Goal: Communication & Community: Ask a question

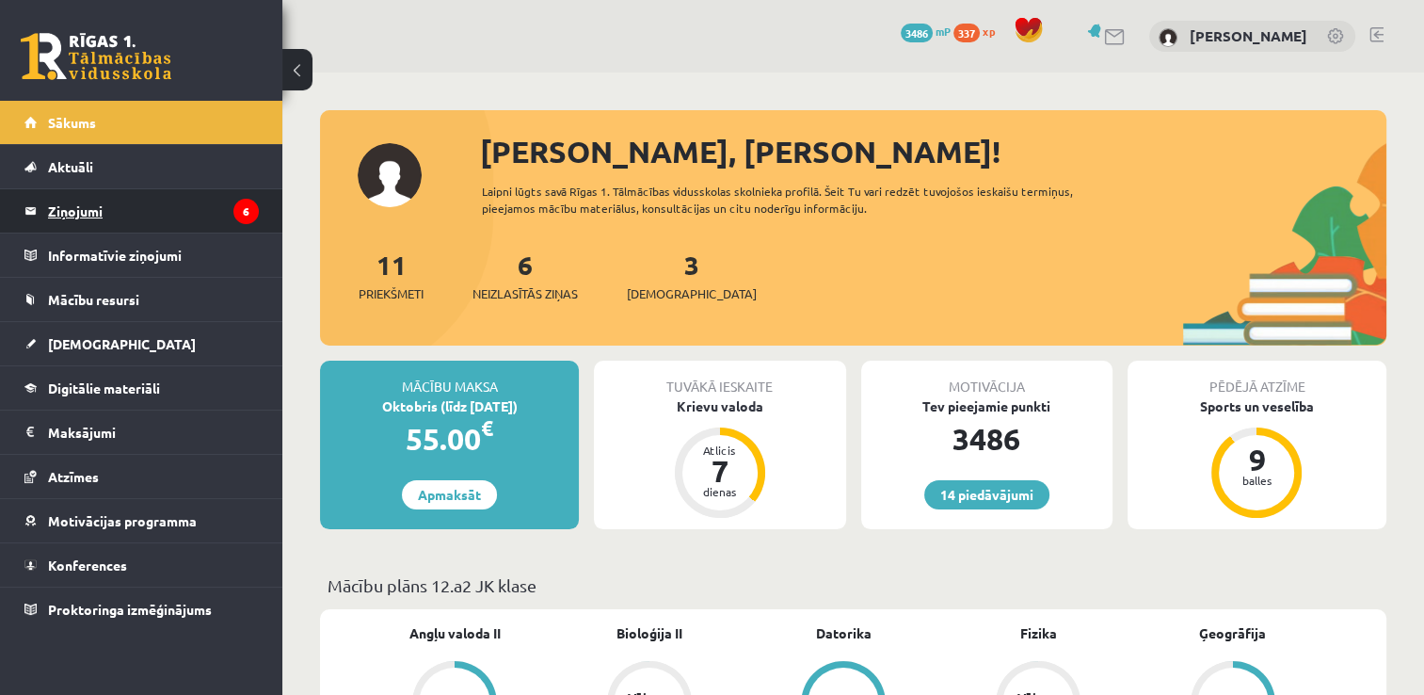
click at [118, 213] on legend "Ziņojumi 6" at bounding box center [153, 210] width 211 height 43
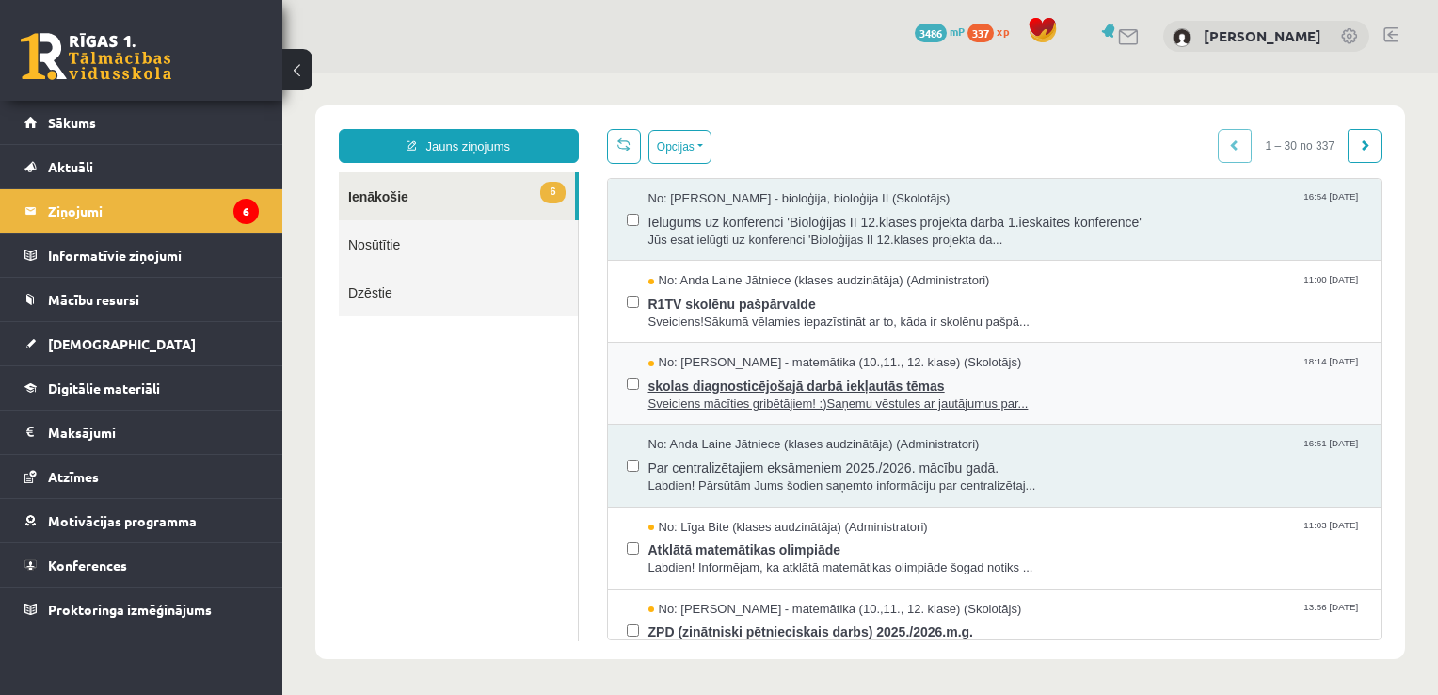
click at [982, 382] on span "skolas diagnosticējošajā darbā iekļautās tēmas" at bounding box center [1005, 384] width 714 height 24
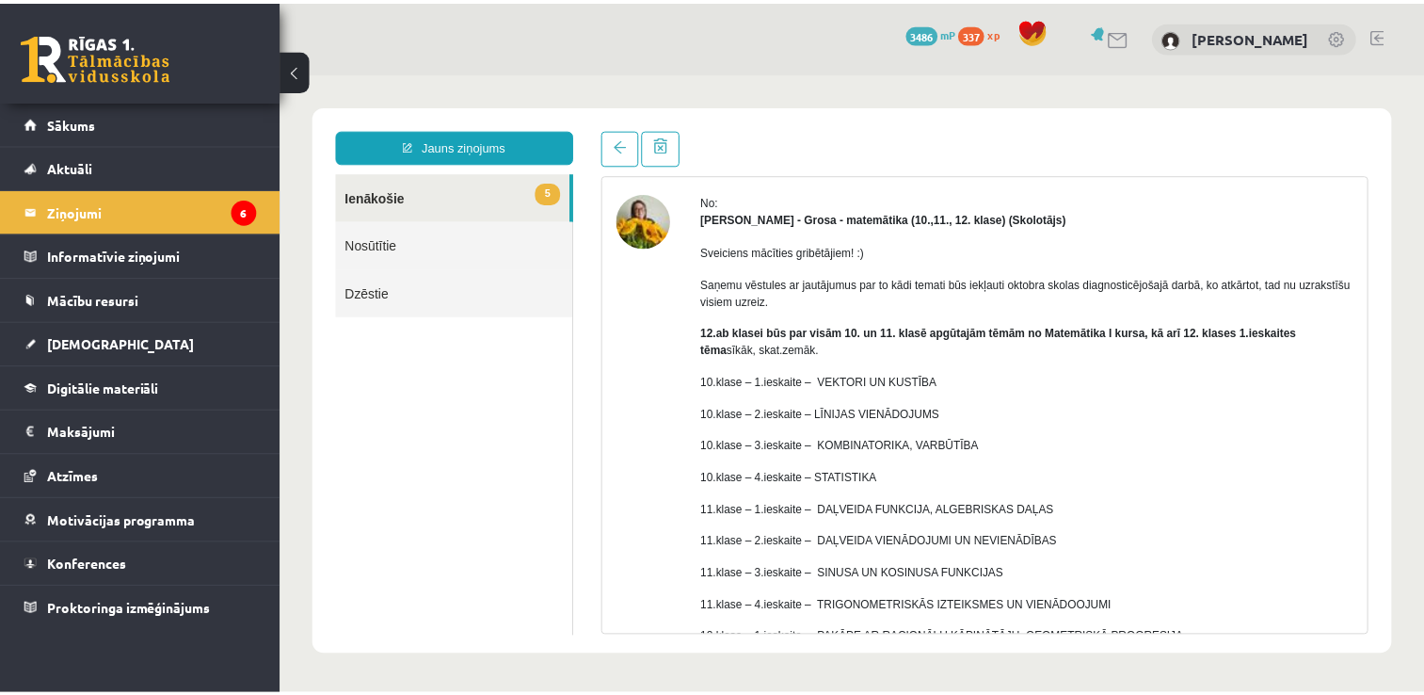
scroll to position [83, 0]
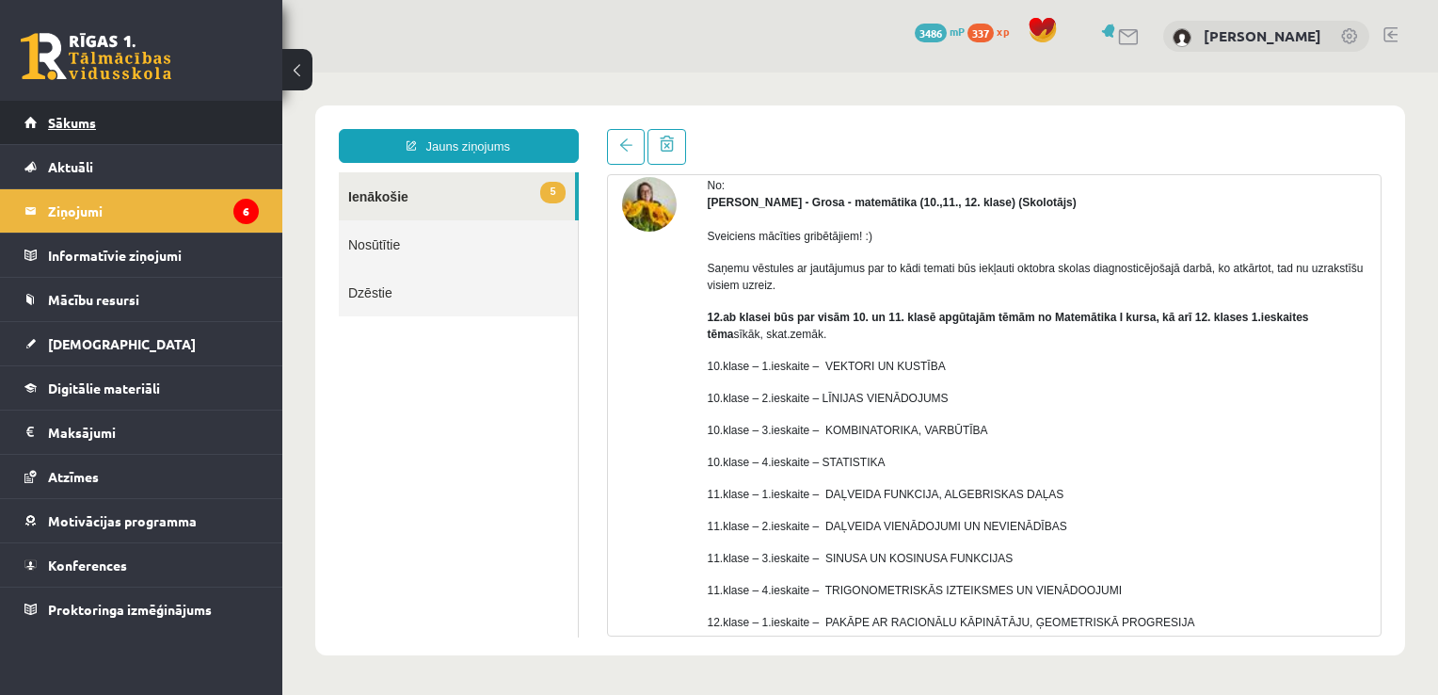
click at [109, 133] on link "Sākums" at bounding box center [141, 122] width 234 height 43
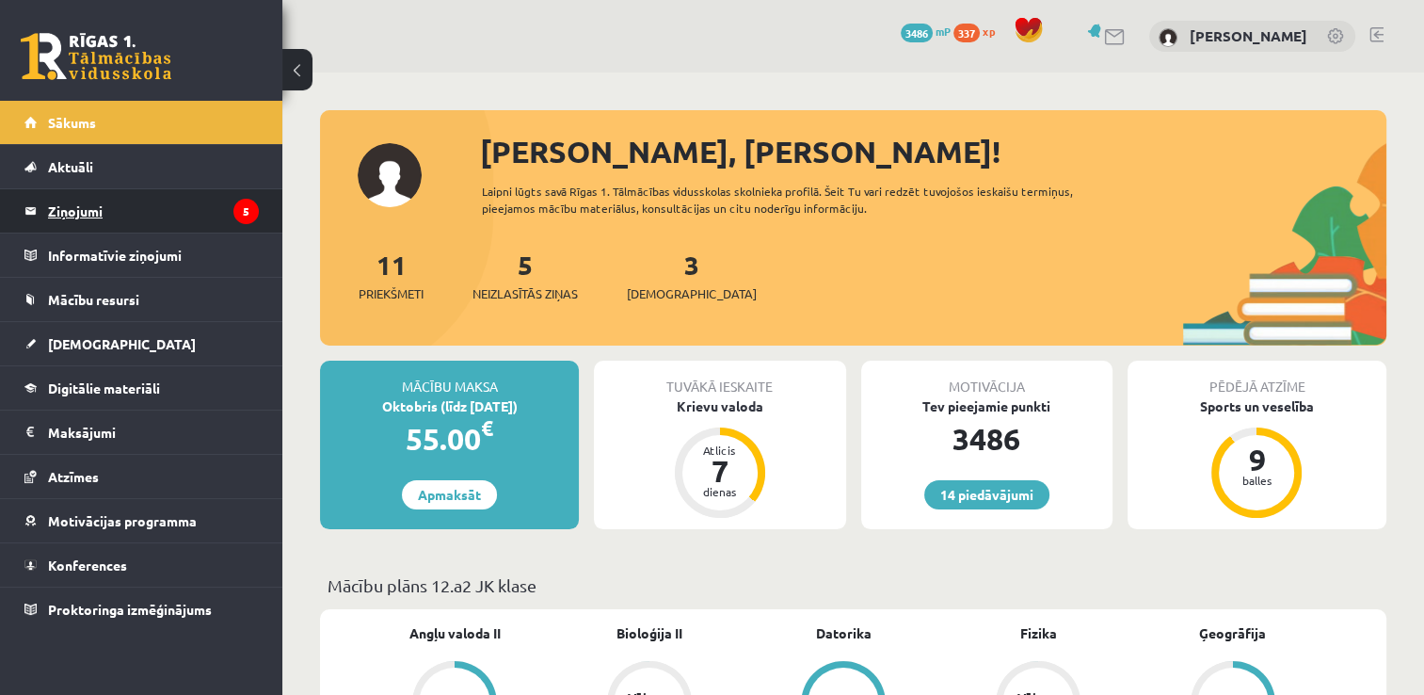
click at [108, 216] on legend "Ziņojumi 5" at bounding box center [153, 210] width 211 height 43
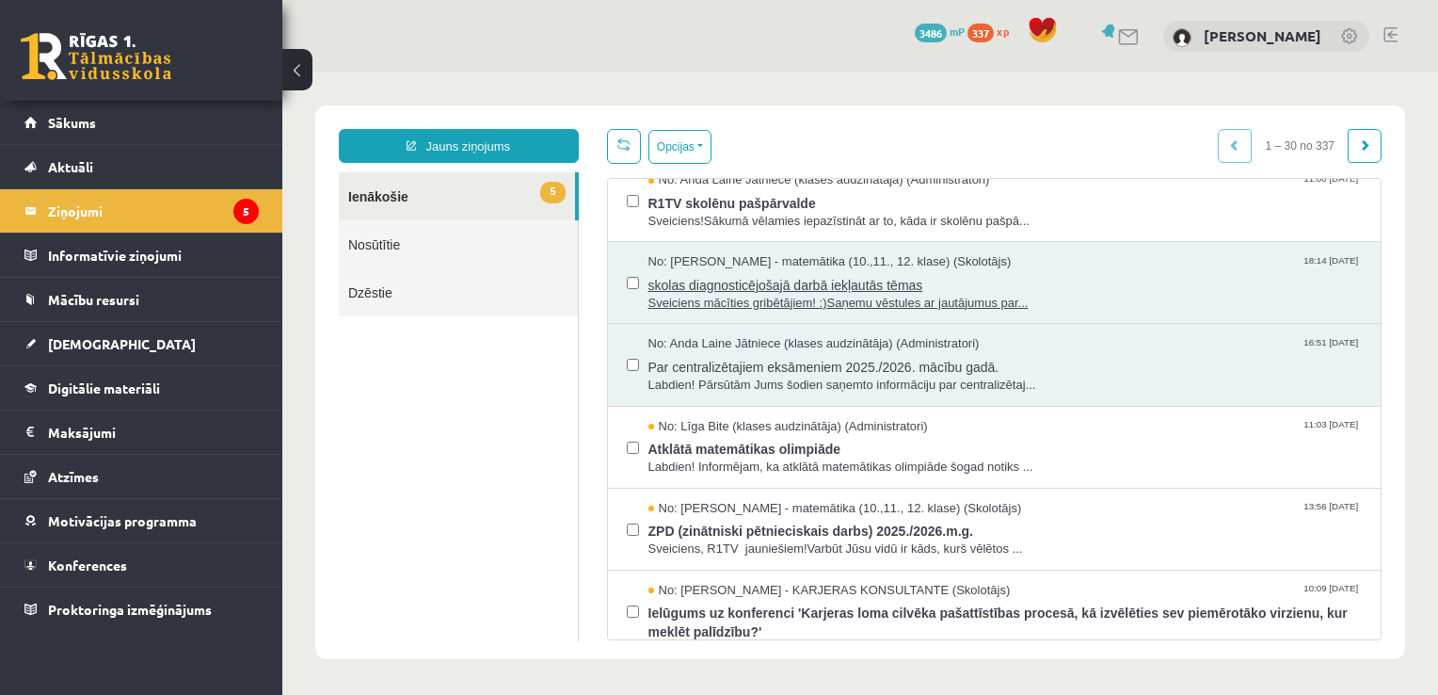
click at [958, 289] on span "skolas diagnosticējošajā darbā iekļautās tēmas" at bounding box center [1005, 283] width 714 height 24
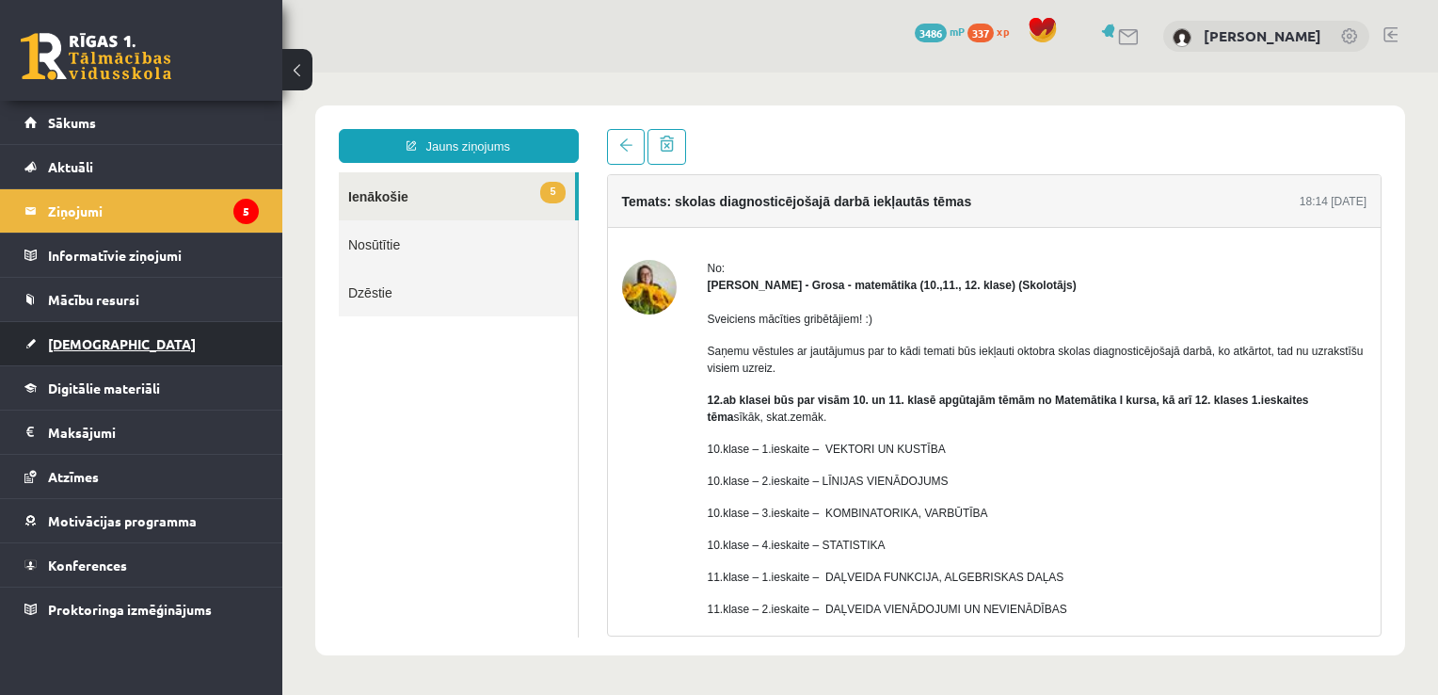
click at [177, 331] on link "[DEMOGRAPHIC_DATA]" at bounding box center [141, 343] width 234 height 43
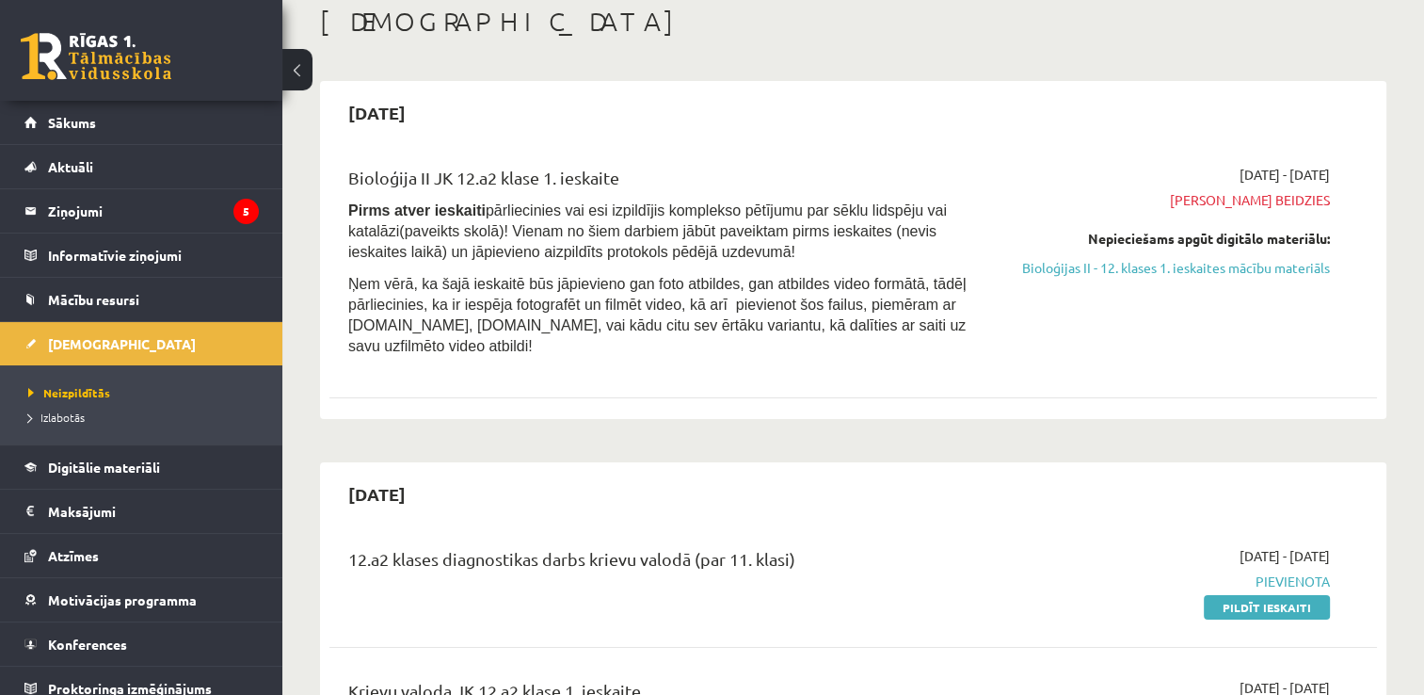
scroll to position [157, 0]
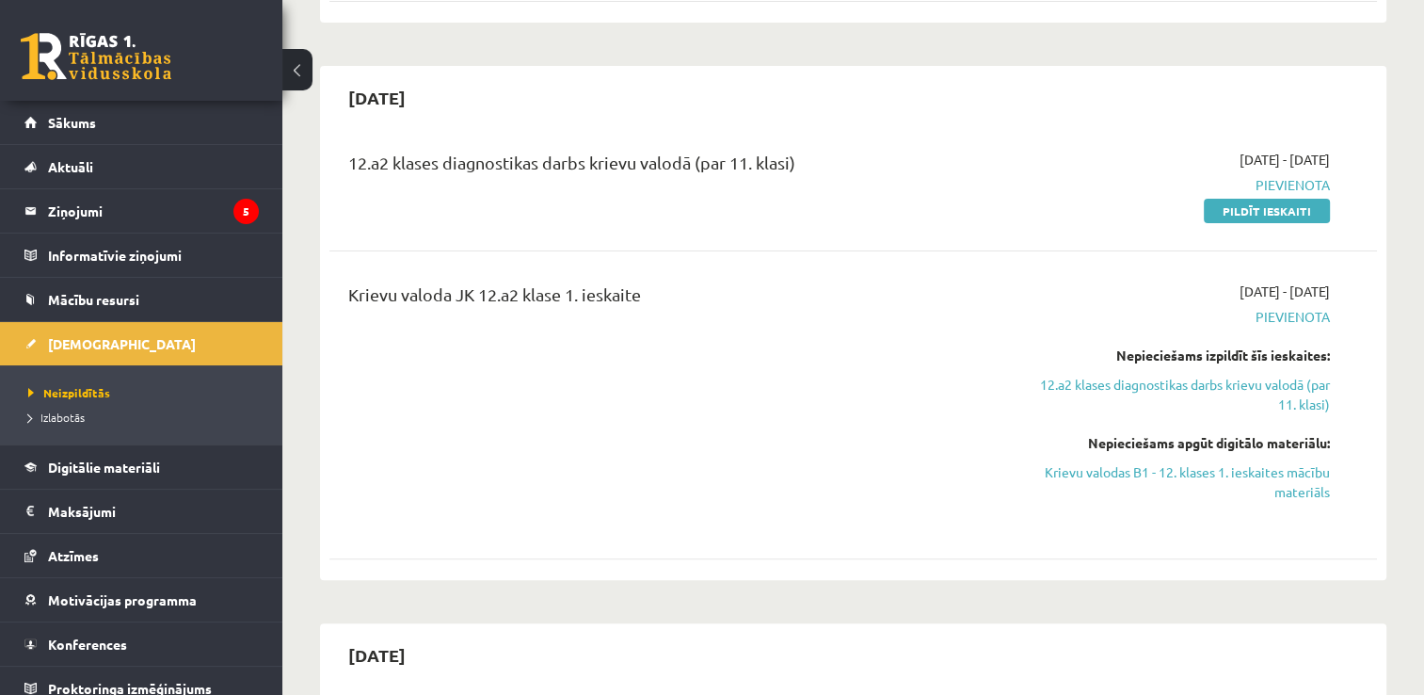
scroll to position [495, 0]
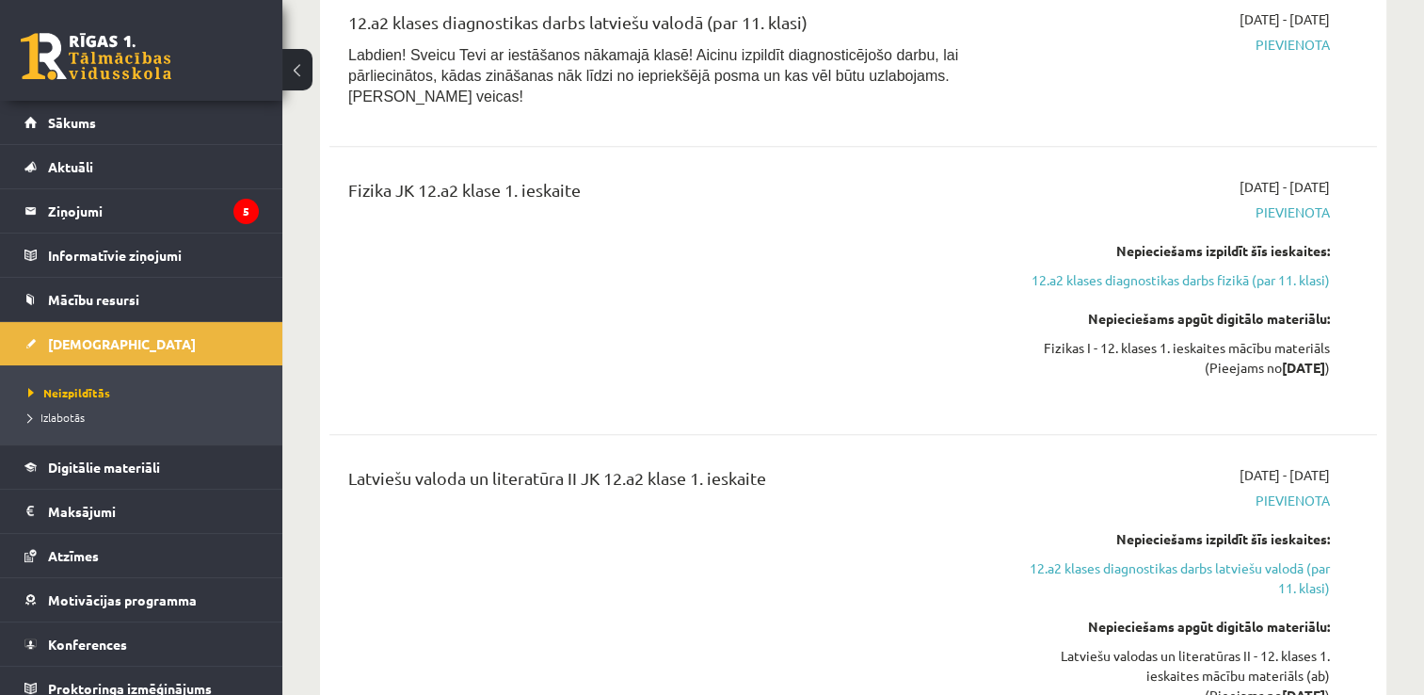
click at [1073, 202] on span "Pievienota" at bounding box center [1175, 212] width 309 height 20
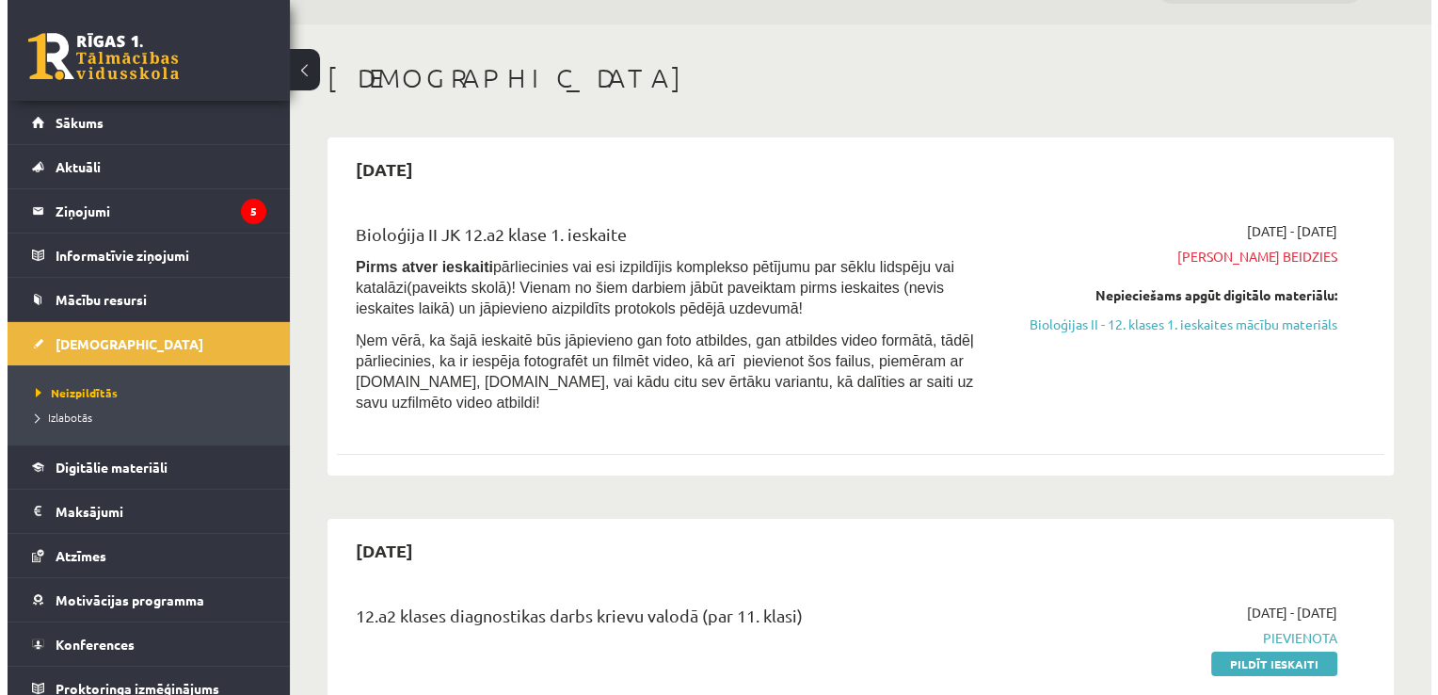
scroll to position [0, 0]
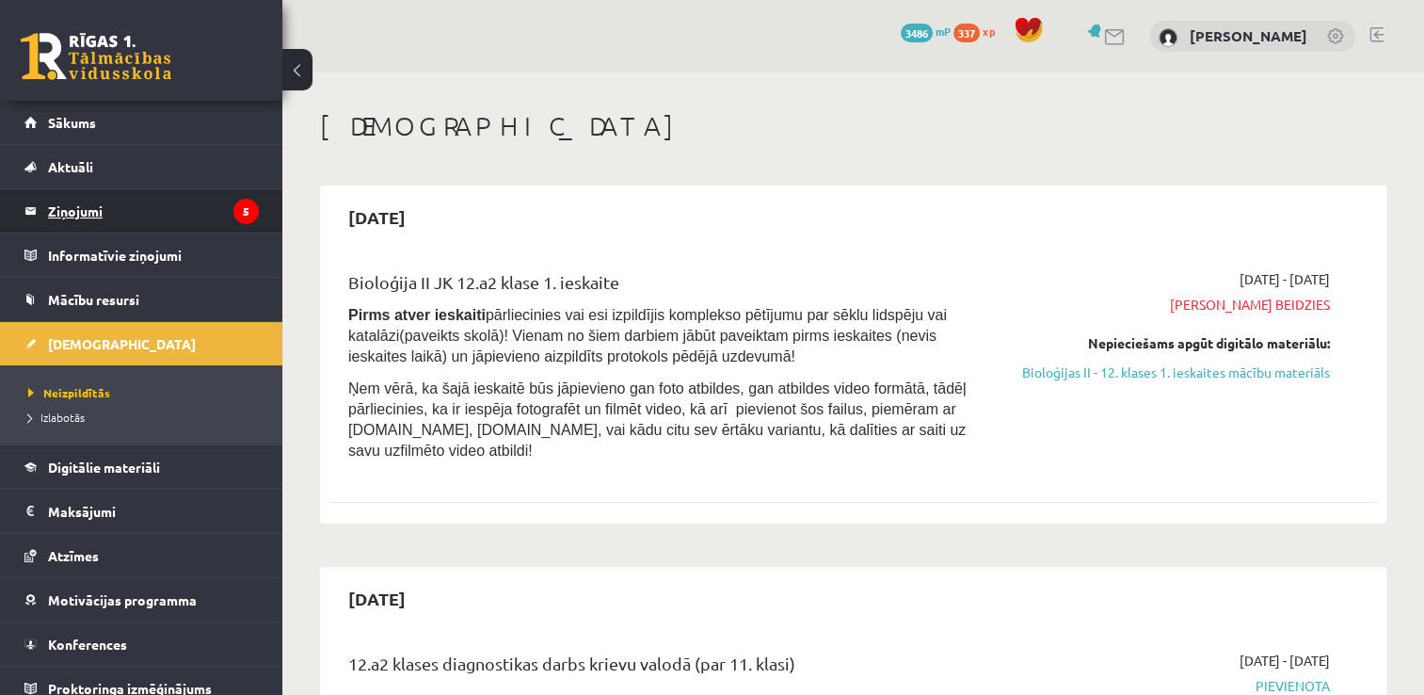
click at [156, 205] on legend "Ziņojumi 5" at bounding box center [153, 210] width 211 height 43
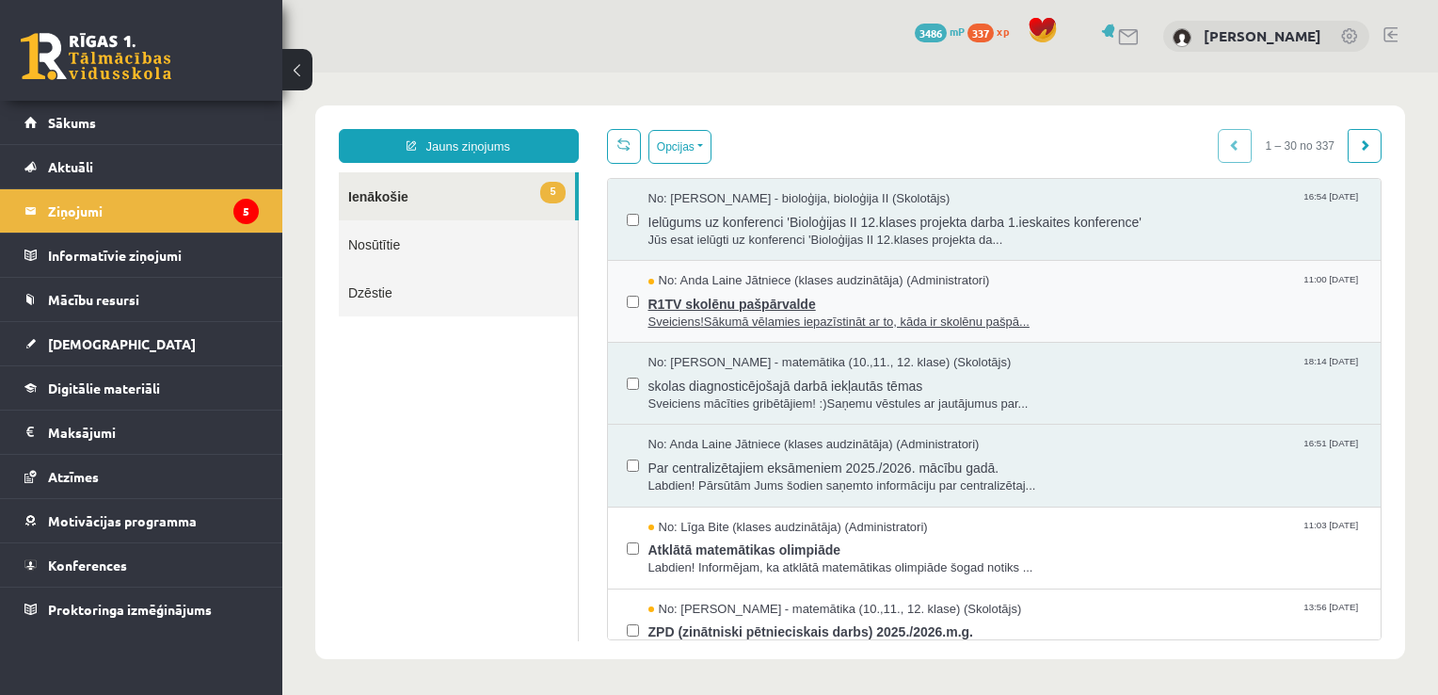
click at [900, 298] on span "R1TV skolēnu pašpārvalde" at bounding box center [1005, 302] width 714 height 24
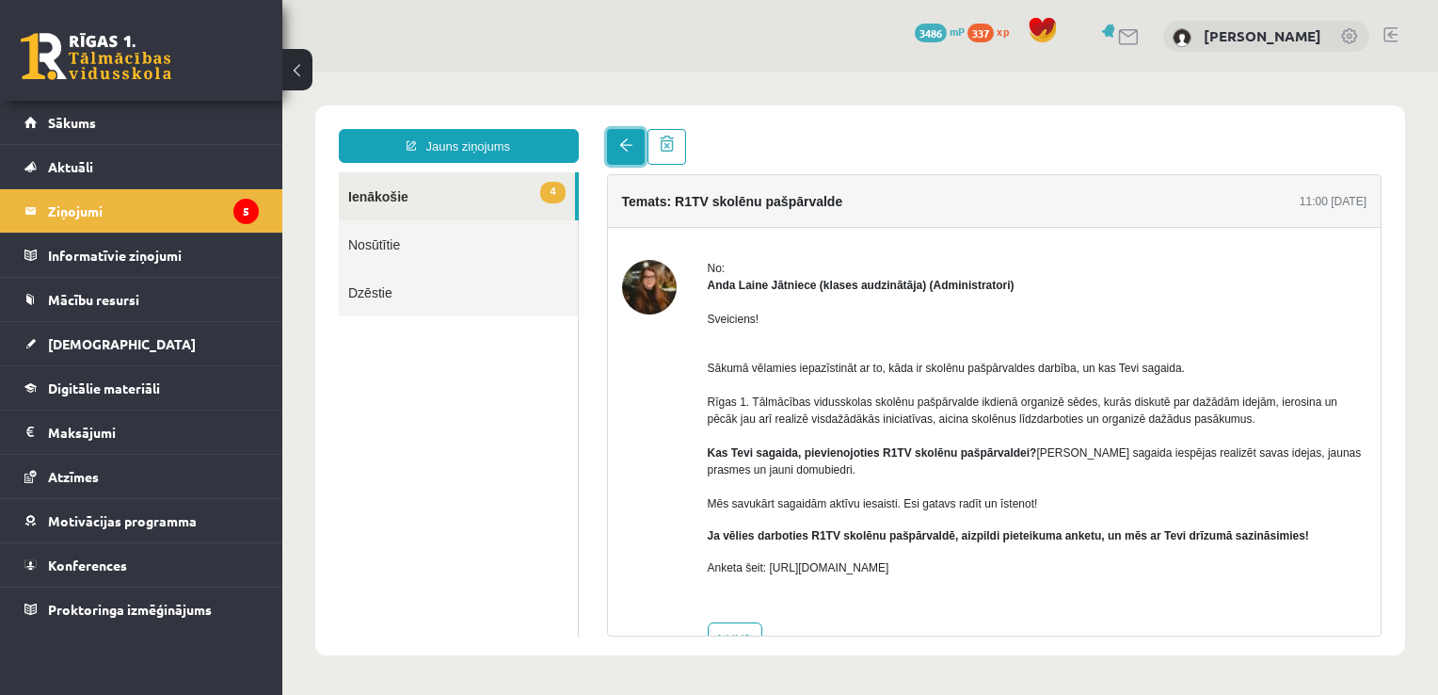
click at [612, 150] on link at bounding box center [626, 147] width 38 height 36
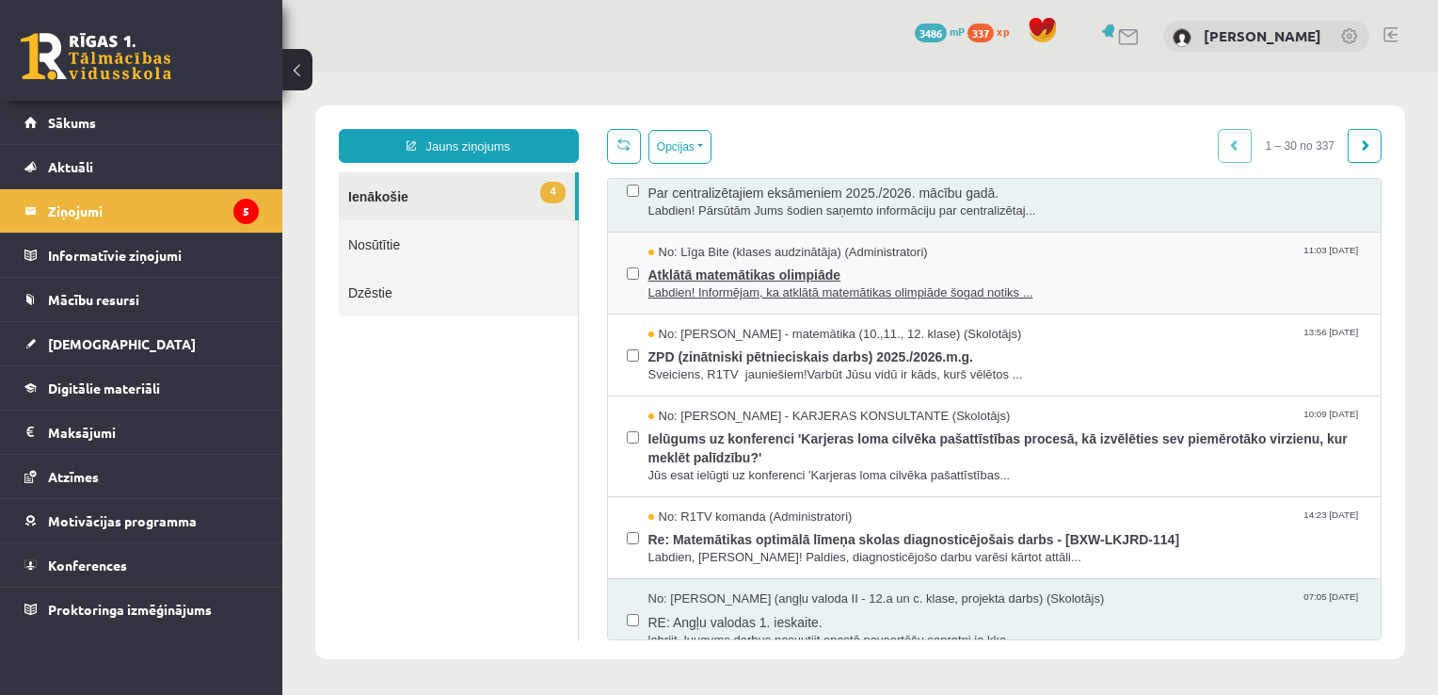
click at [1009, 294] on span "Labdien! Informējam, ka atklātā matemātikas olimpiāde šogad notiks ..." at bounding box center [1005, 293] width 714 height 18
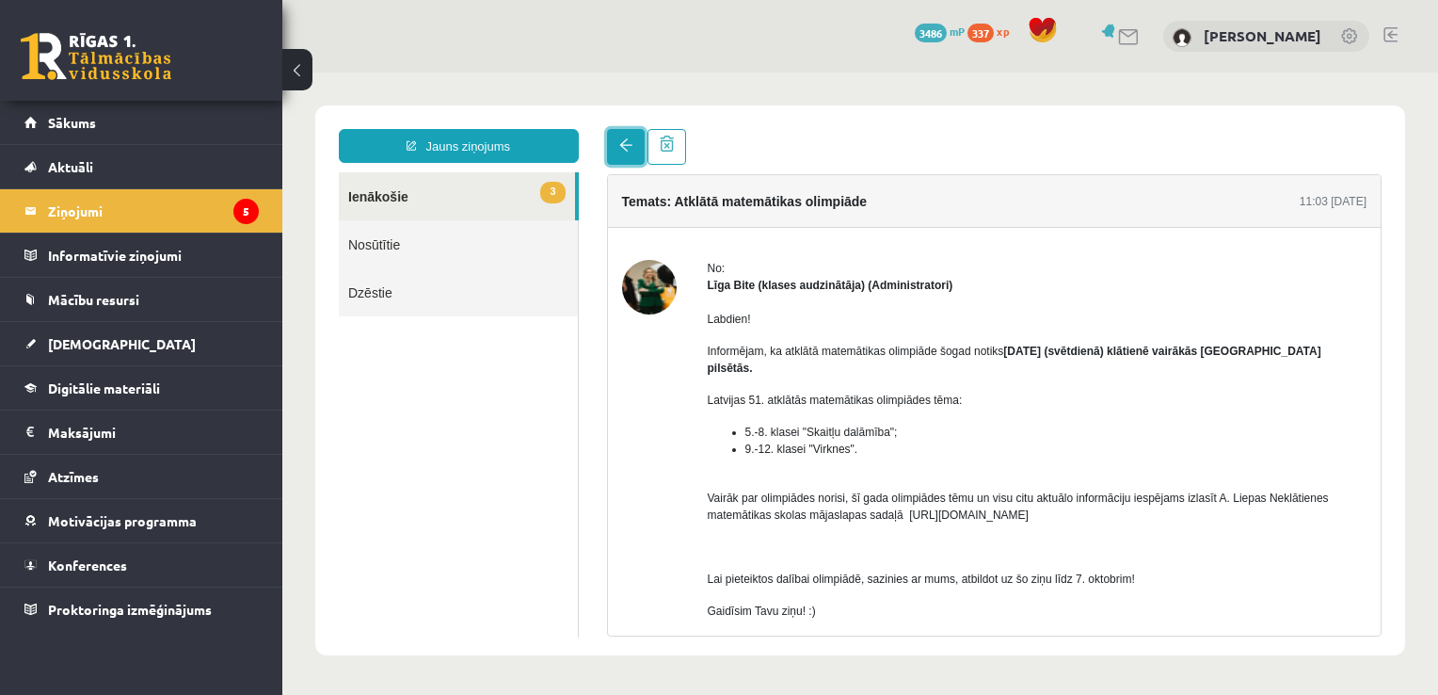
click at [623, 145] on span at bounding box center [625, 144] width 13 height 13
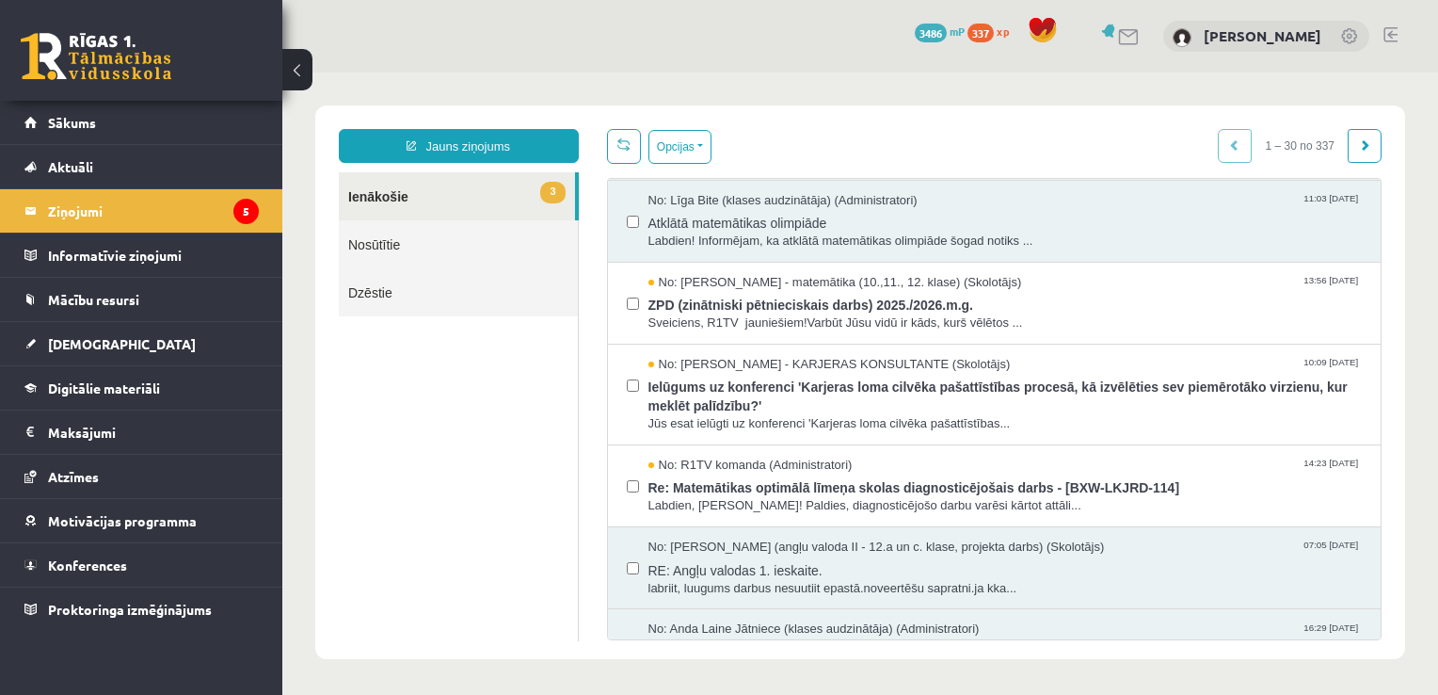
scroll to position [328, 0]
click at [999, 306] on span "ZPD (zinātniski pētnieciskais darbs) 2025./2026.m.g." at bounding box center [1005, 302] width 714 height 24
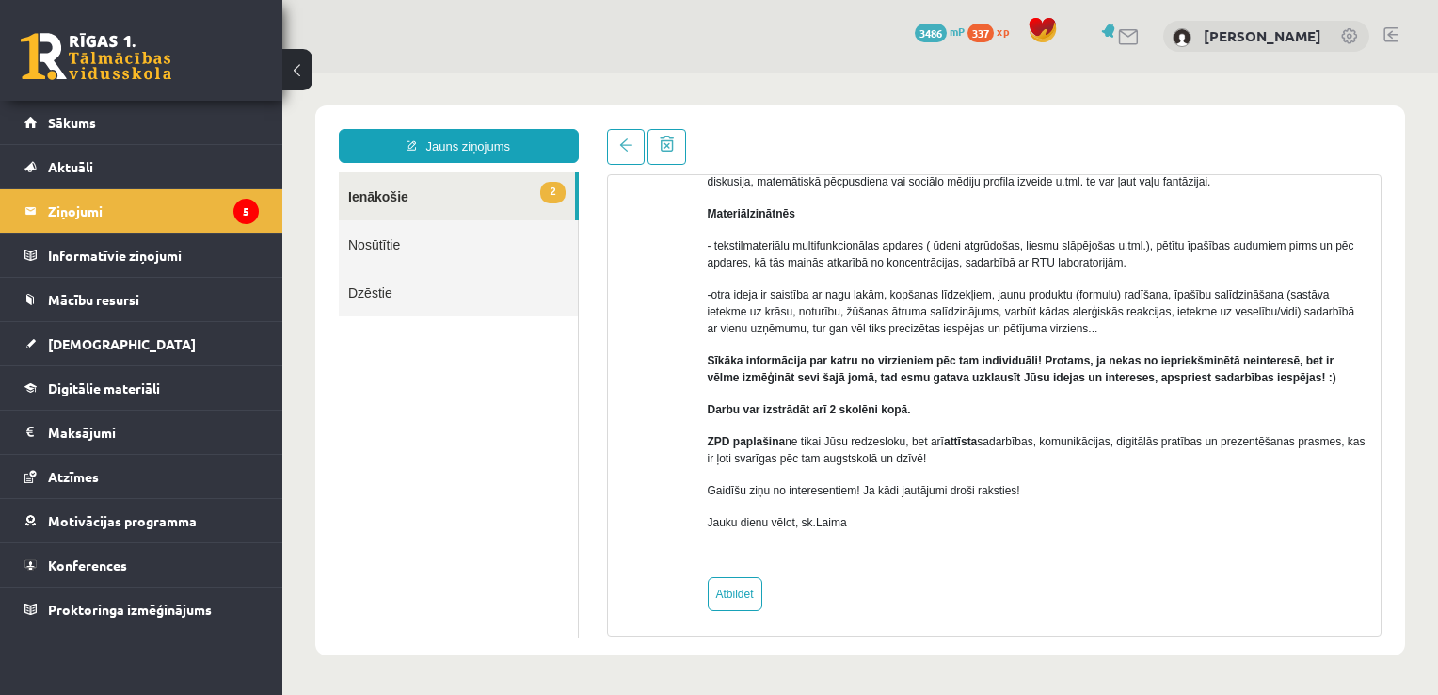
scroll to position [567, 0]
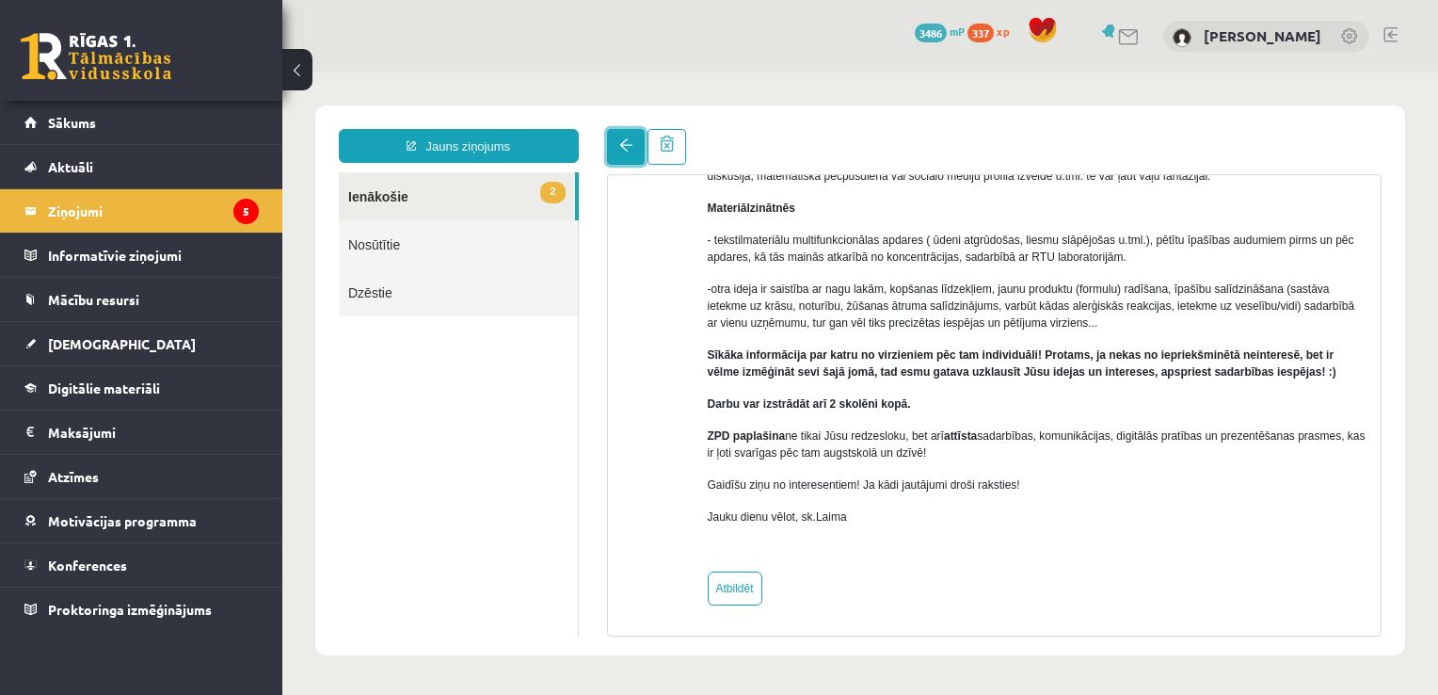
click at [622, 147] on span at bounding box center [625, 144] width 13 height 13
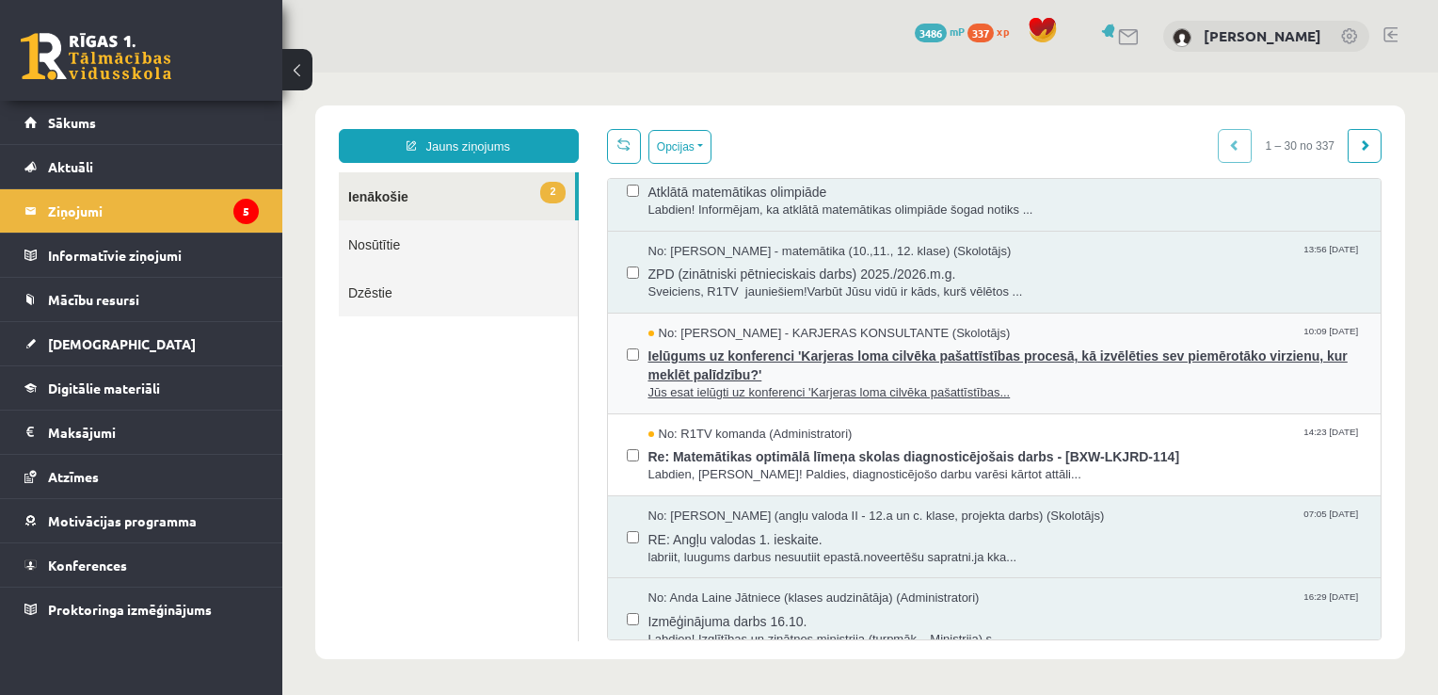
scroll to position [0, 0]
click at [1024, 384] on span "Jūs esat ielūgti uz konferenci 'Karjeras loma cilvēka pašattīstības..." at bounding box center [1005, 393] width 714 height 18
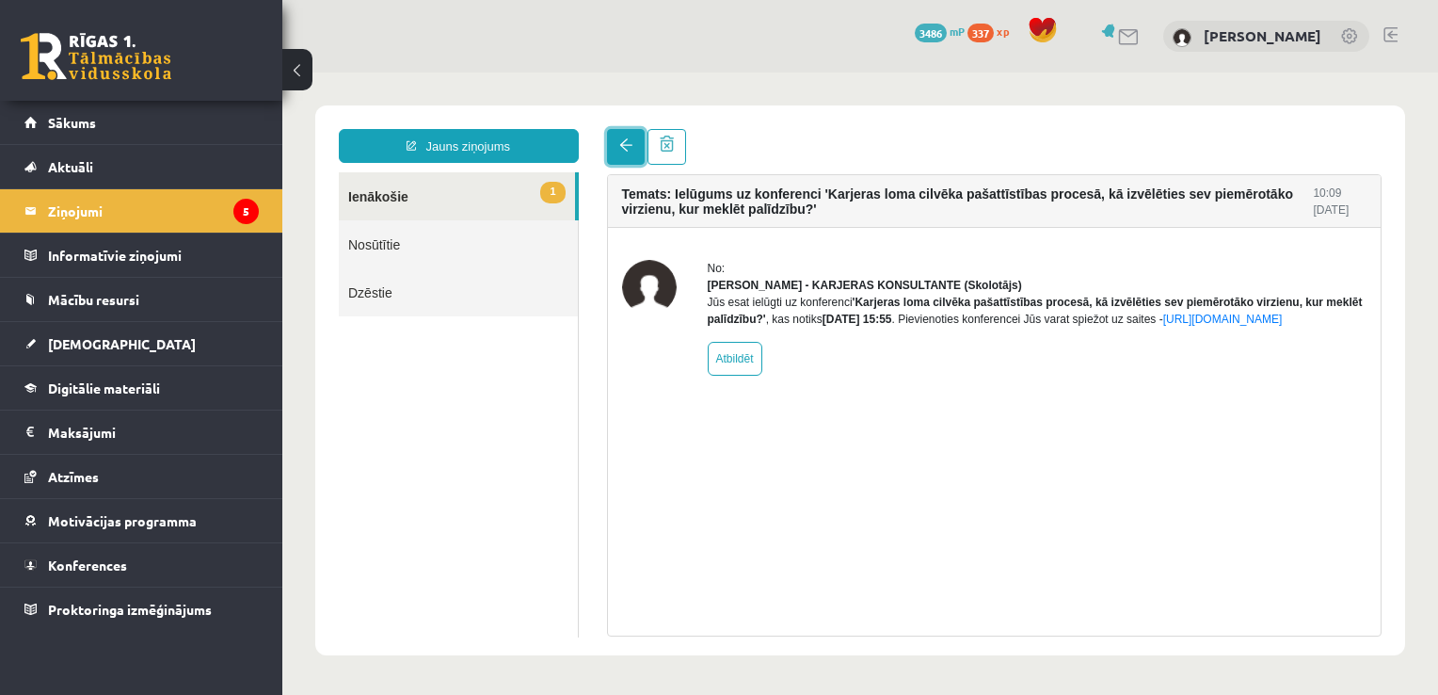
click at [627, 154] on link at bounding box center [626, 147] width 38 height 36
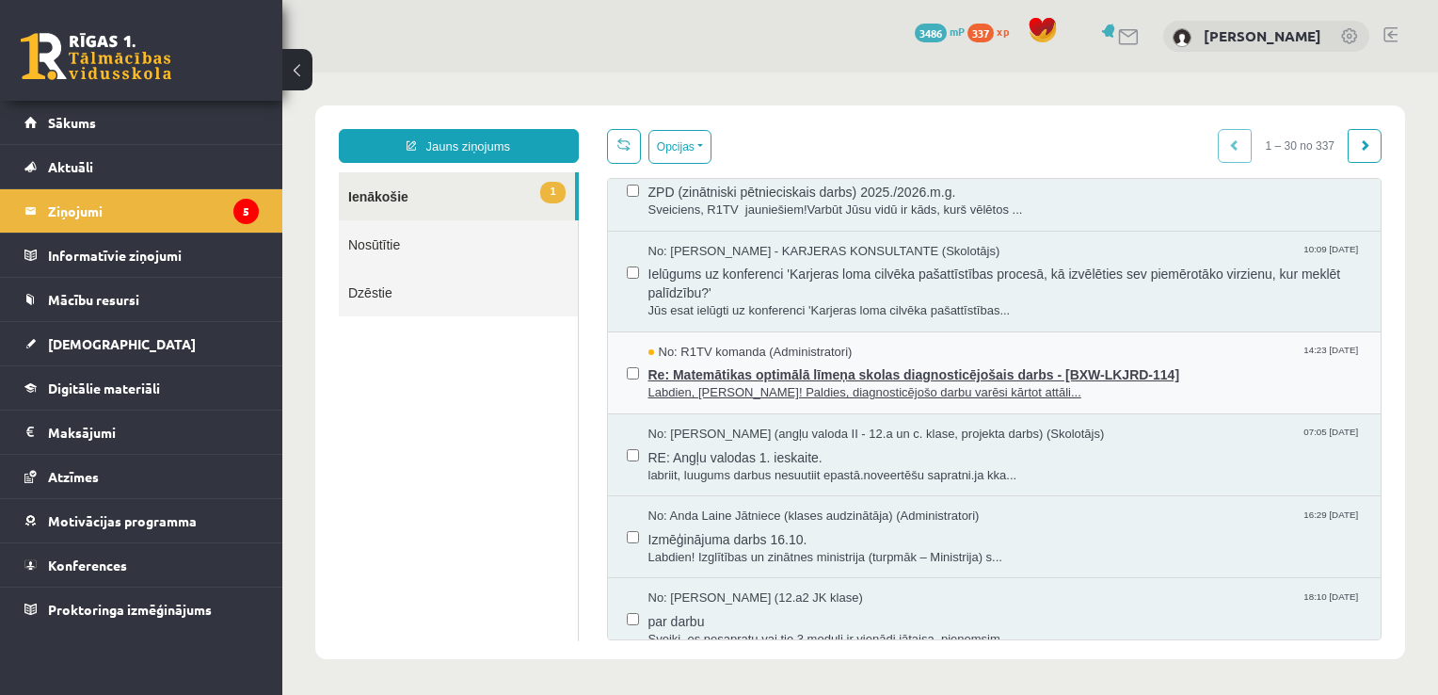
click at [981, 384] on span "Labdien, Paula! Paldies, diagnosticējošo darbu varēsi kārtot attāli..." at bounding box center [1005, 393] width 714 height 18
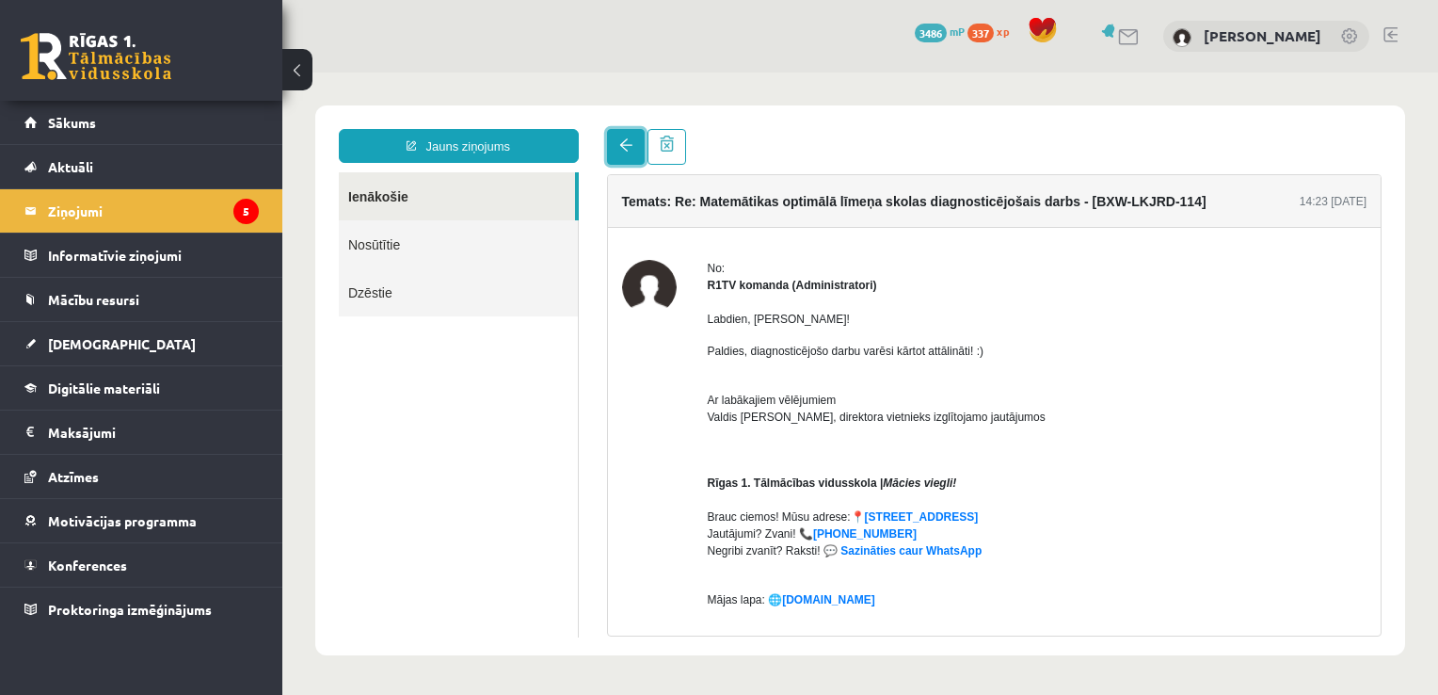
click at [621, 144] on span at bounding box center [625, 144] width 13 height 13
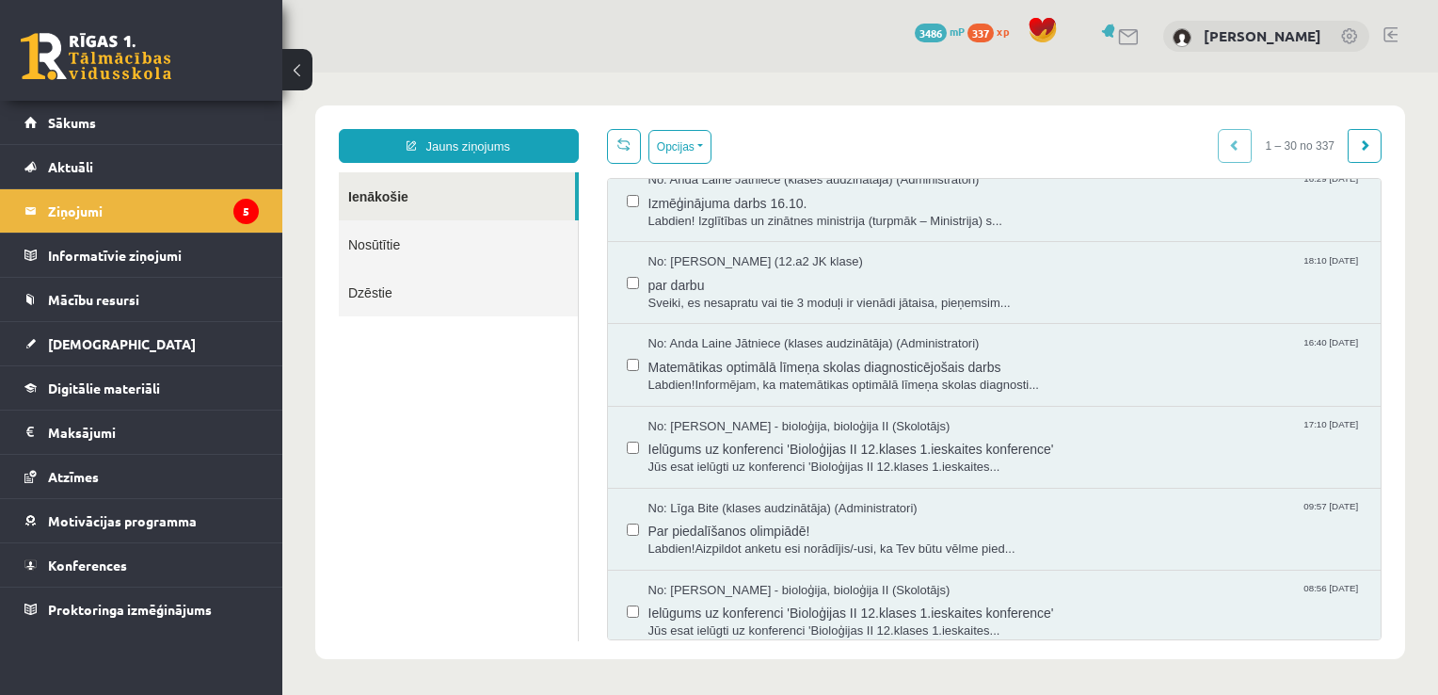
scroll to position [735, 0]
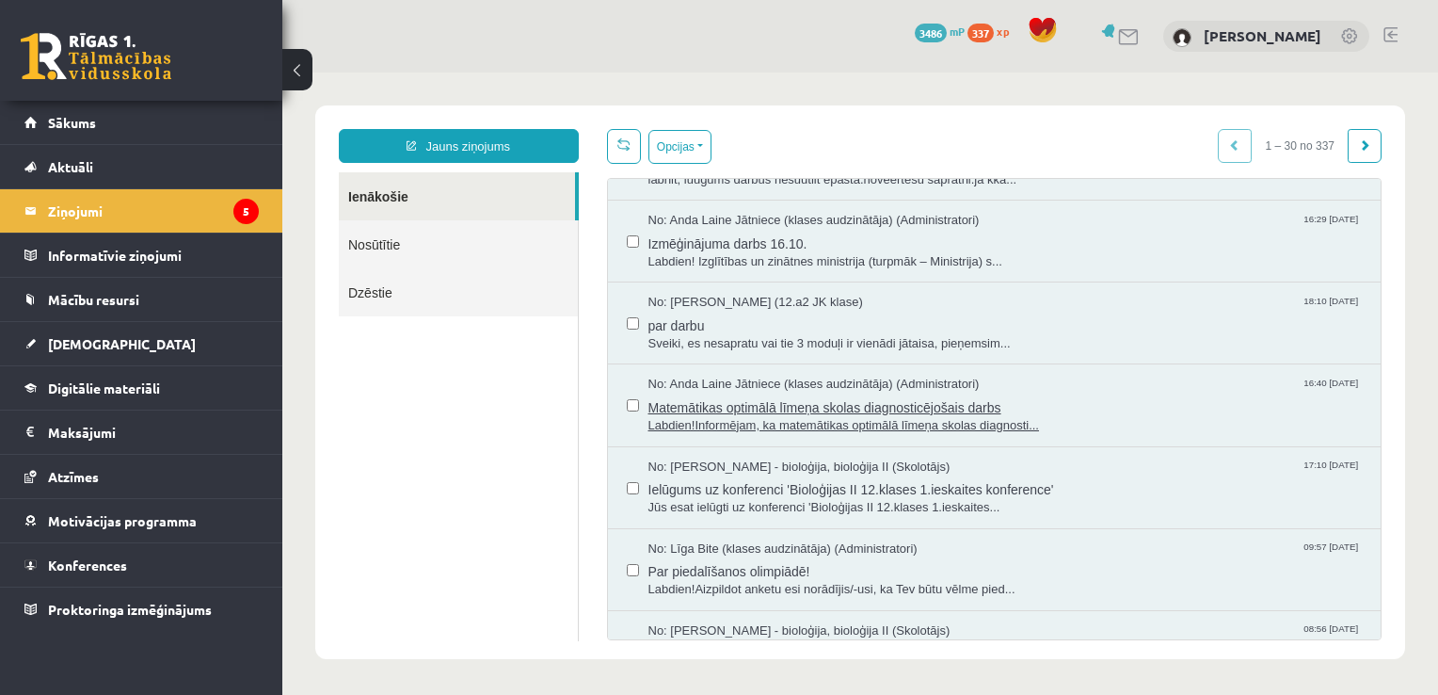
click at [1053, 393] on span "Matemātikas optimālā līmeņa skolas diagnosticējošais darbs" at bounding box center [1005, 405] width 714 height 24
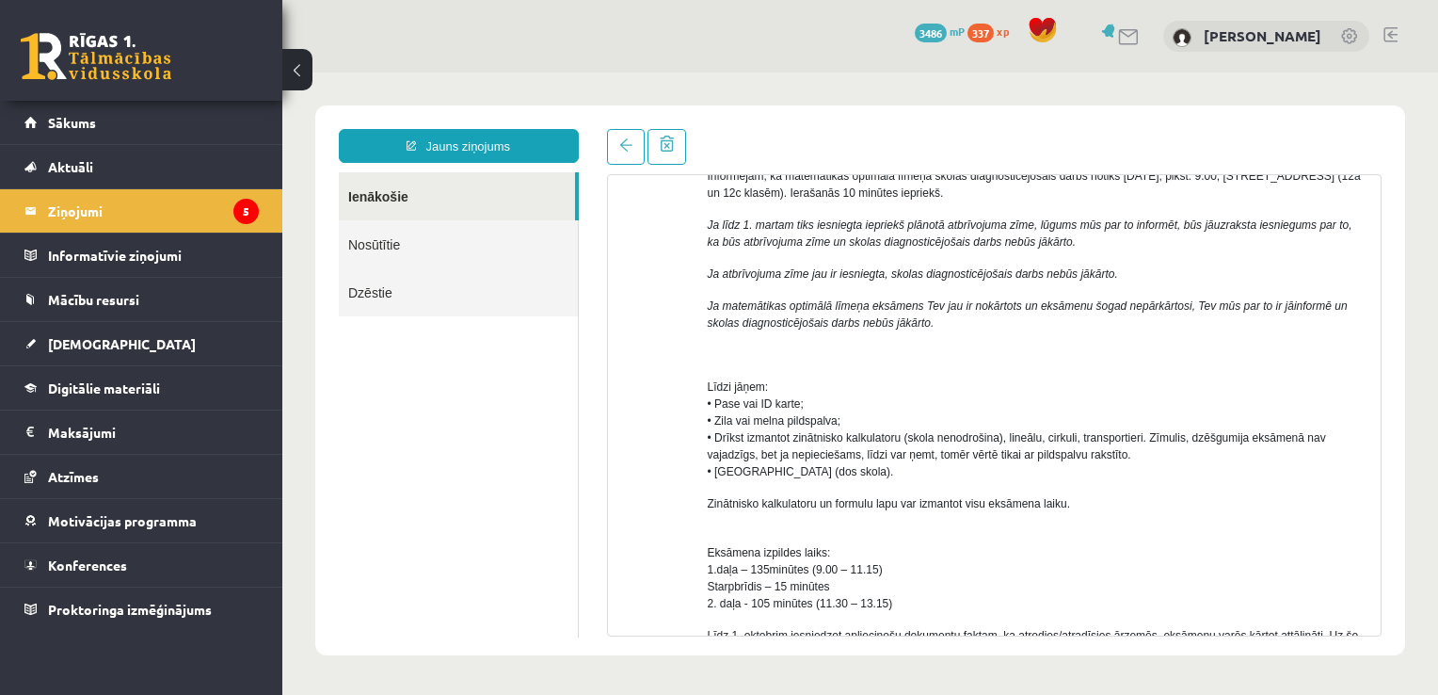
scroll to position [176, 0]
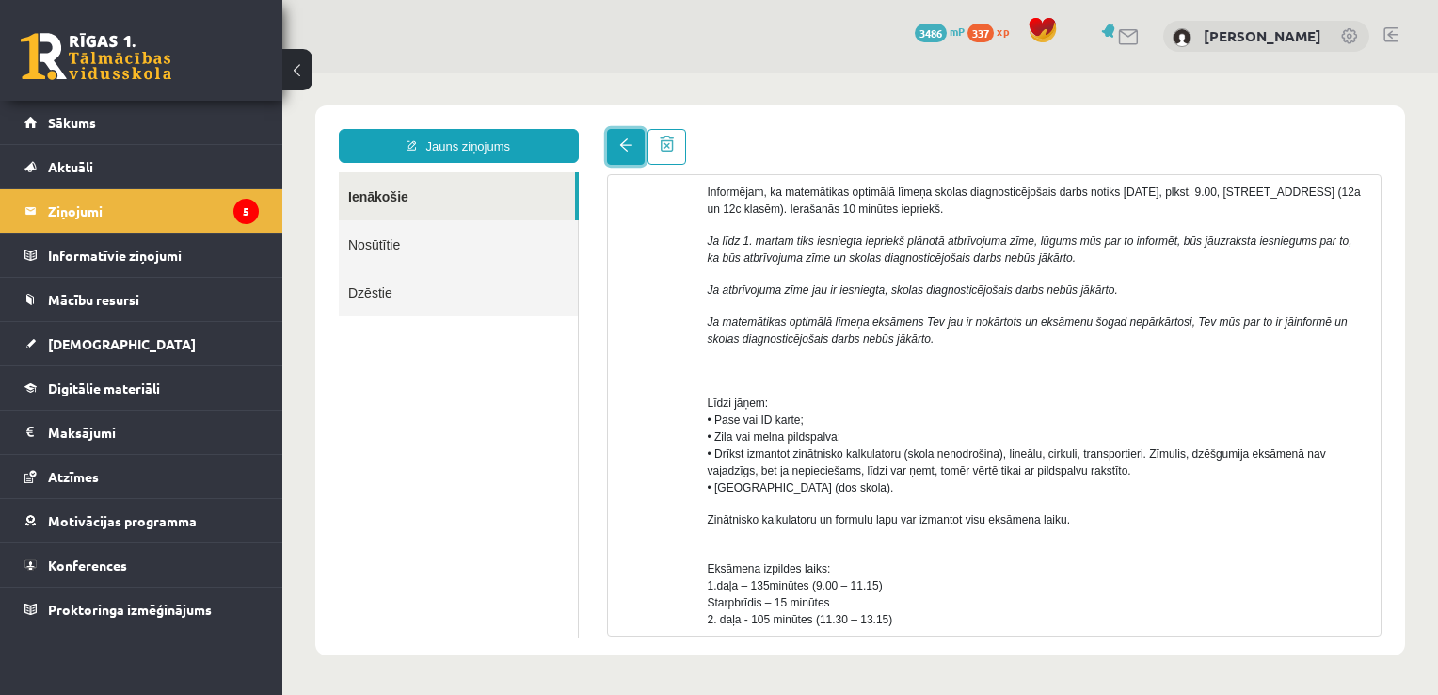
click at [621, 148] on span at bounding box center [625, 144] width 13 height 13
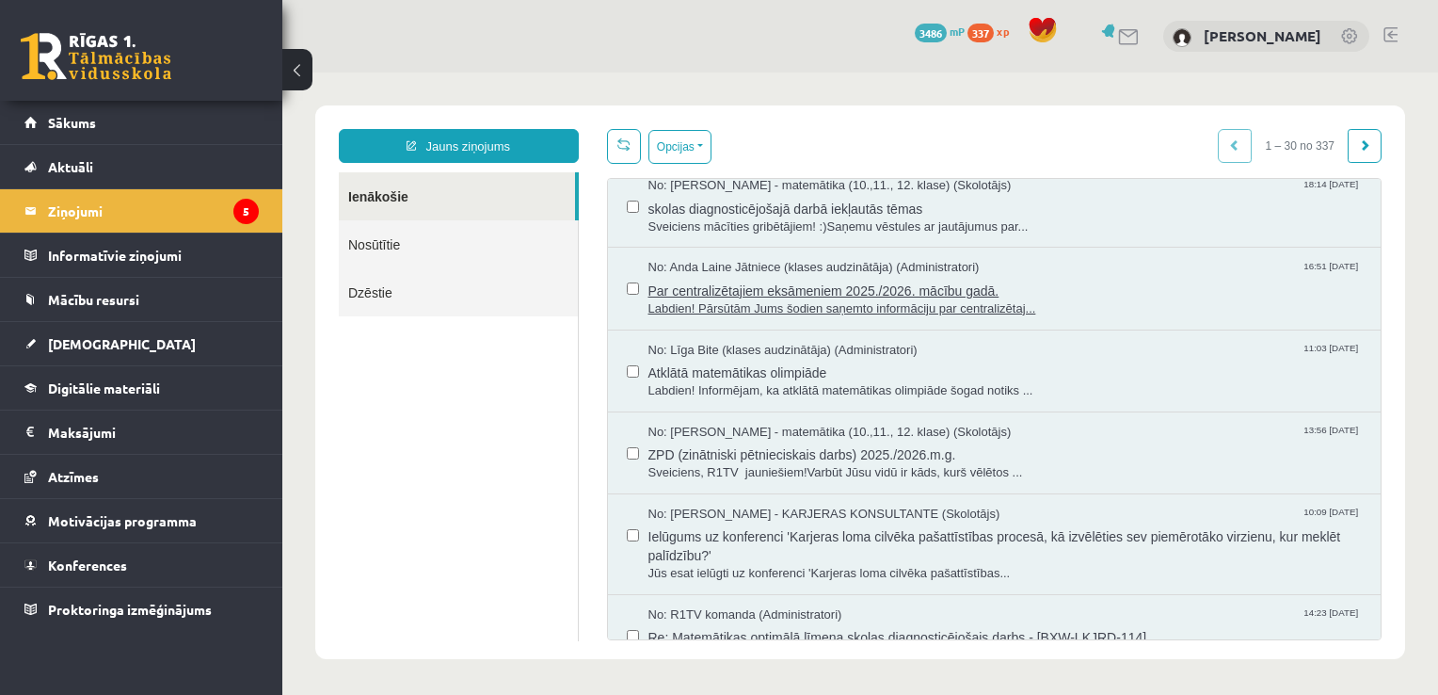
scroll to position [0, 0]
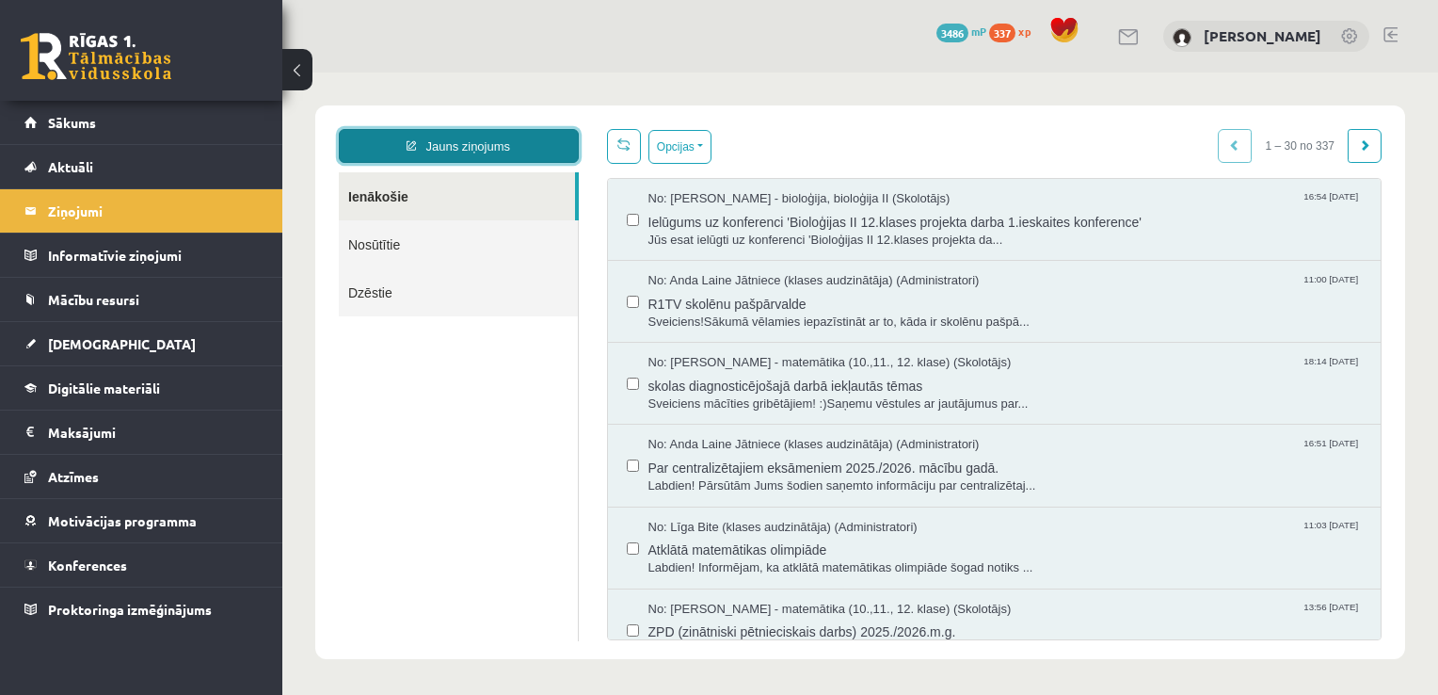
click at [463, 144] on link "Jauns ziņojums" at bounding box center [459, 146] width 240 height 34
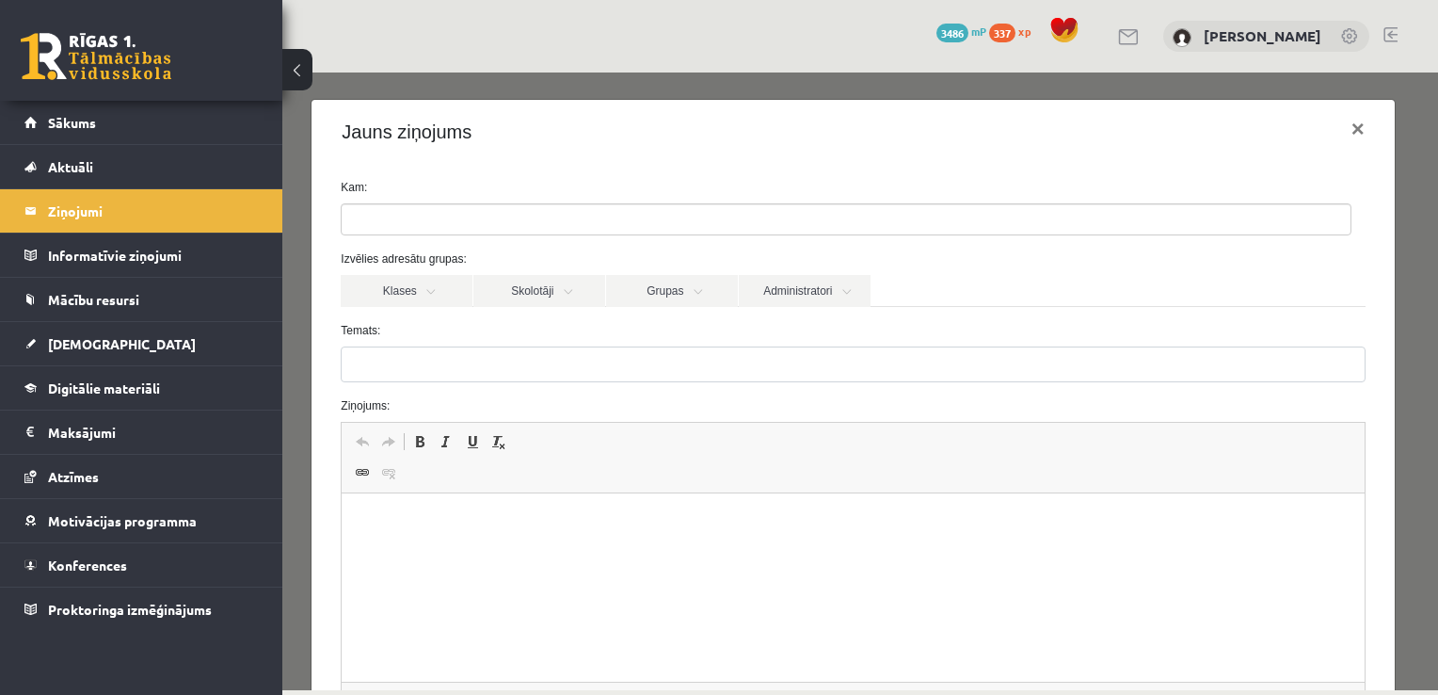
click at [760, 224] on ul at bounding box center [846, 219] width 1009 height 30
click at [784, 283] on link "Administratori" at bounding box center [805, 291] width 132 height 32
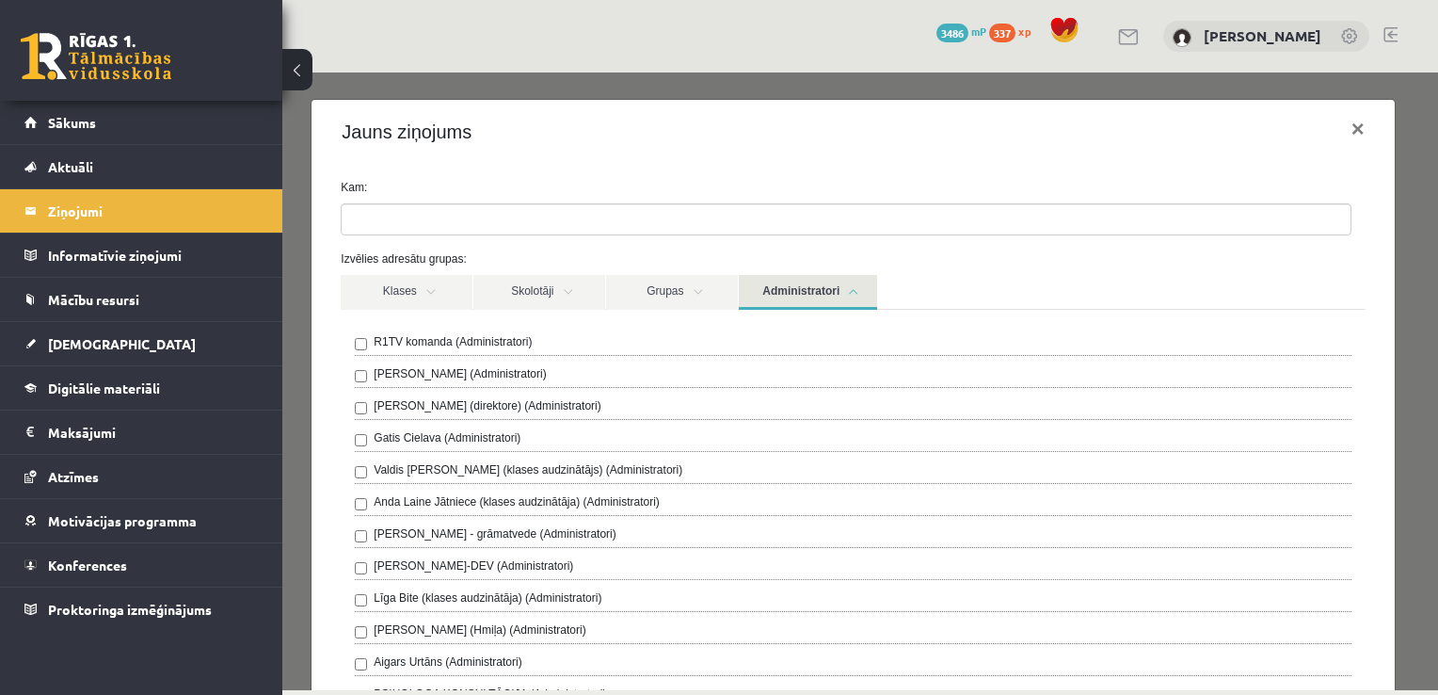
click at [458, 338] on label "R1TV komanda (Administratori)" at bounding box center [453, 341] width 158 height 17
click at [856, 291] on link "Administratori" at bounding box center [808, 292] width 138 height 35
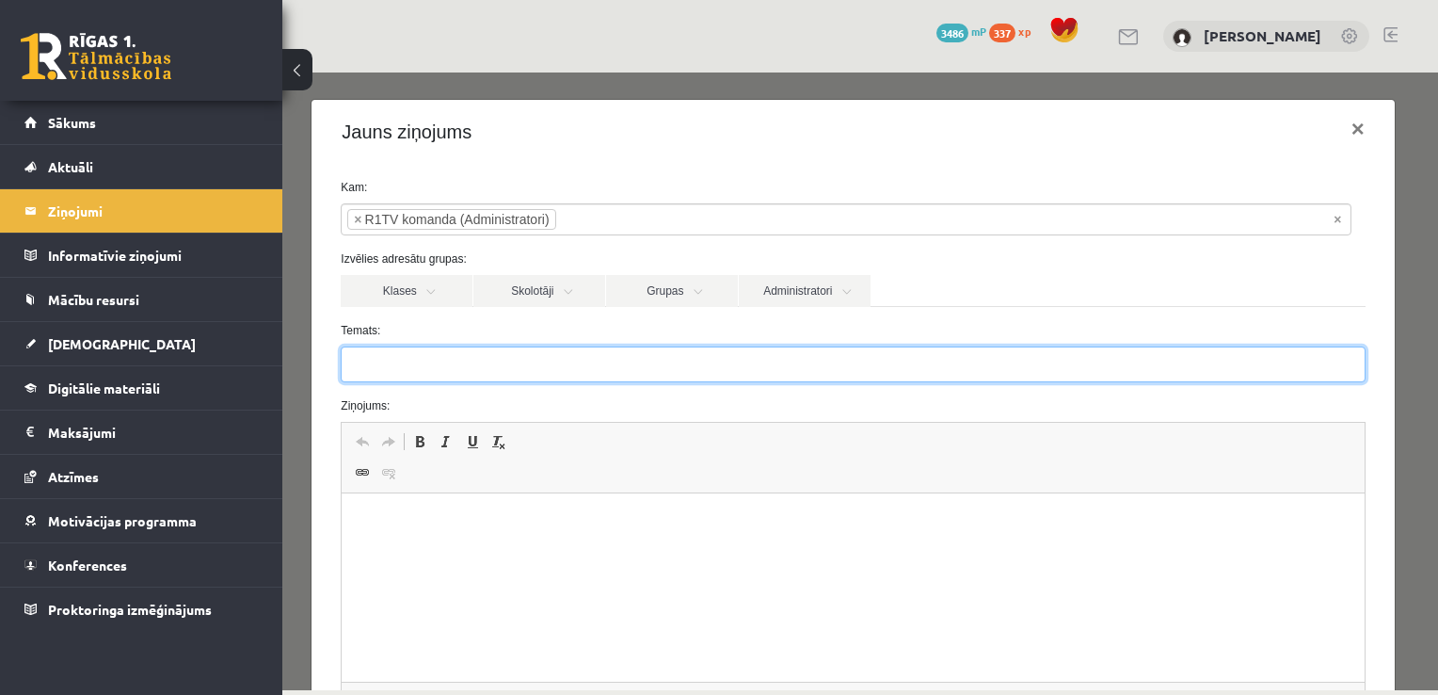
click at [497, 374] on input "Temats:" at bounding box center [853, 364] width 1024 height 36
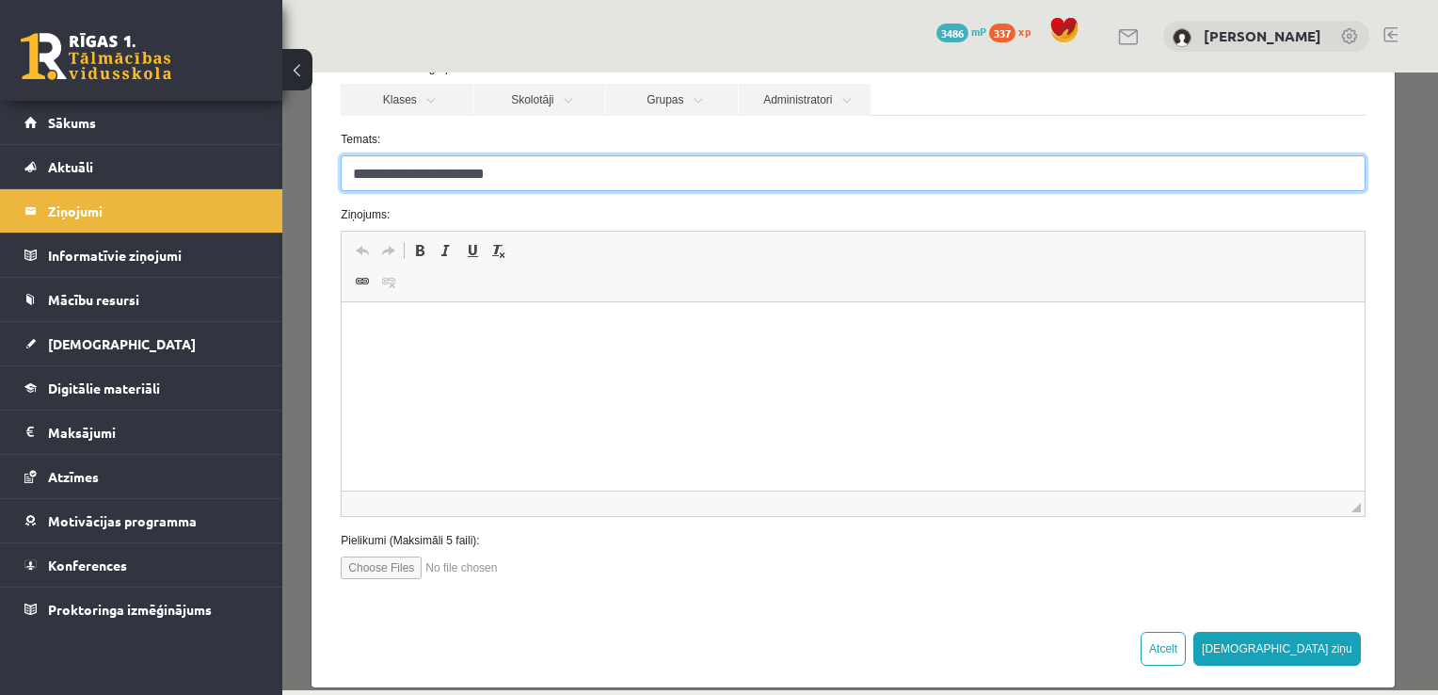
scroll to position [192, 0]
type input "**********"
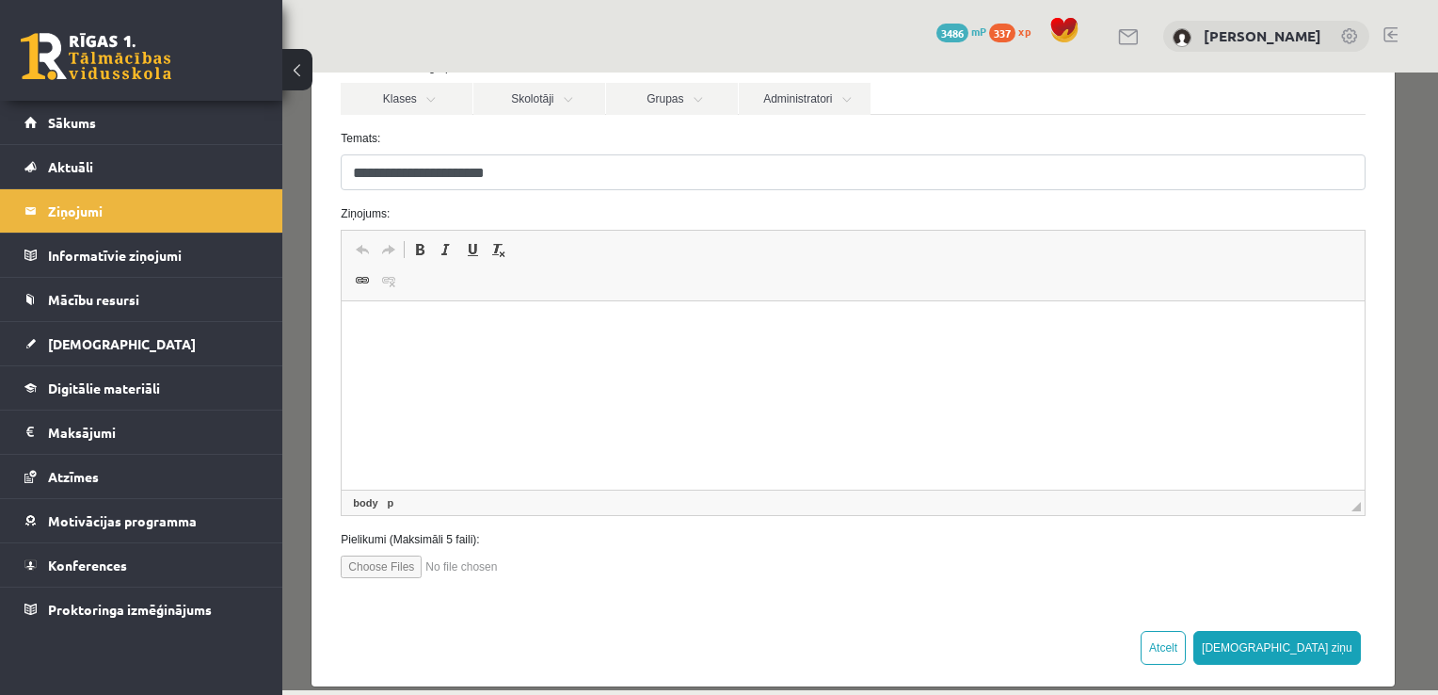
click at [633, 349] on html at bounding box center [853, 329] width 1022 height 57
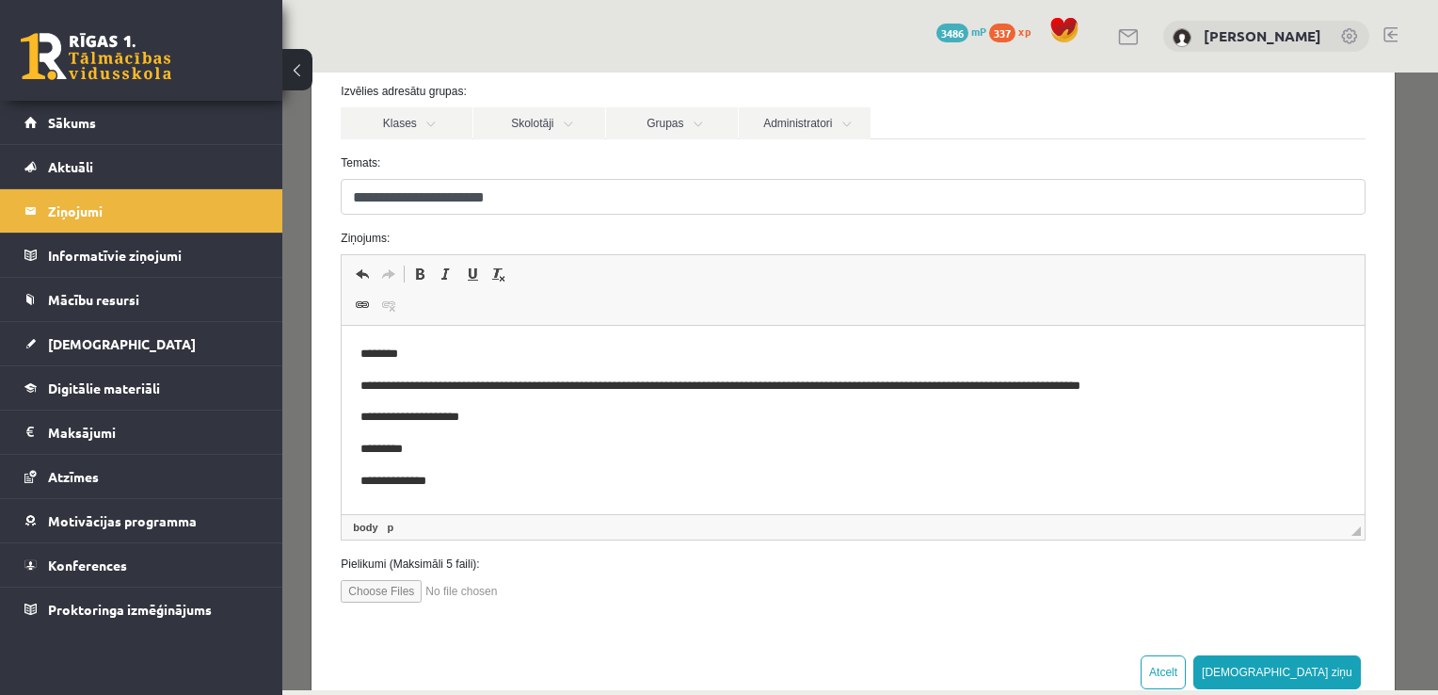
scroll to position [167, 0]
click at [1106, 387] on p "**********" at bounding box center [846, 387] width 972 height 20
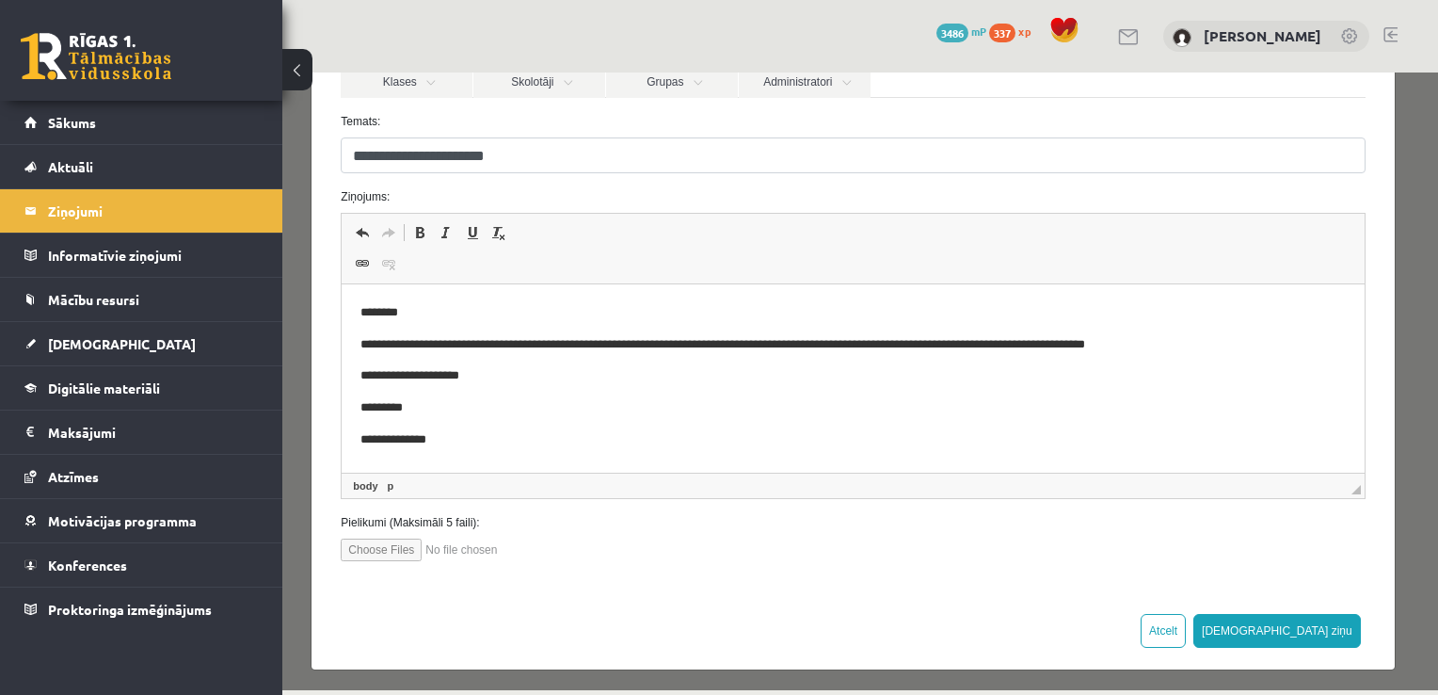
scroll to position [212, 0]
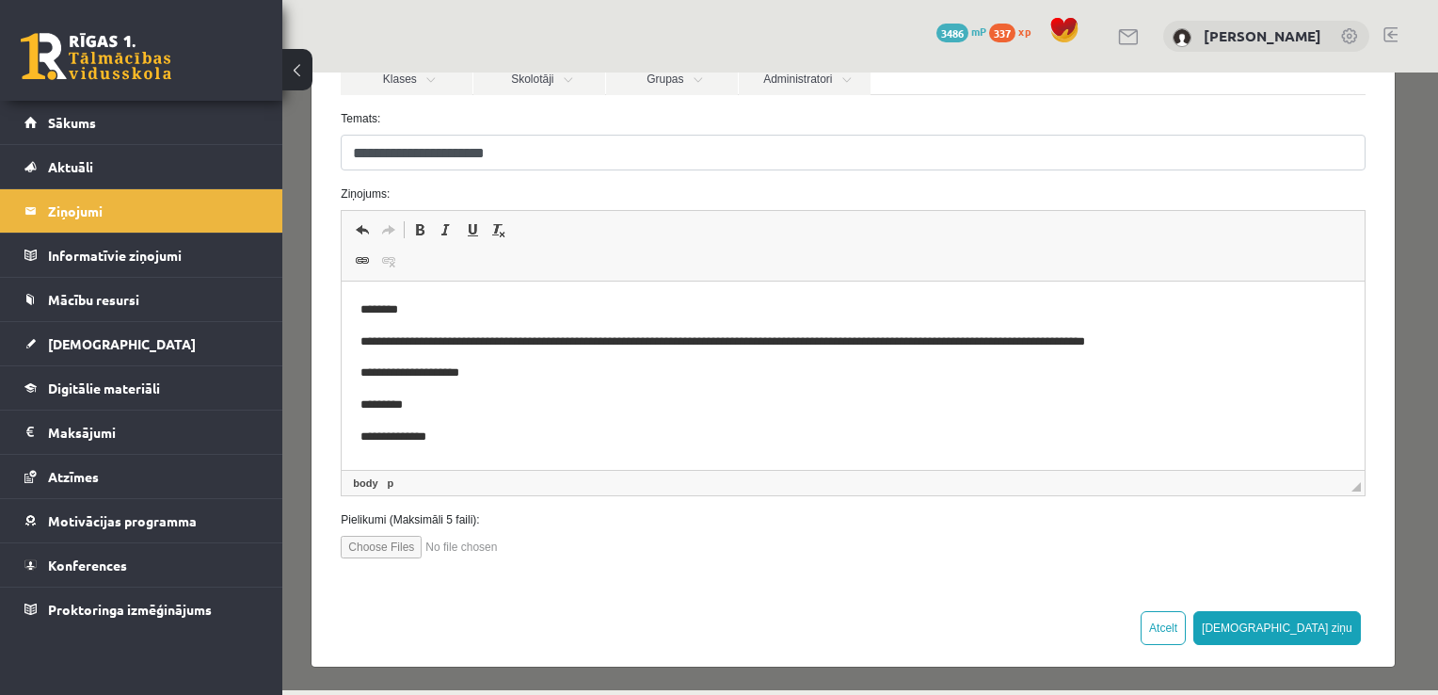
click at [510, 440] on p "**********" at bounding box center [846, 437] width 972 height 20
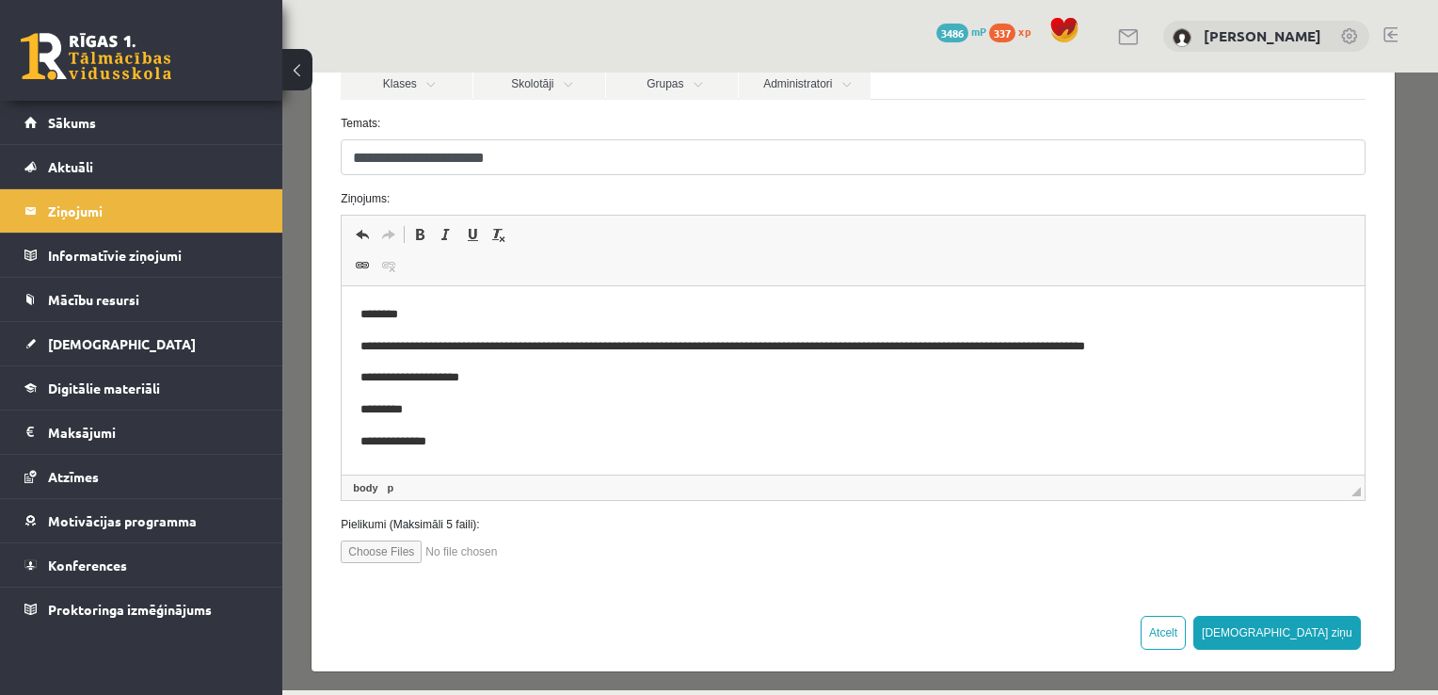
scroll to position [207, 0]
click at [1321, 629] on button "Sūtīt ziņu" at bounding box center [1277, 633] width 168 height 34
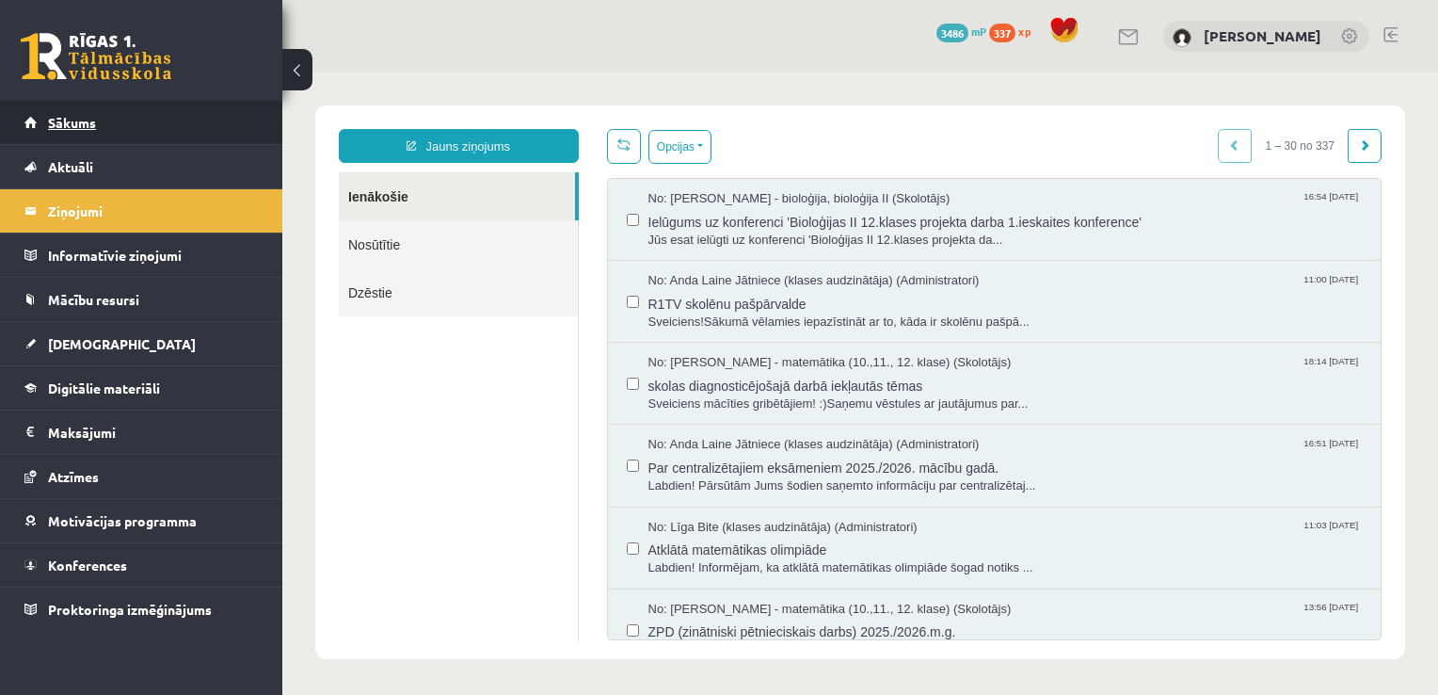
scroll to position [0, 0]
click at [104, 117] on link "Sākums" at bounding box center [141, 122] width 234 height 43
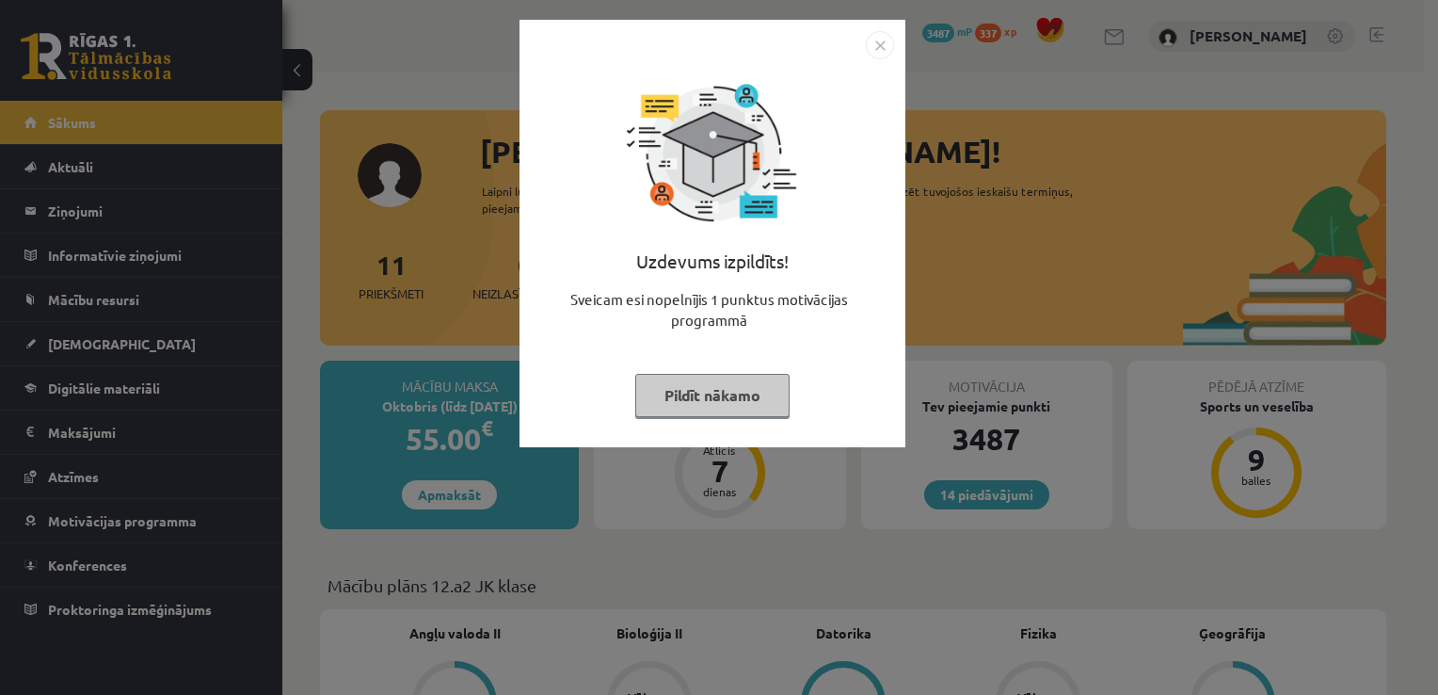
click at [685, 388] on button "Pildīt nākamo" at bounding box center [712, 395] width 154 height 43
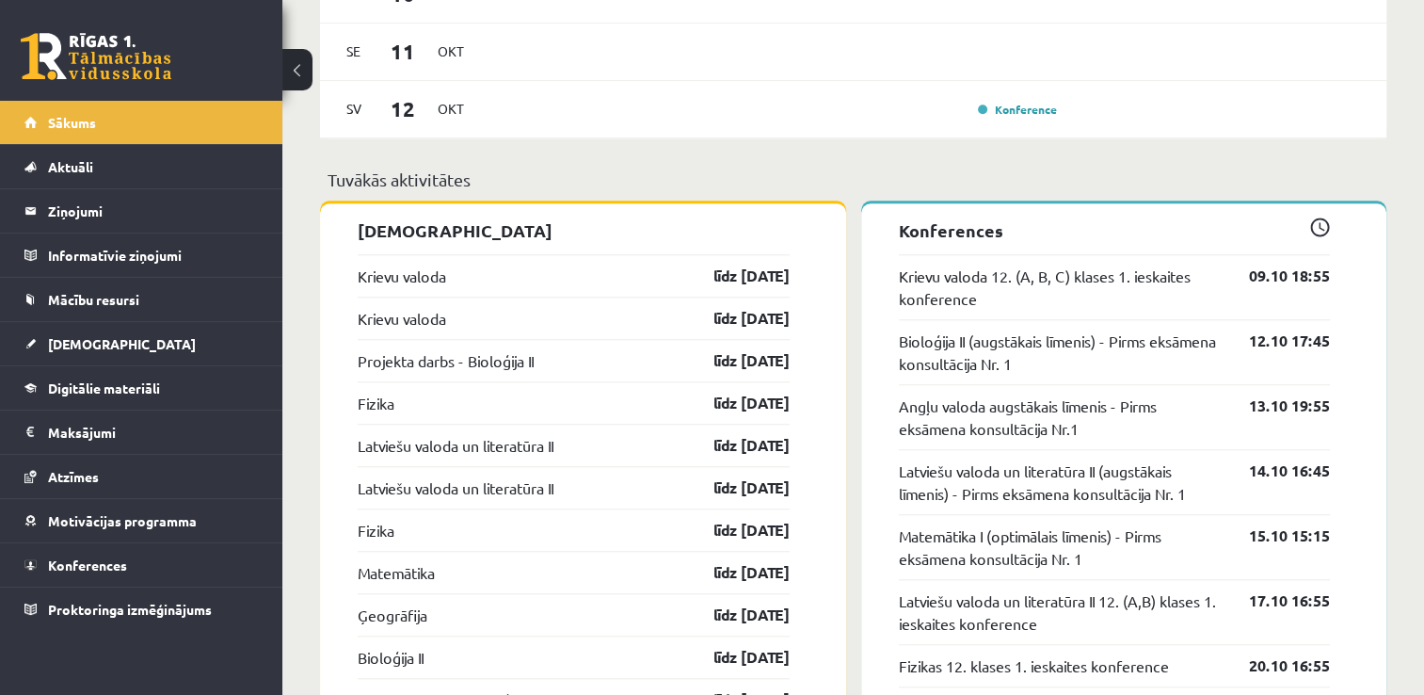
scroll to position [1161, 0]
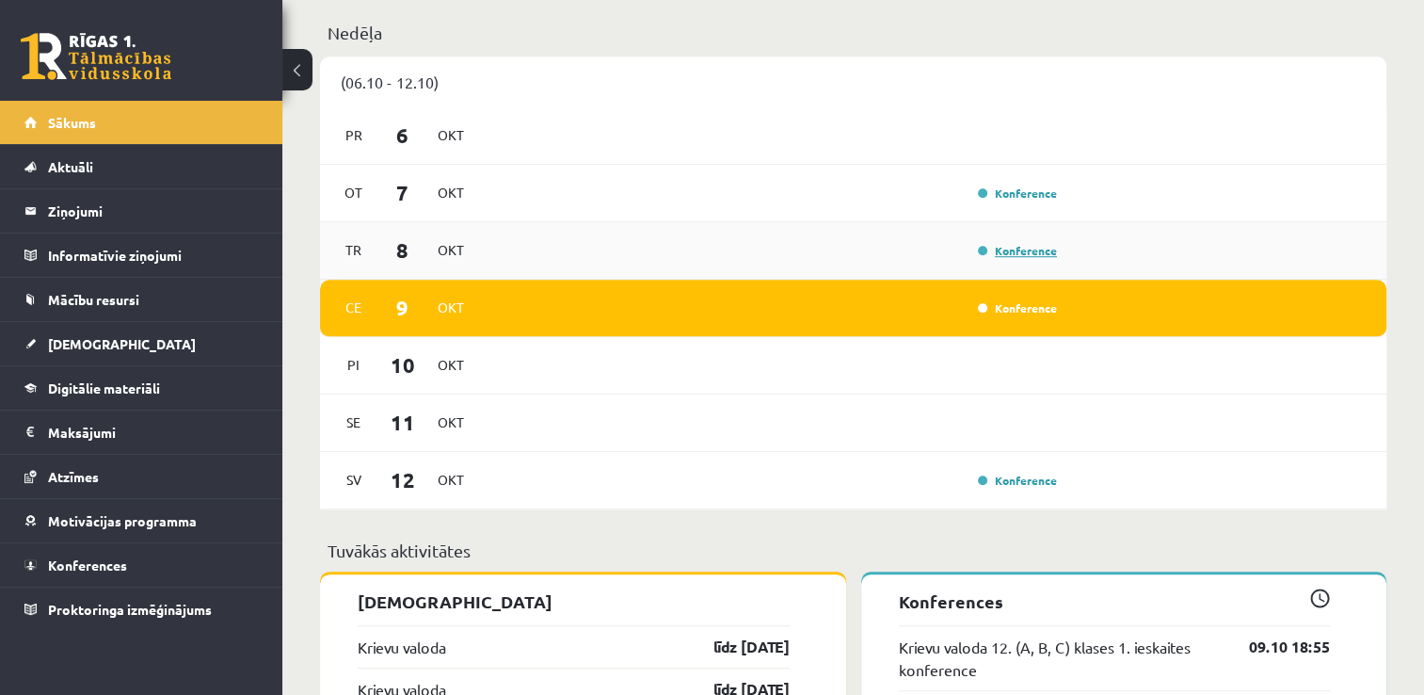
click at [1001, 247] on link "Konference" at bounding box center [1017, 250] width 79 height 15
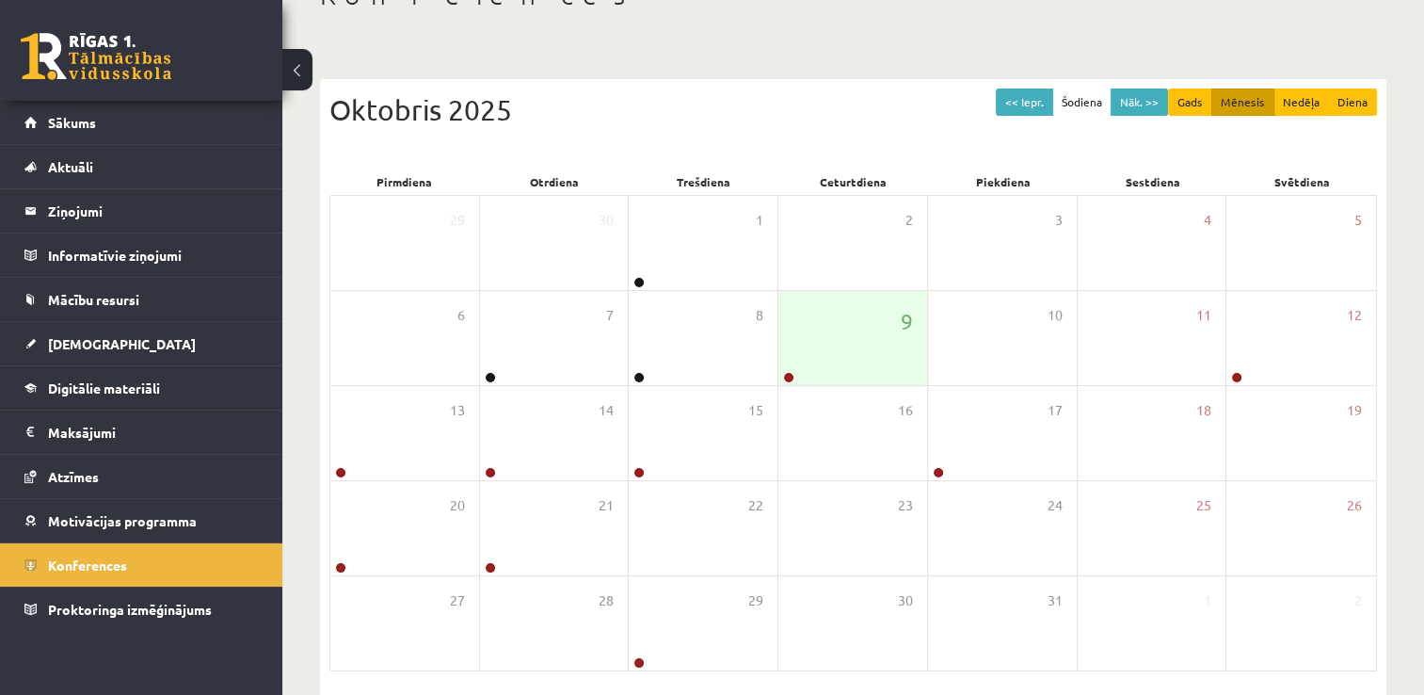
scroll to position [181, 0]
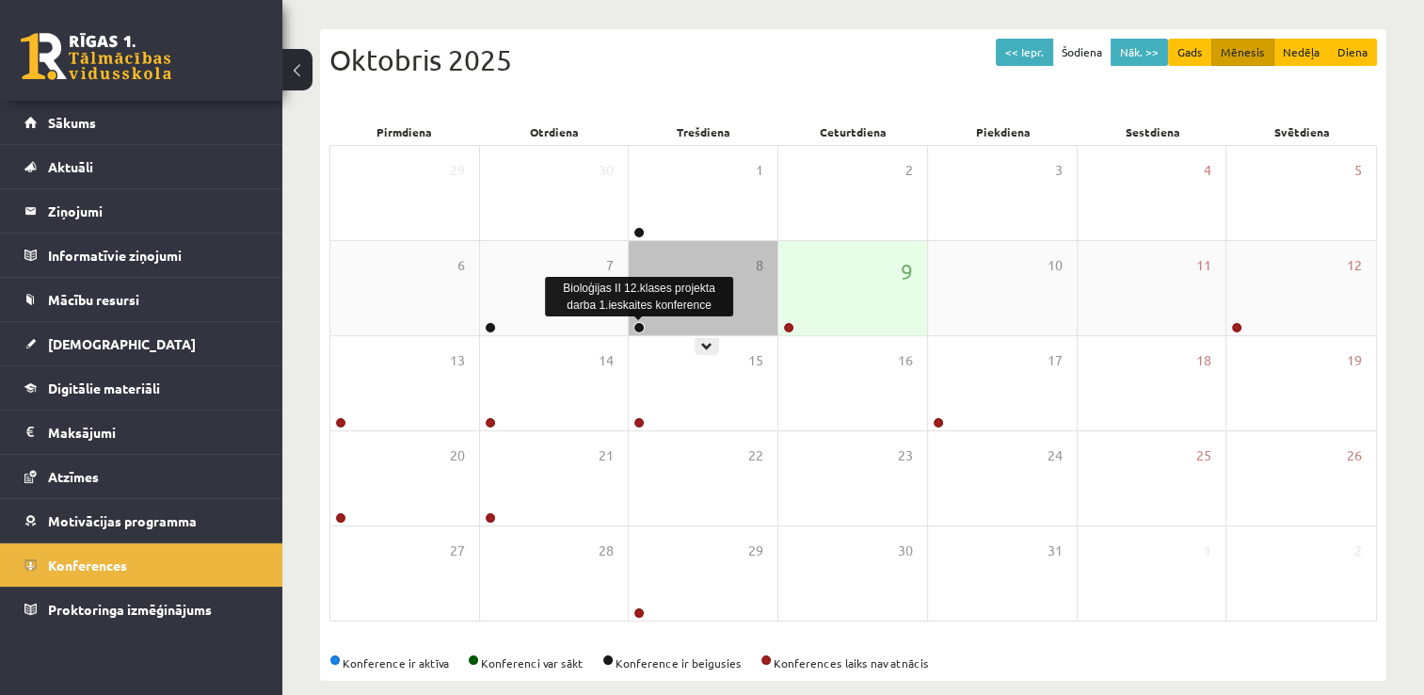
click at [640, 326] on link at bounding box center [638, 327] width 11 height 11
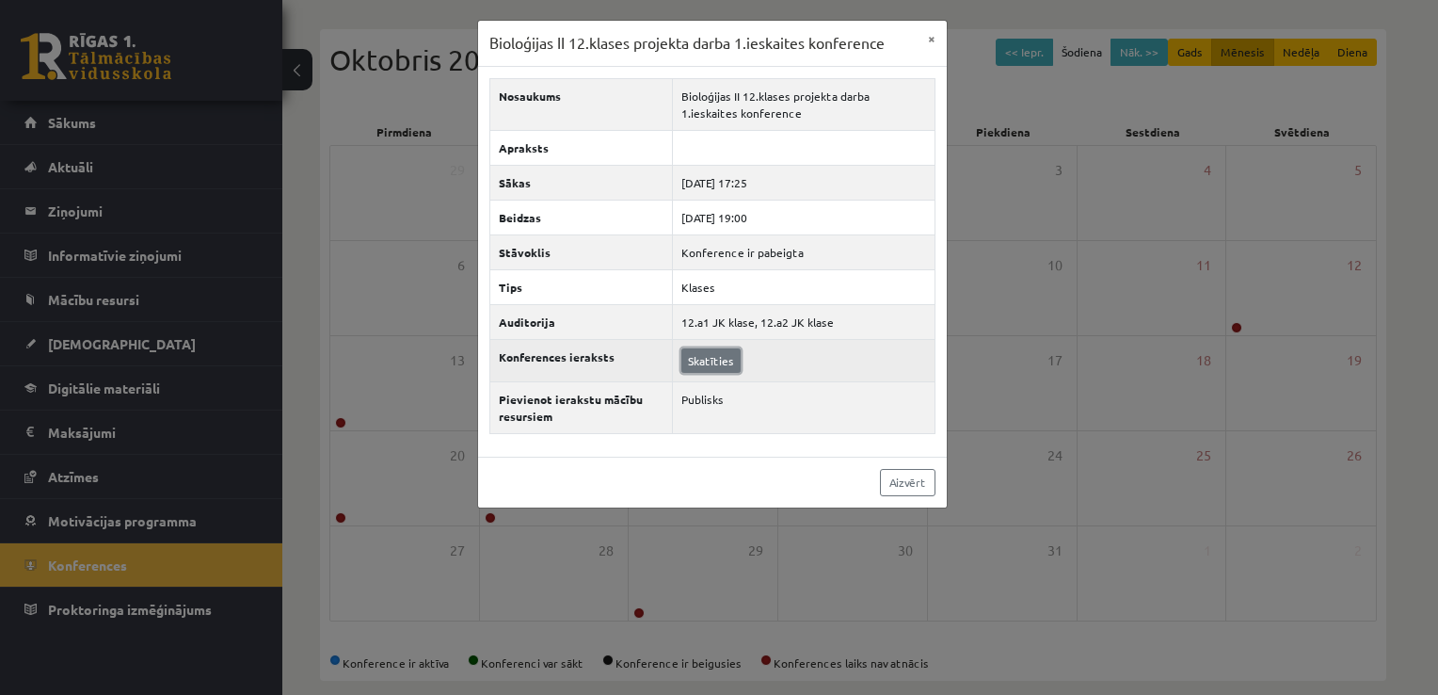
click at [716, 358] on link "Skatīties" at bounding box center [710, 360] width 59 height 24
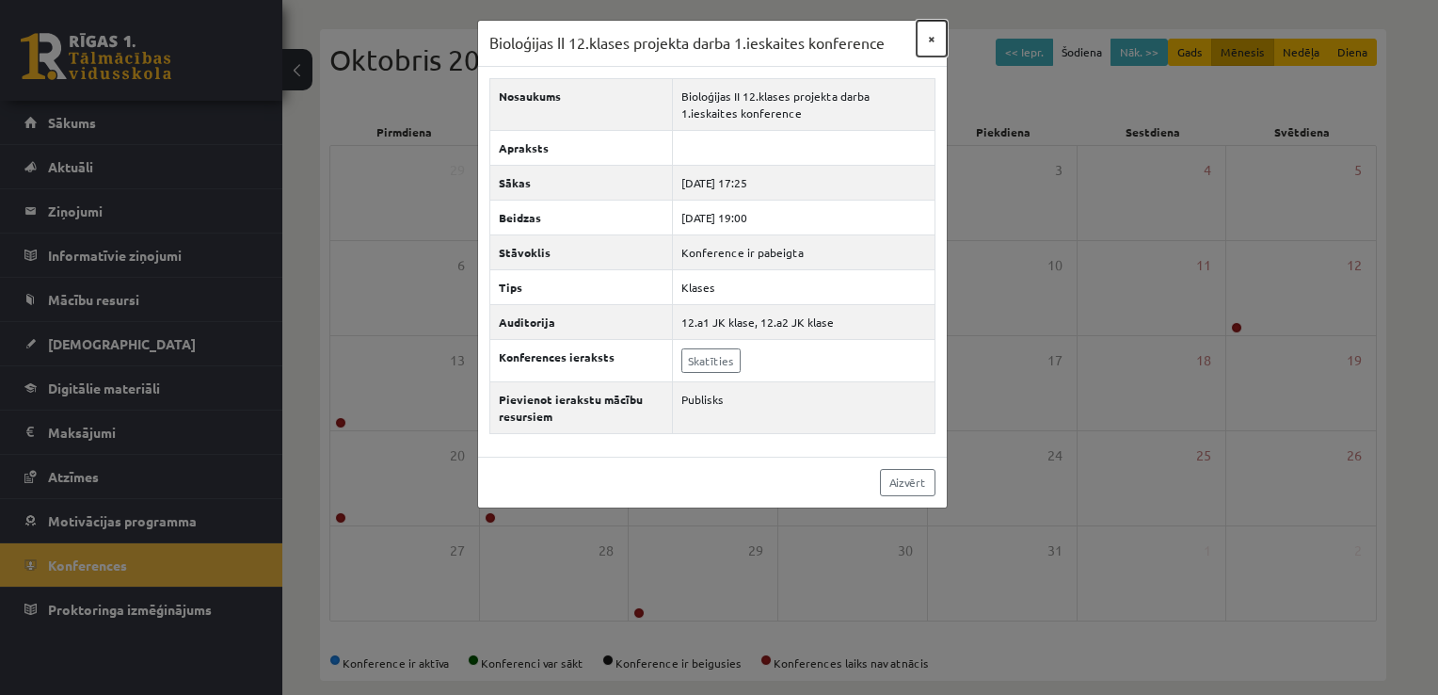
click at [935, 38] on button "×" at bounding box center [932, 39] width 30 height 36
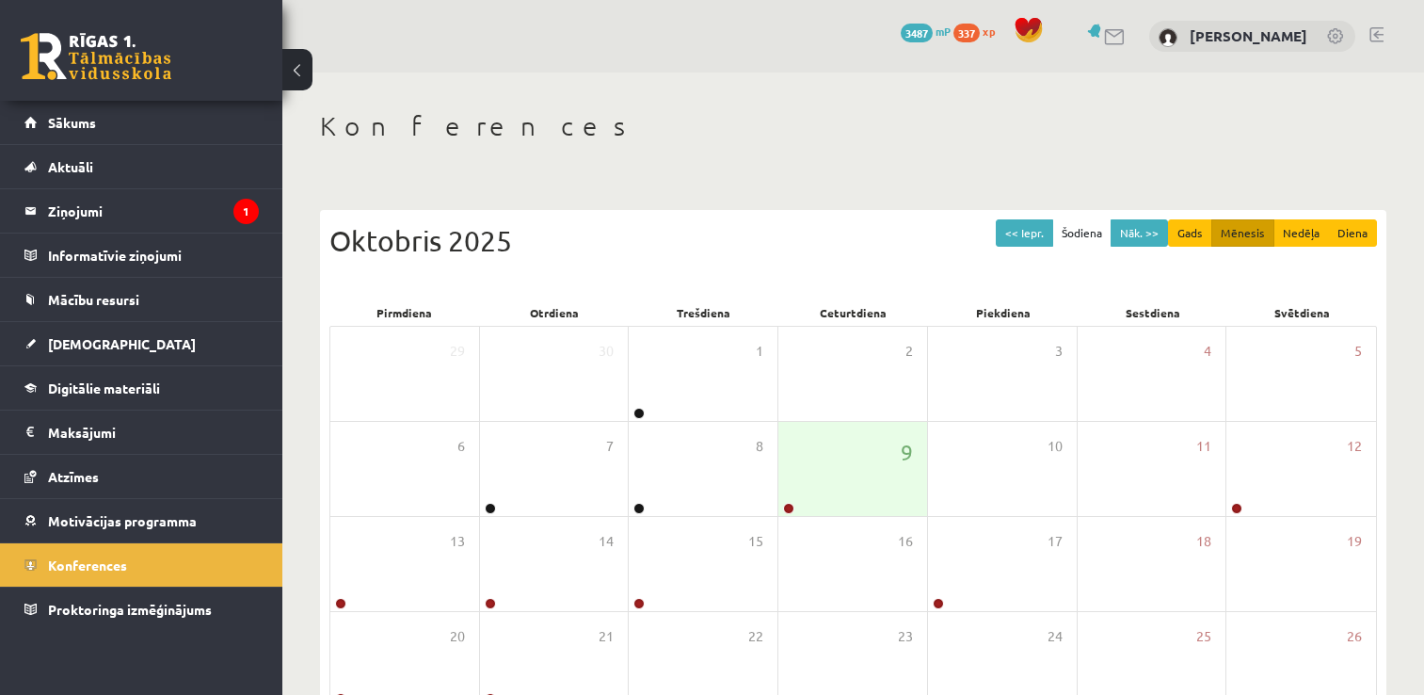
scroll to position [181, 0]
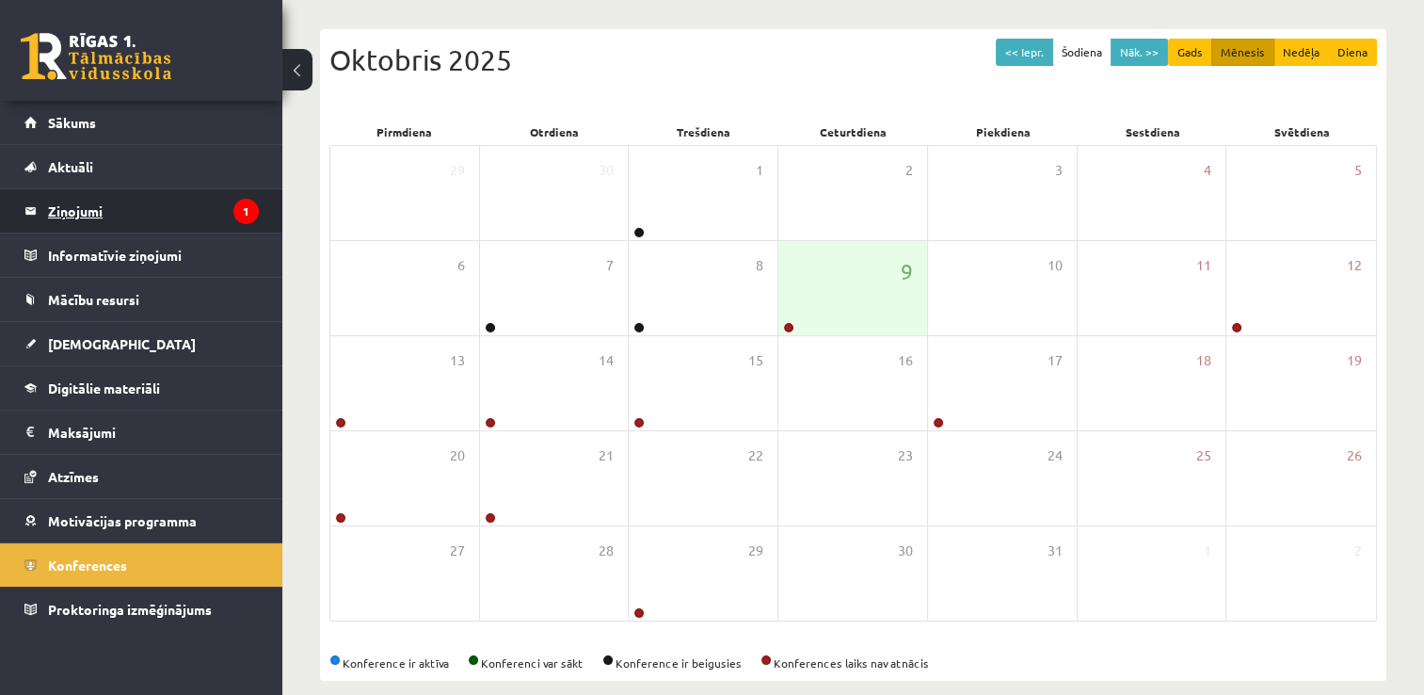
click at [216, 213] on legend "Ziņojumi 1" at bounding box center [153, 210] width 211 height 43
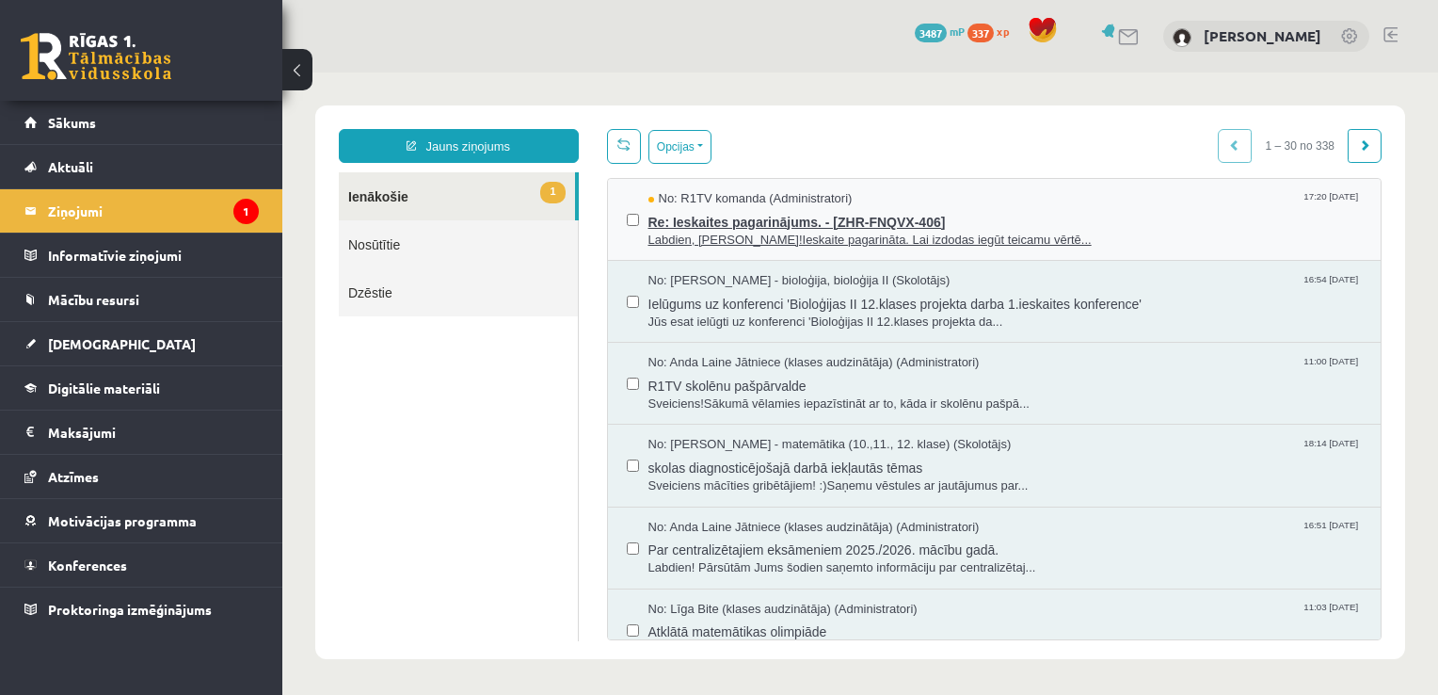
click at [996, 209] on span "Re: Ieskaites pagarinājums. - [ZHR-FNQVX-406]" at bounding box center [1005, 220] width 714 height 24
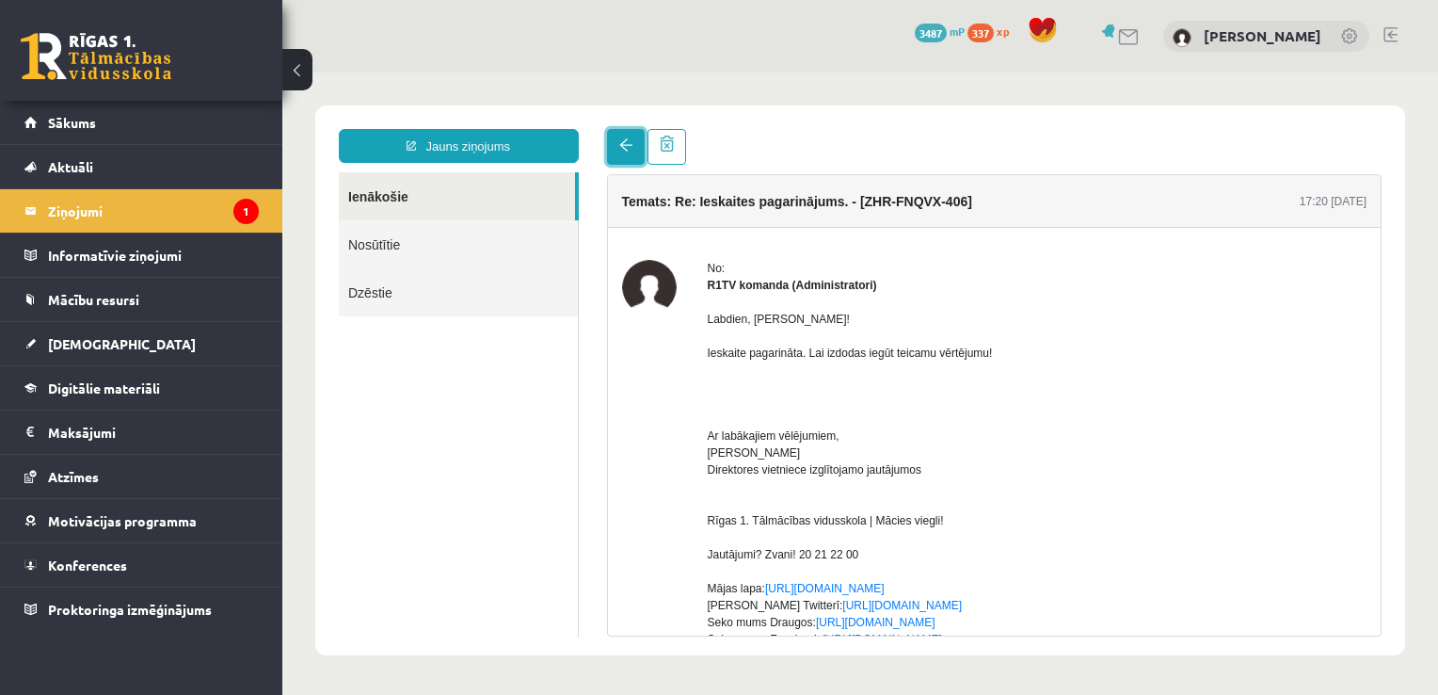
click at [619, 143] on span at bounding box center [625, 144] width 13 height 13
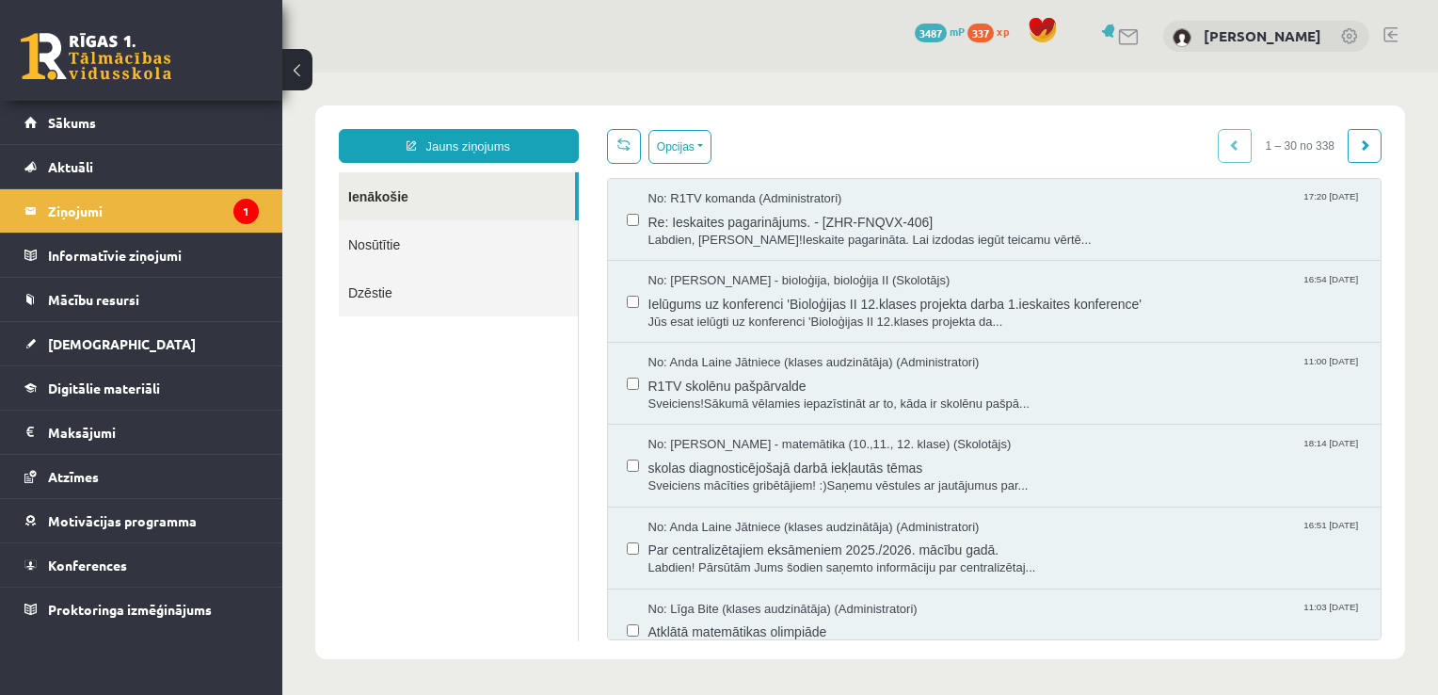
click at [467, 240] on link "Nosūtītie" at bounding box center [458, 244] width 239 height 48
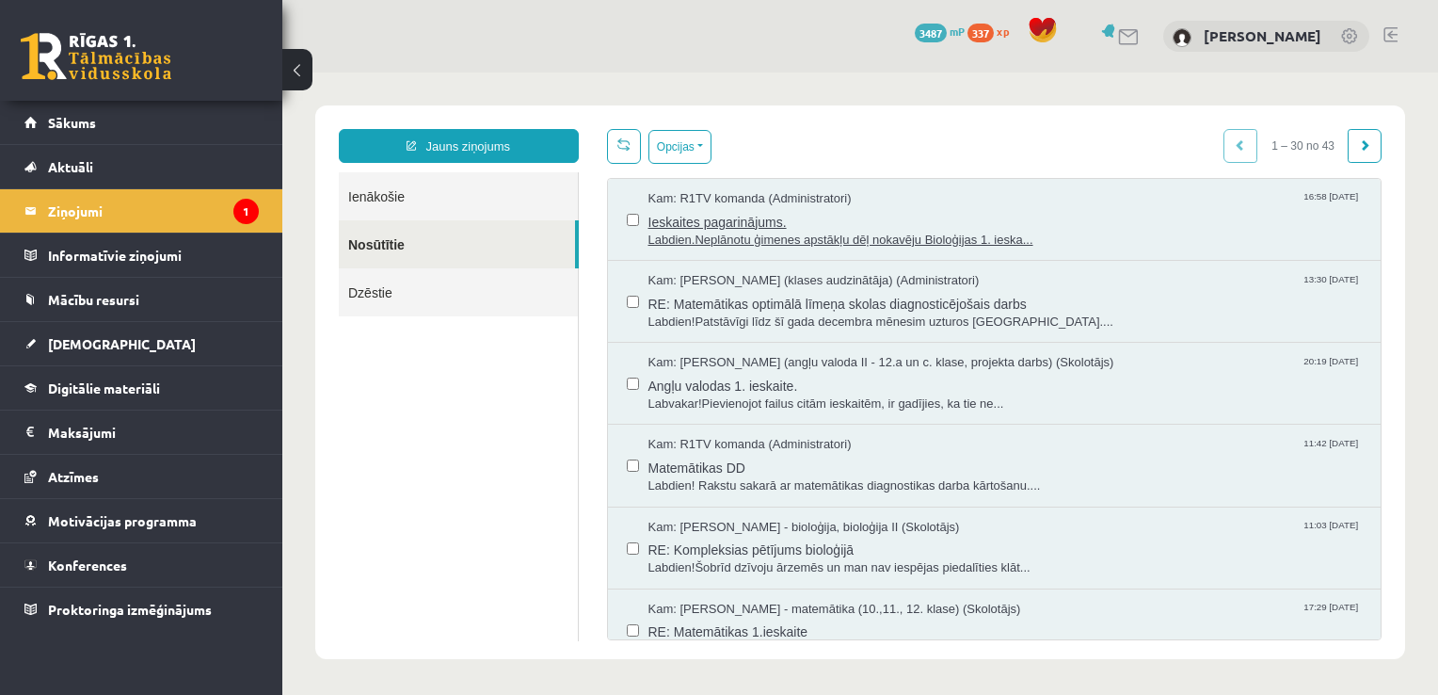
click at [862, 217] on span "Ieskaites pagarinājums." at bounding box center [1005, 220] width 714 height 24
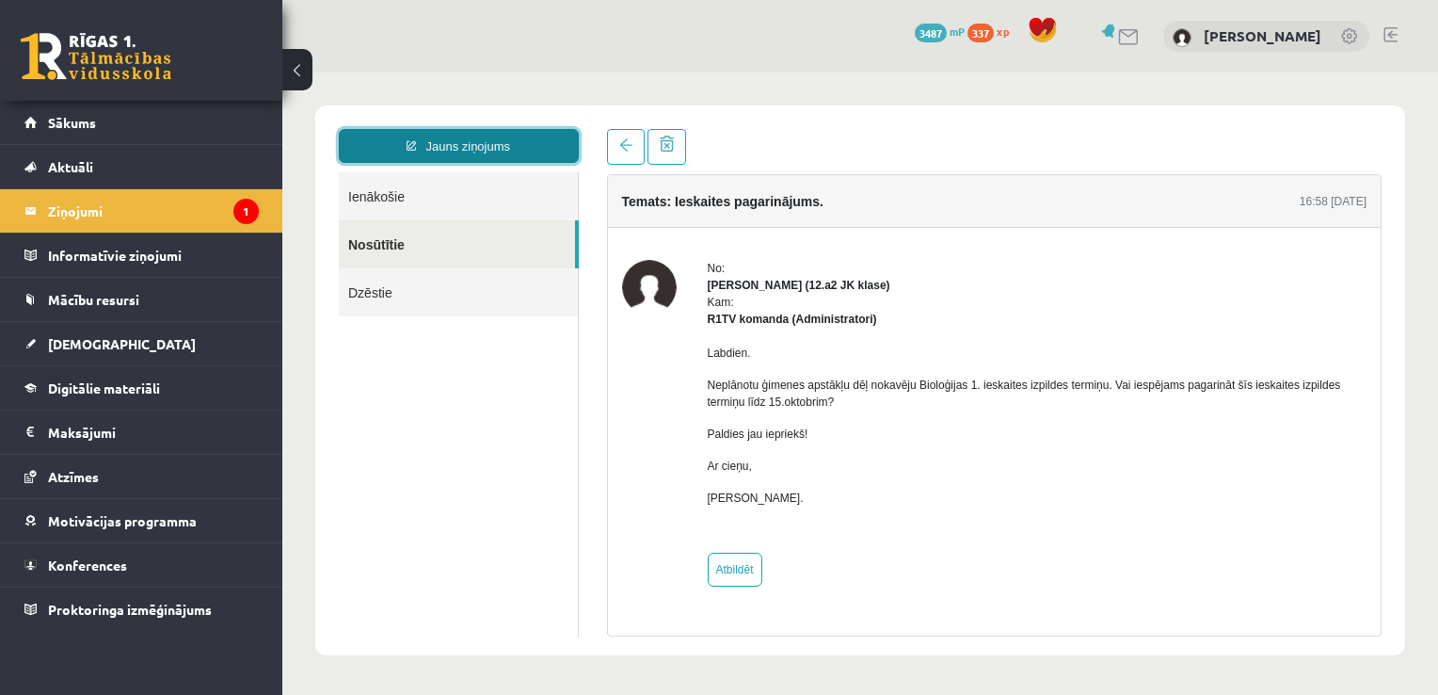
click at [452, 150] on link "Jauns ziņojums" at bounding box center [459, 146] width 240 height 34
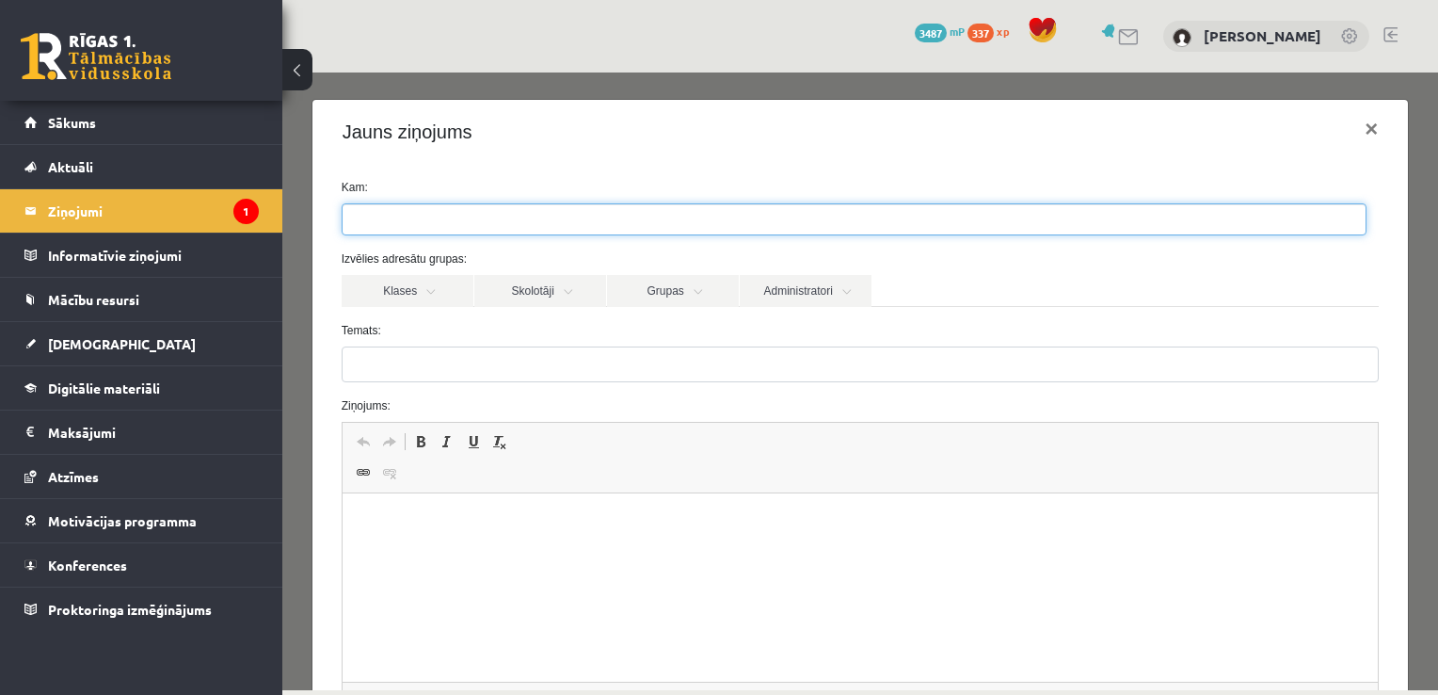
click at [488, 224] on ul at bounding box center [854, 219] width 1023 height 30
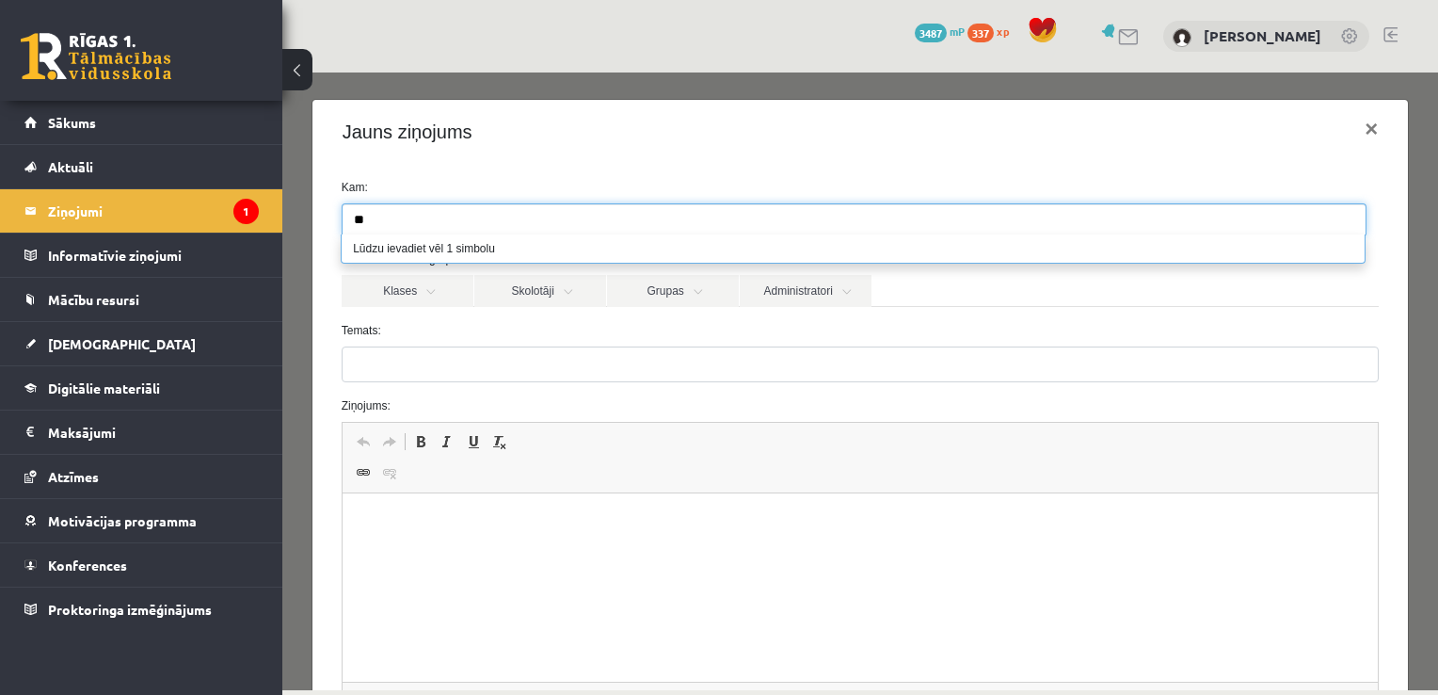
type input "*"
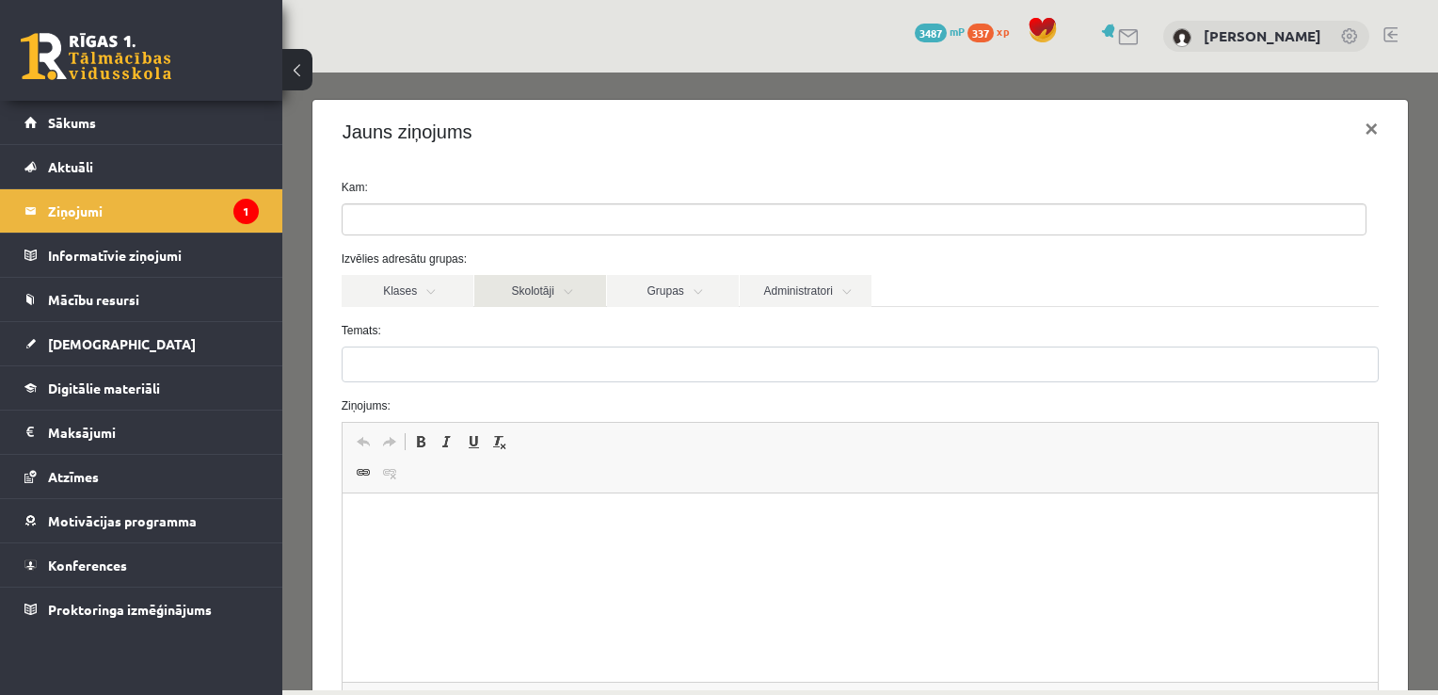
click at [527, 290] on link "Skolotāji" at bounding box center [540, 291] width 132 height 32
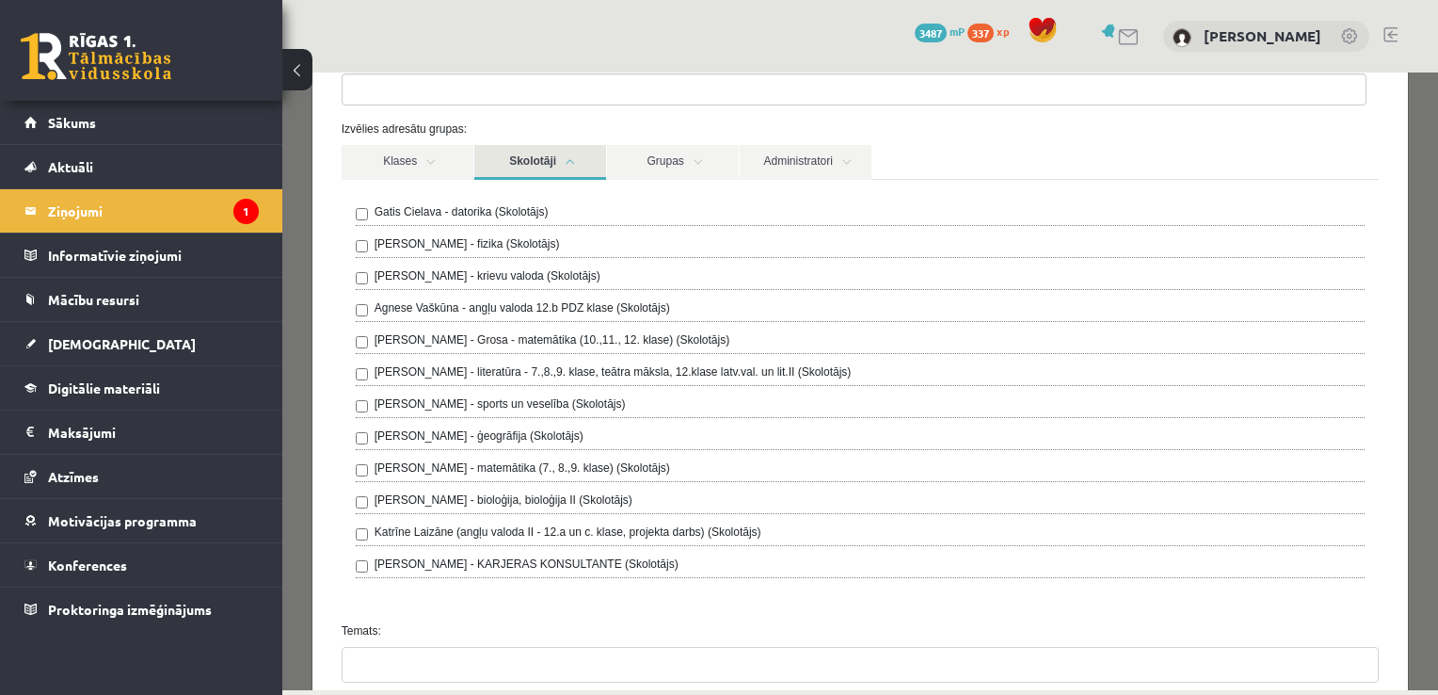
scroll to position [162, 0]
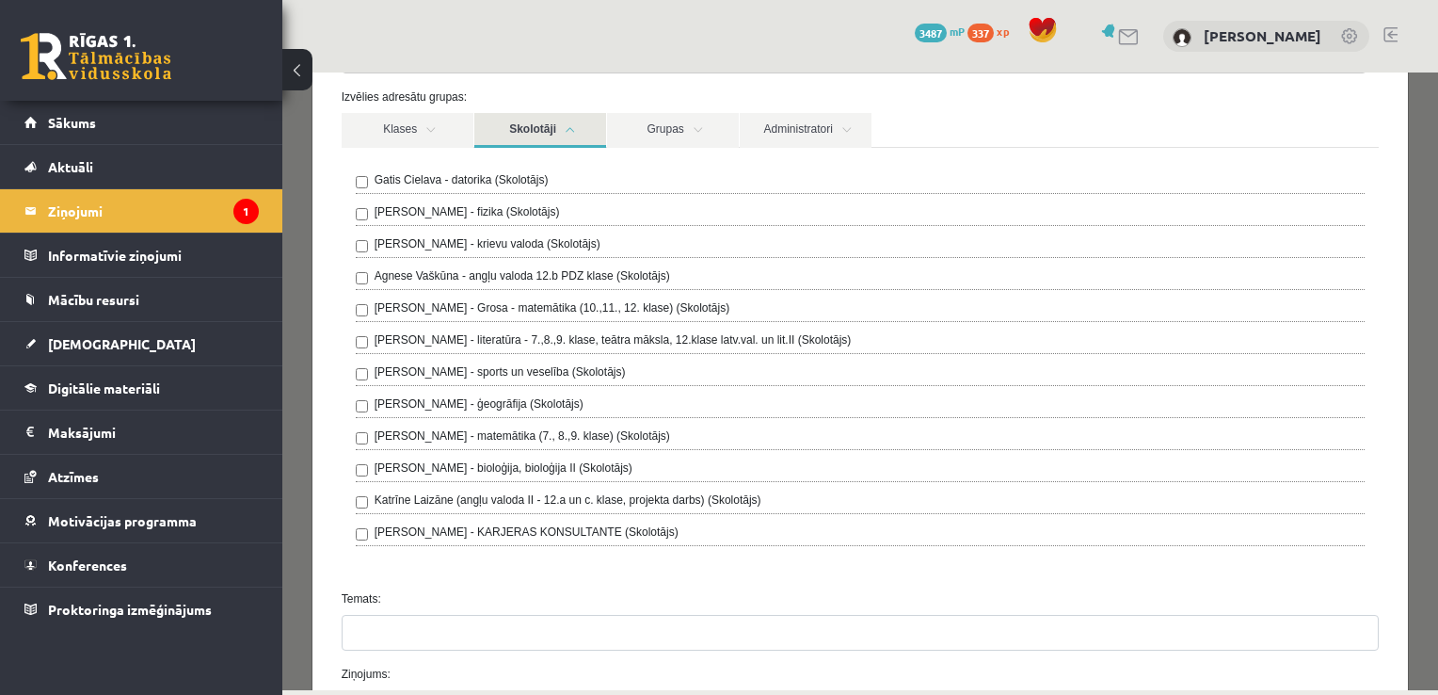
click at [576, 120] on link "Skolotāji" at bounding box center [540, 130] width 132 height 35
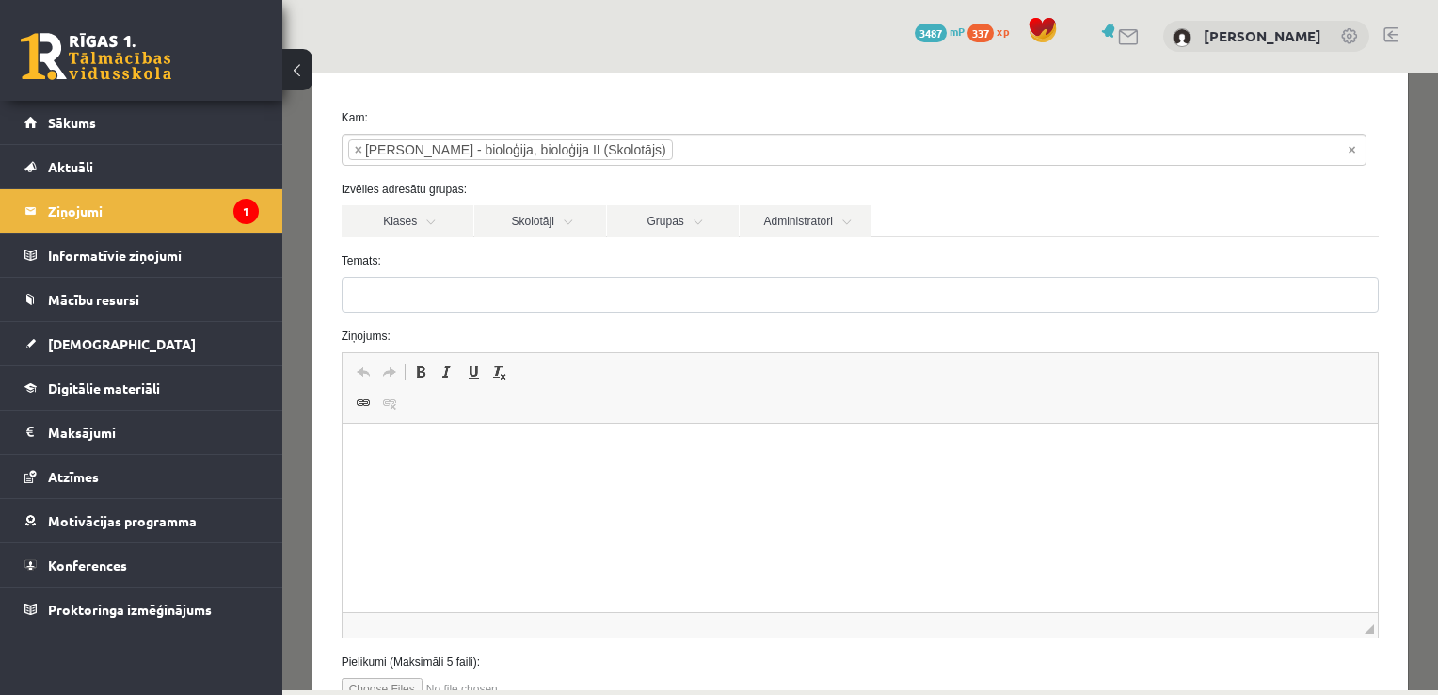
scroll to position [66, 0]
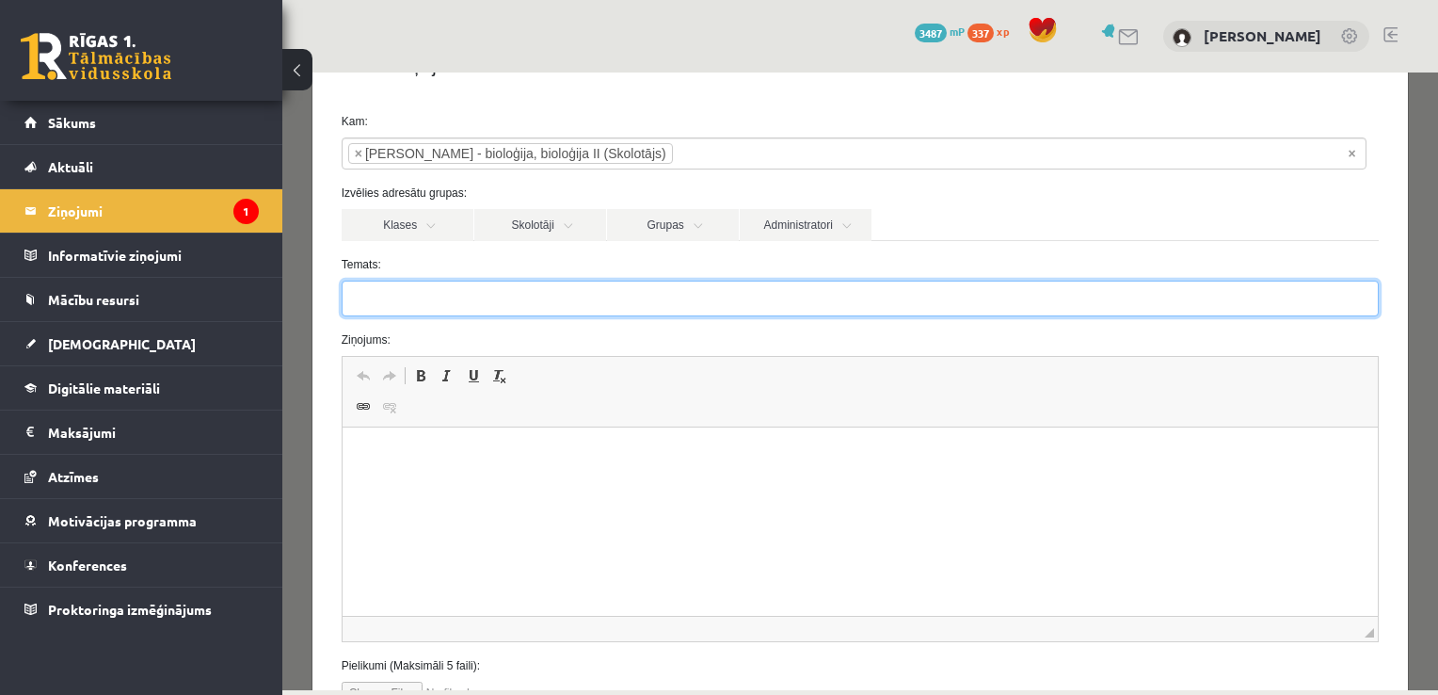
click at [535, 305] on input "Temats:" at bounding box center [861, 298] width 1038 height 36
type input "*"
type input "**********"
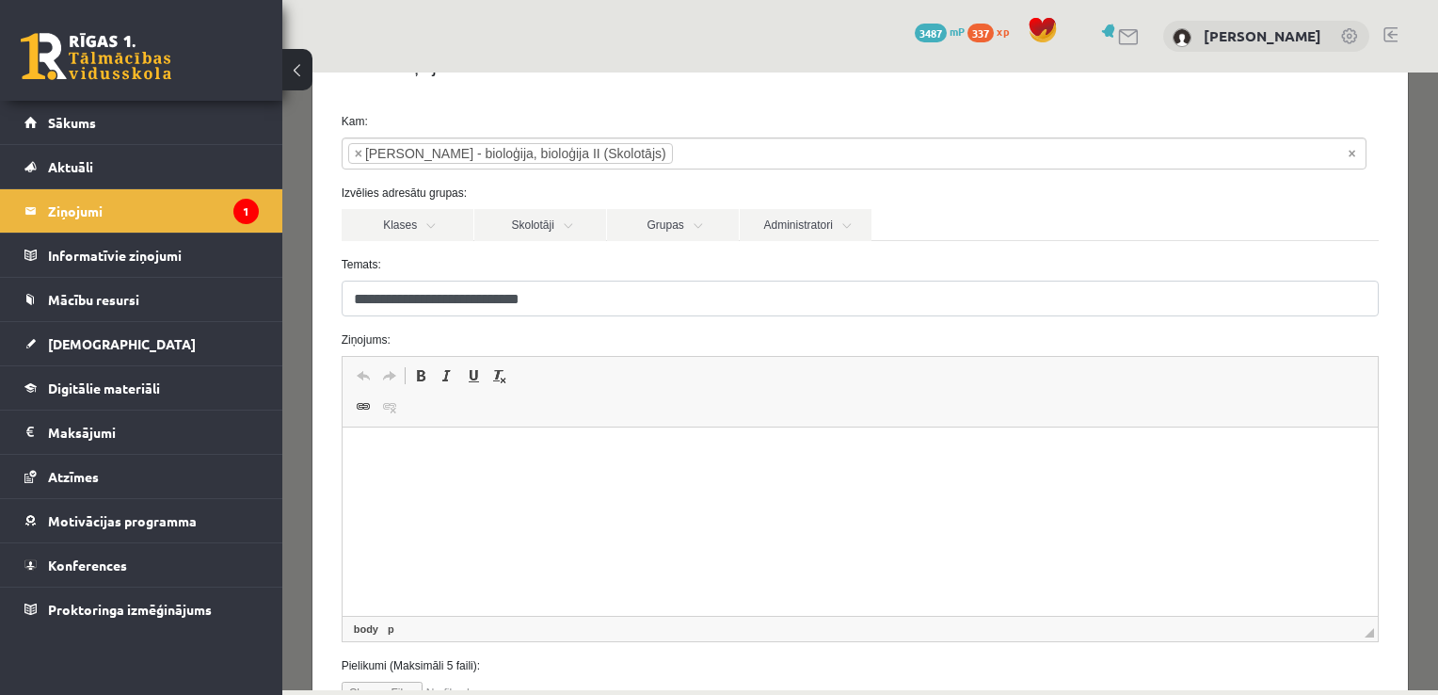
click at [580, 435] on html at bounding box center [860, 455] width 1036 height 57
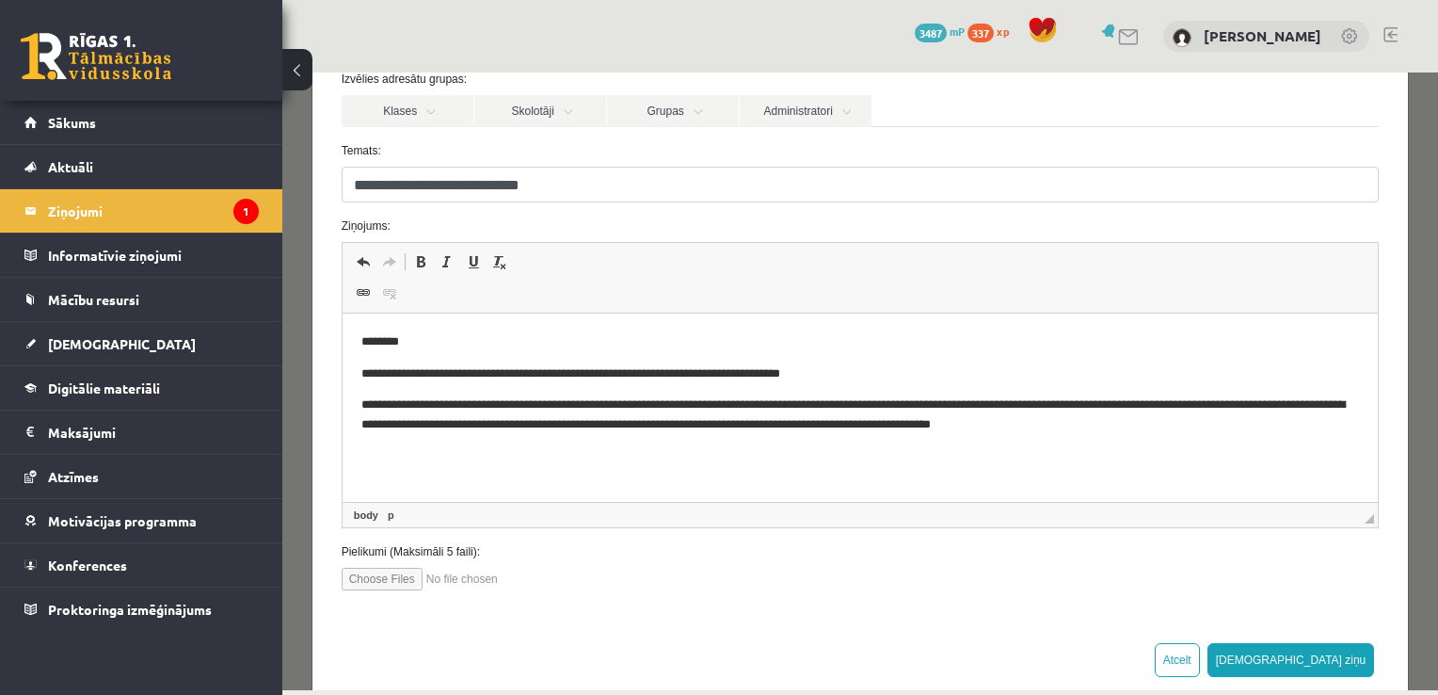
scroll to position [212, 0]
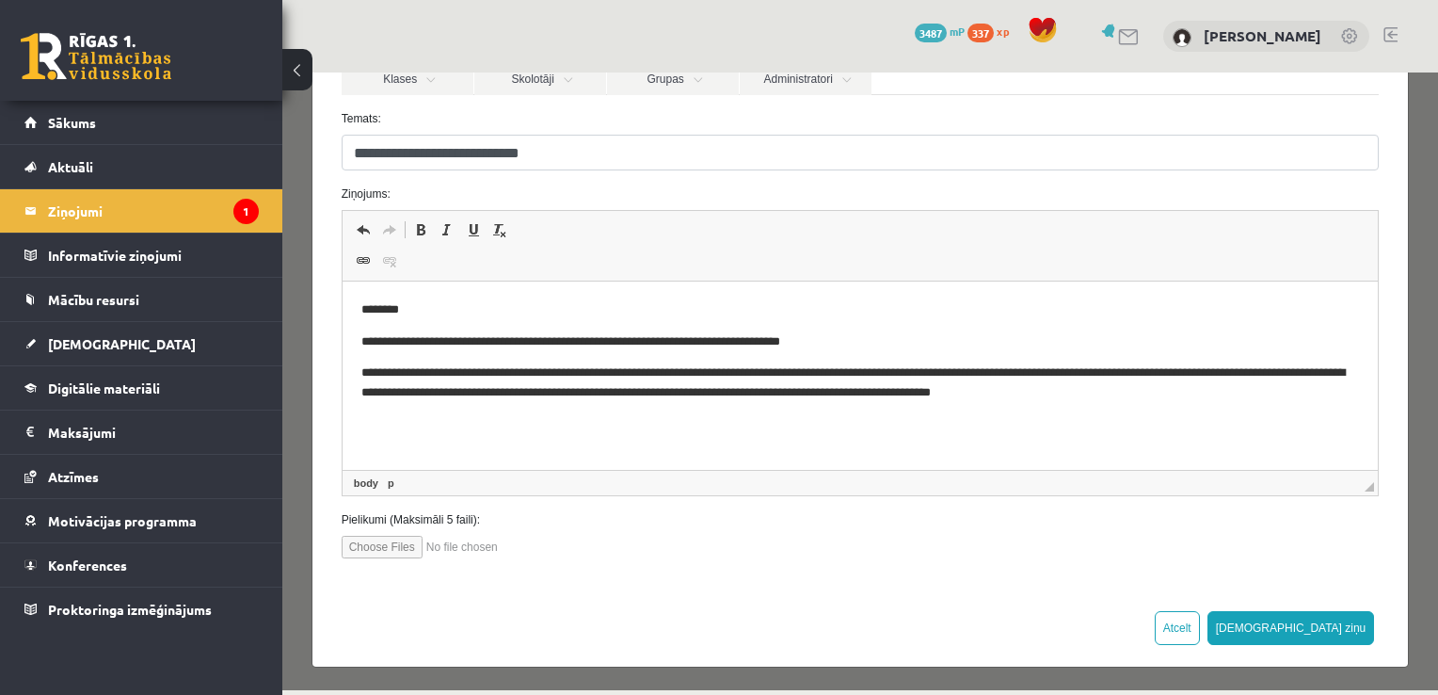
click at [617, 376] on p "**********" at bounding box center [852, 383] width 985 height 40
click at [1164, 398] on p "**********" at bounding box center [852, 383] width 985 height 40
click at [1092, 421] on html "**********" at bounding box center [860, 351] width 1036 height 140
click at [528, 427] on p "**********" at bounding box center [852, 425] width 985 height 20
click at [569, 425] on p "**********" at bounding box center [852, 425] width 985 height 20
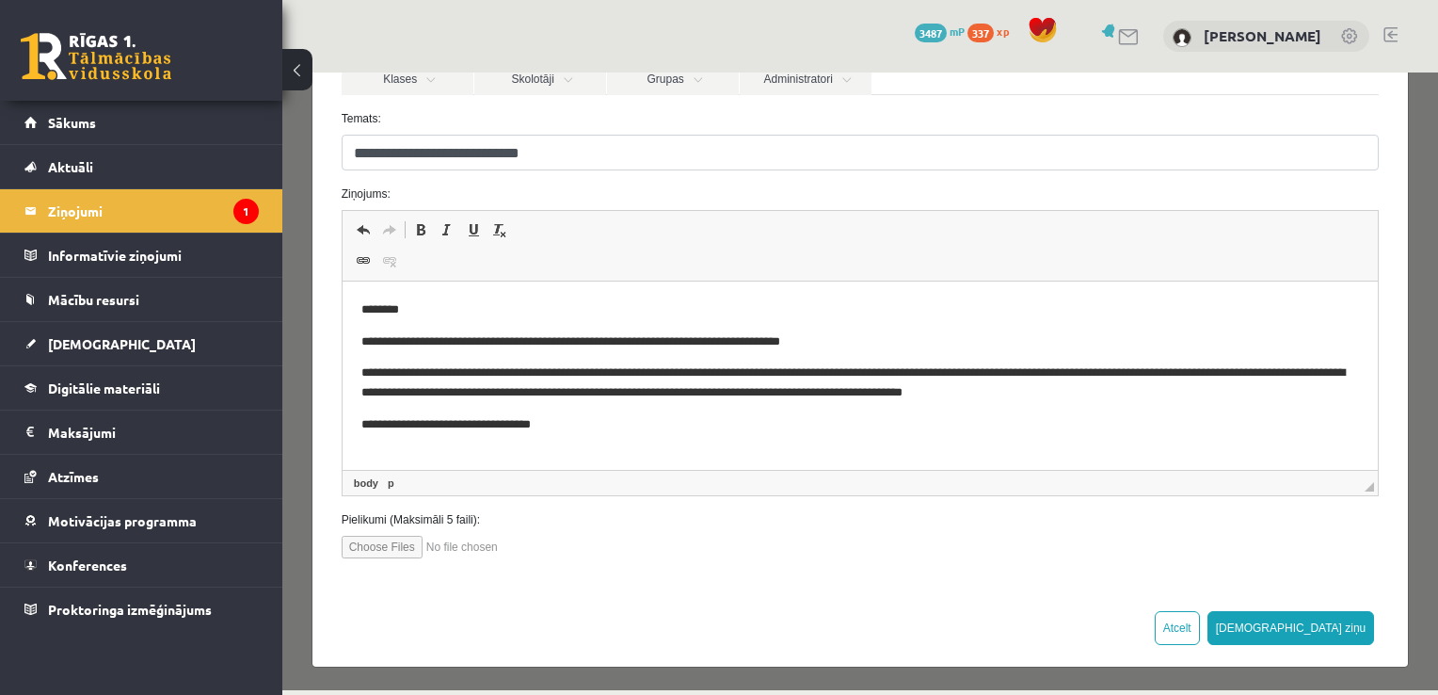
click at [520, 421] on p "**********" at bounding box center [852, 425] width 985 height 20
click at [587, 423] on p "**********" at bounding box center [852, 425] width 985 height 20
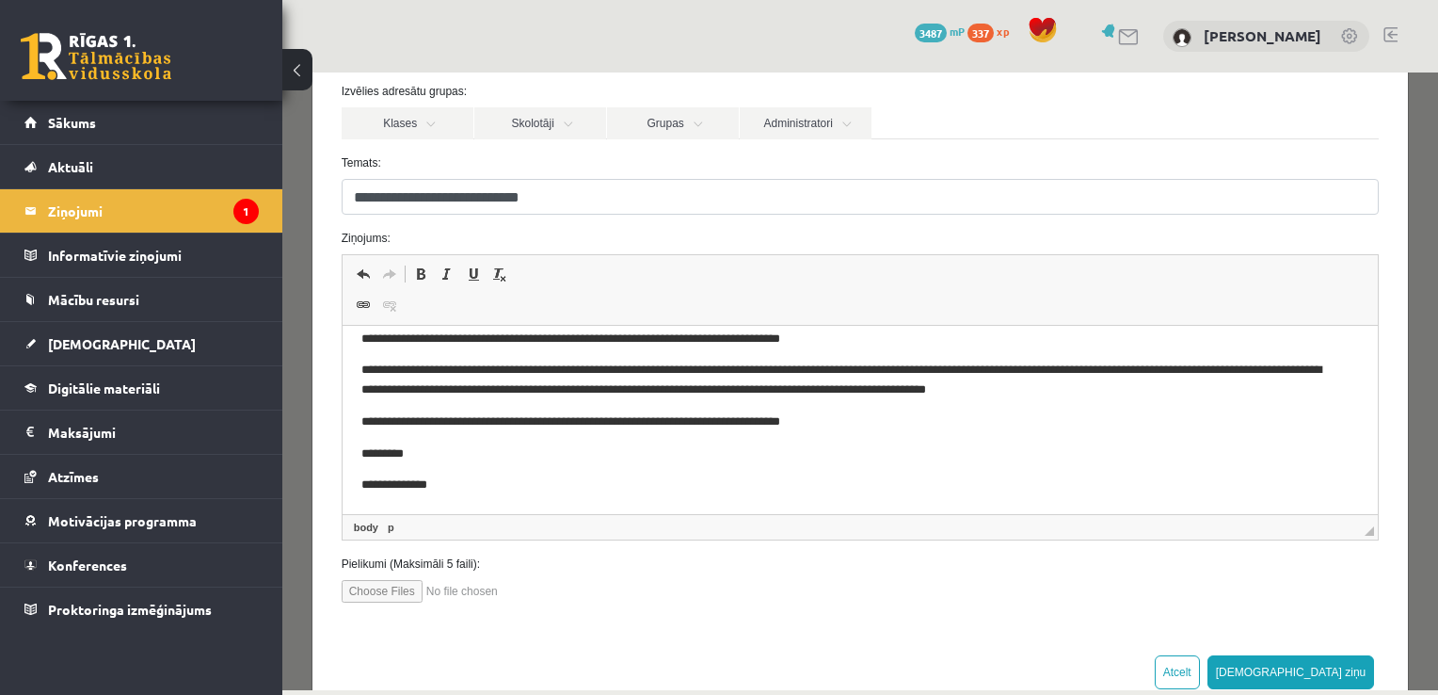
scroll to position [167, 0]
click at [580, 368] on p "**********" at bounding box center [845, 381] width 971 height 40
click at [702, 449] on p "*********" at bounding box center [845, 455] width 971 height 20
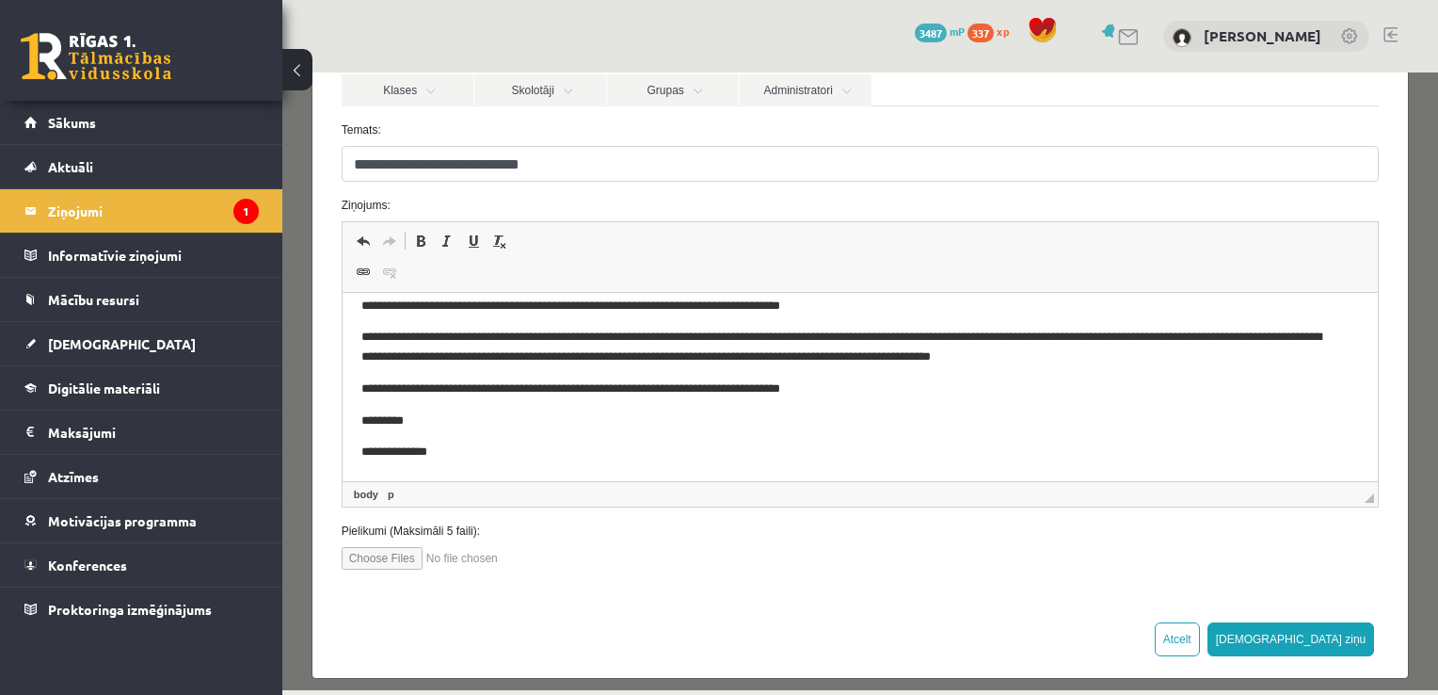
scroll to position [212, 0]
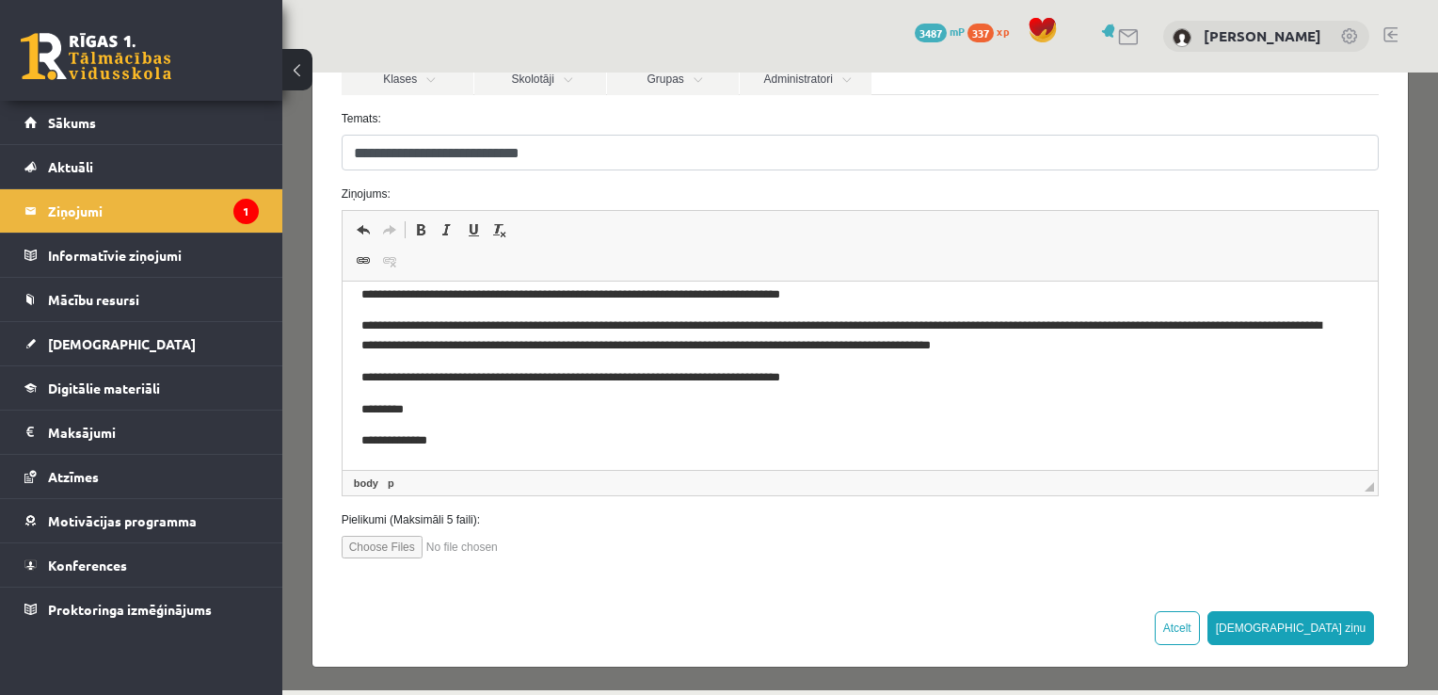
click at [1156, 345] on p "**********" at bounding box center [845, 336] width 971 height 40
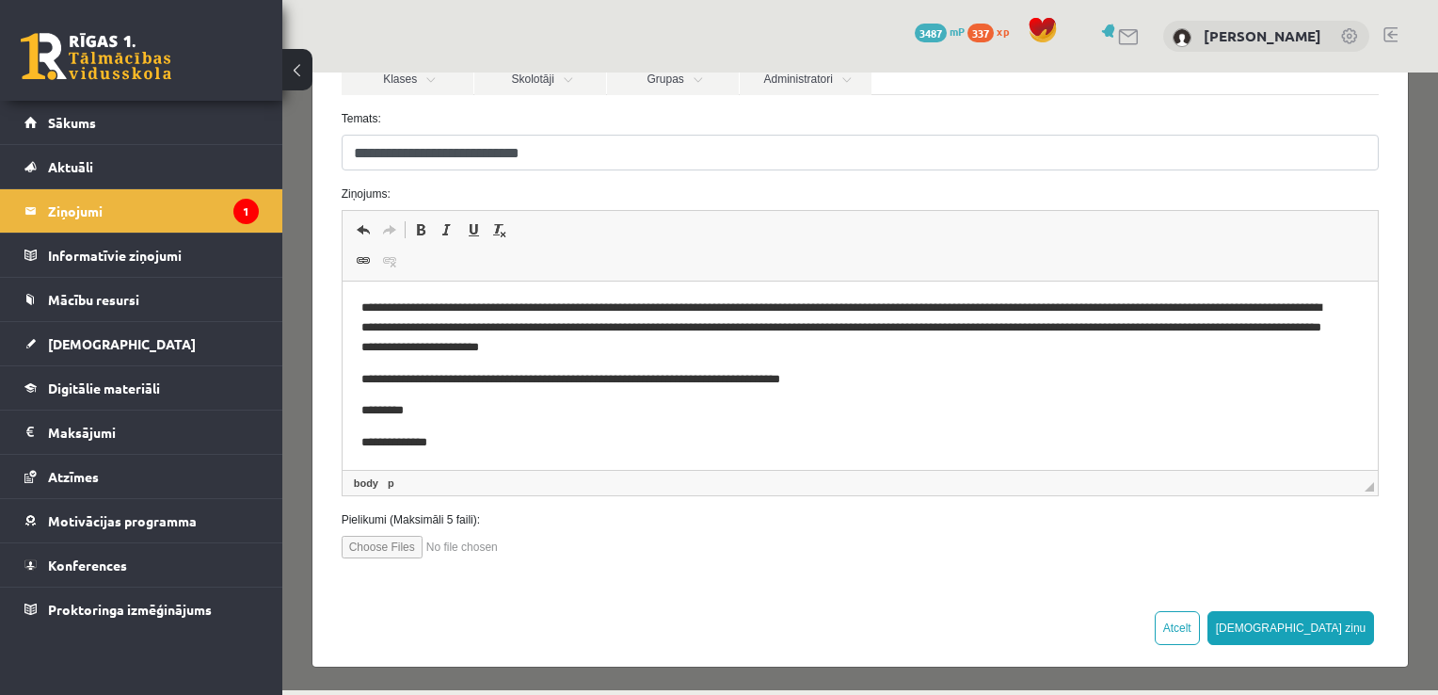
scroll to position [66, 0]
click at [1152, 328] on p "**********" at bounding box center [845, 326] width 971 height 58
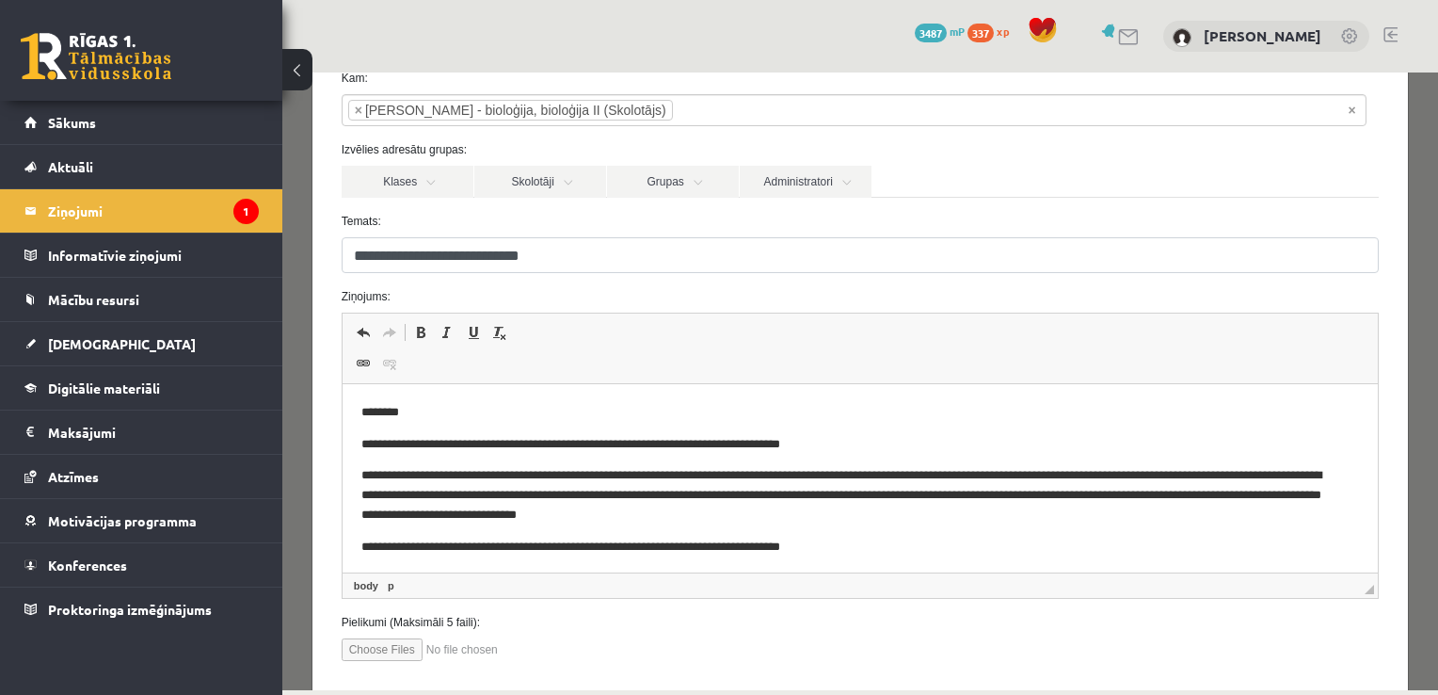
scroll to position [212, 0]
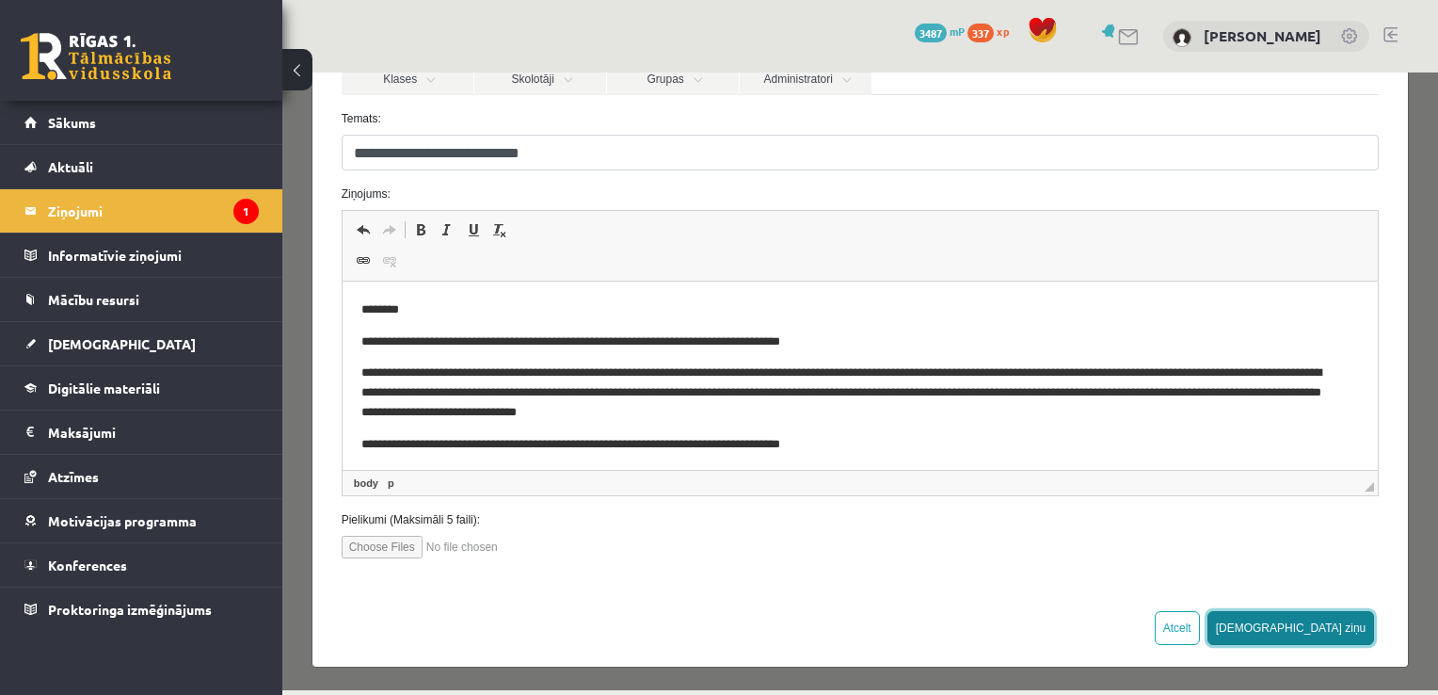
click at [1320, 632] on button "Sūtīt ziņu" at bounding box center [1292, 628] width 168 height 34
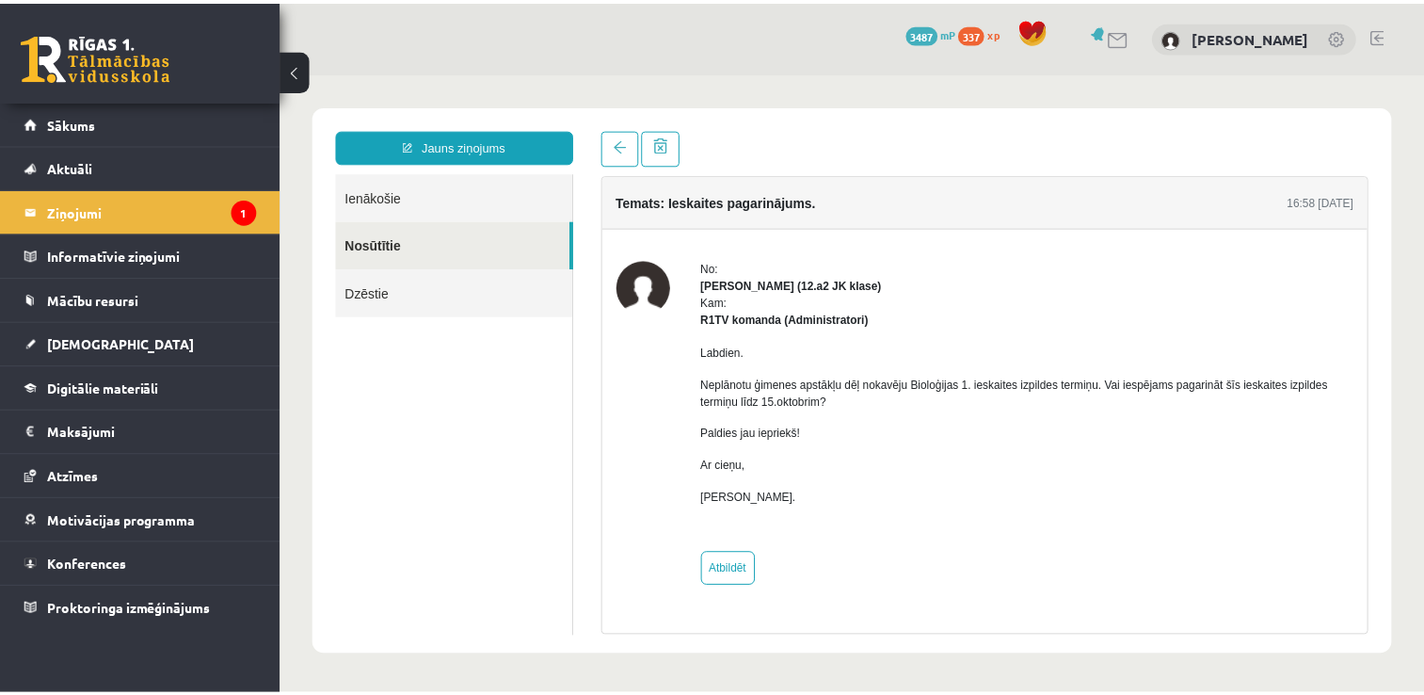
scroll to position [0, 0]
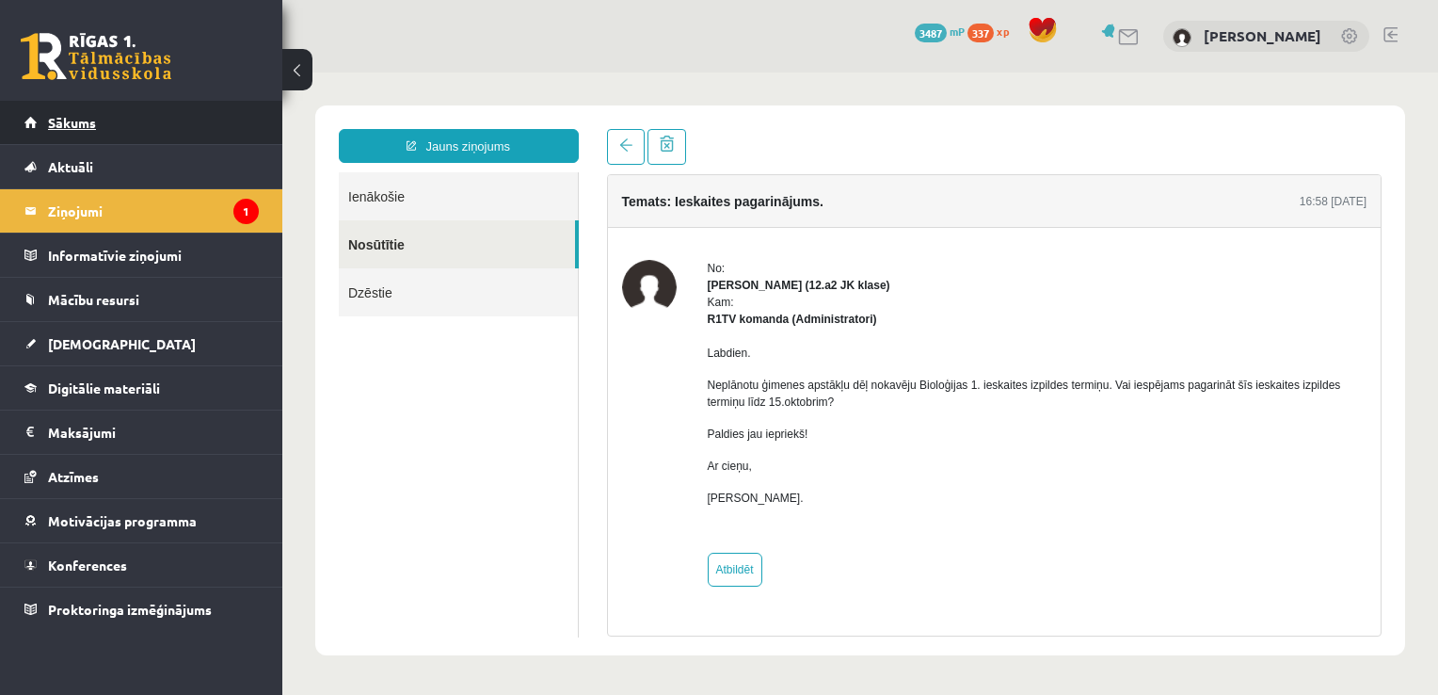
click at [120, 121] on link "Sākums" at bounding box center [141, 122] width 234 height 43
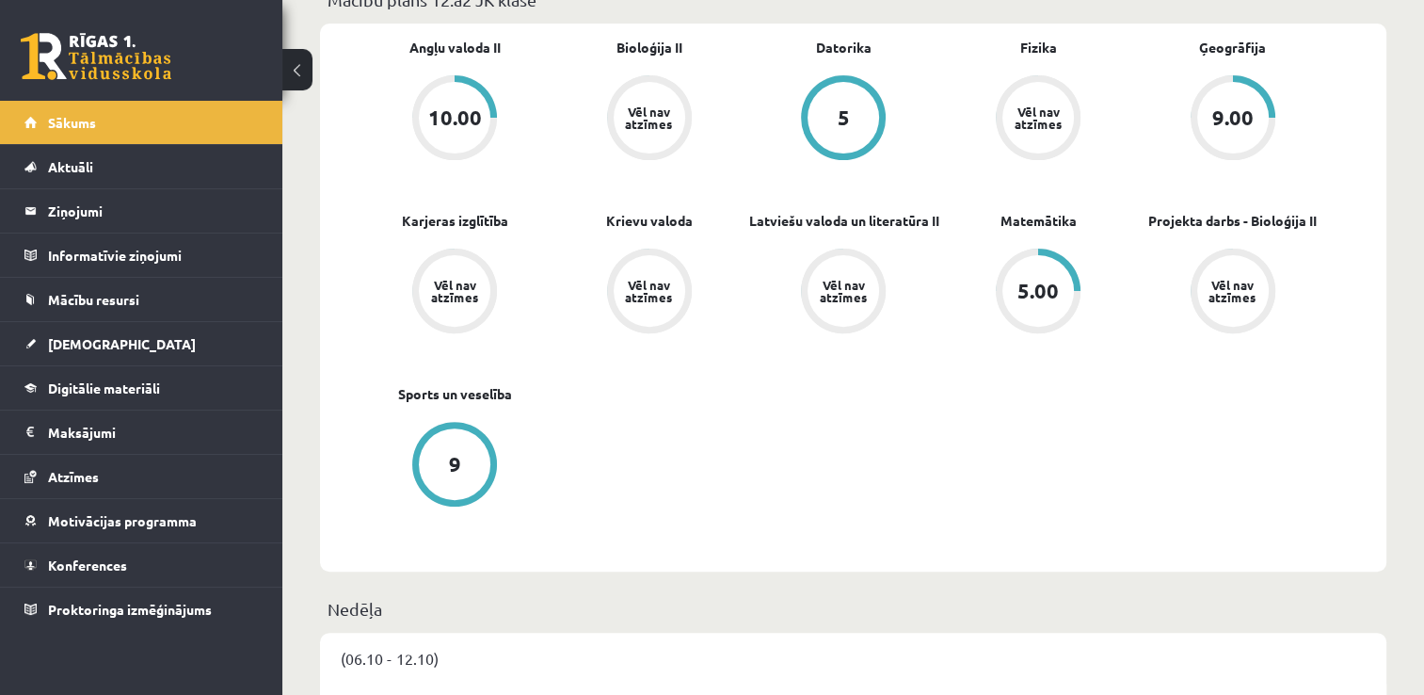
scroll to position [586, 0]
click at [110, 345] on link "[DEMOGRAPHIC_DATA]" at bounding box center [141, 343] width 234 height 43
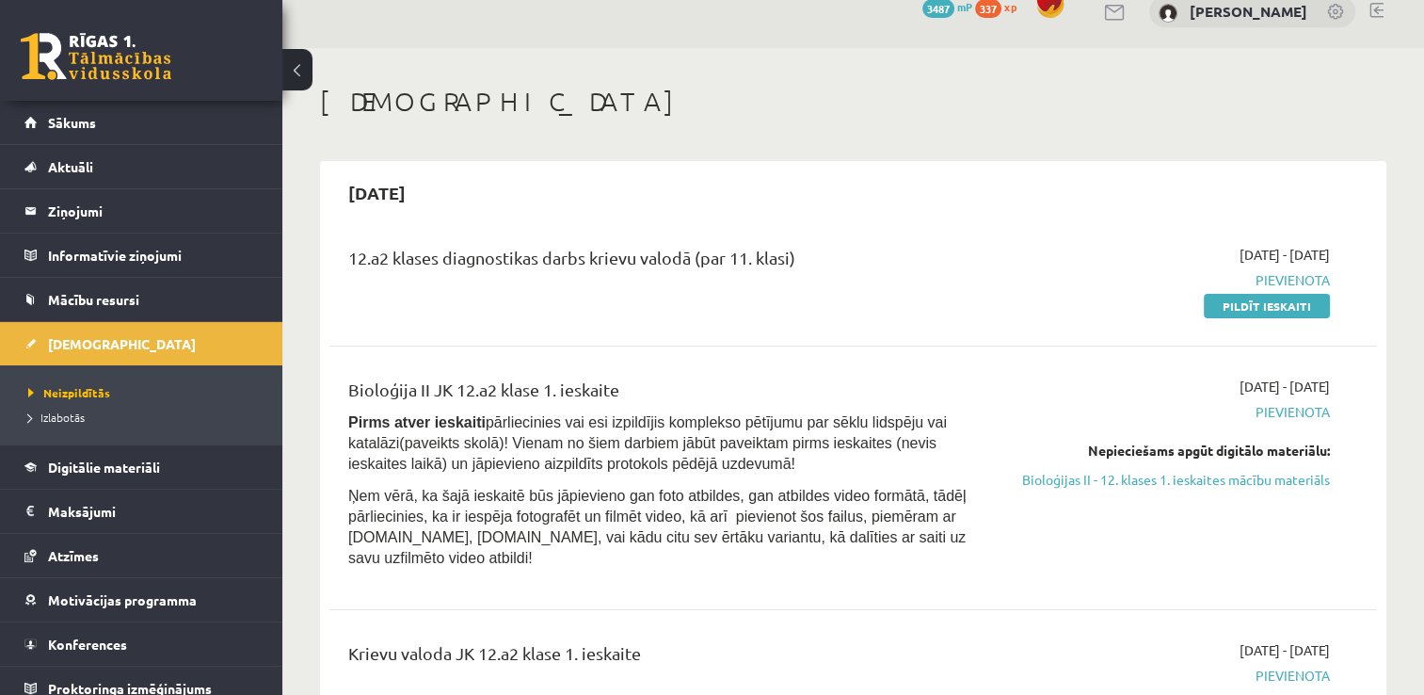
scroll to position [21, 0]
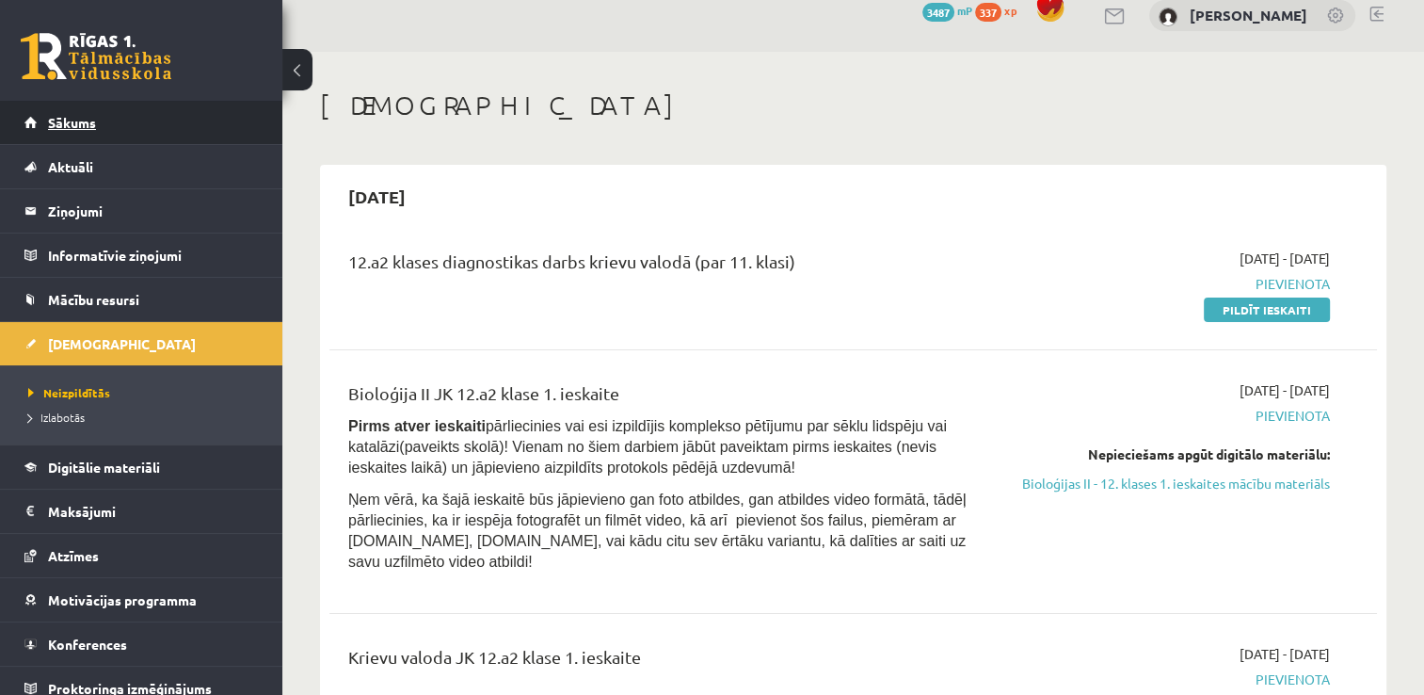
click at [114, 125] on link "Sākums" at bounding box center [141, 122] width 234 height 43
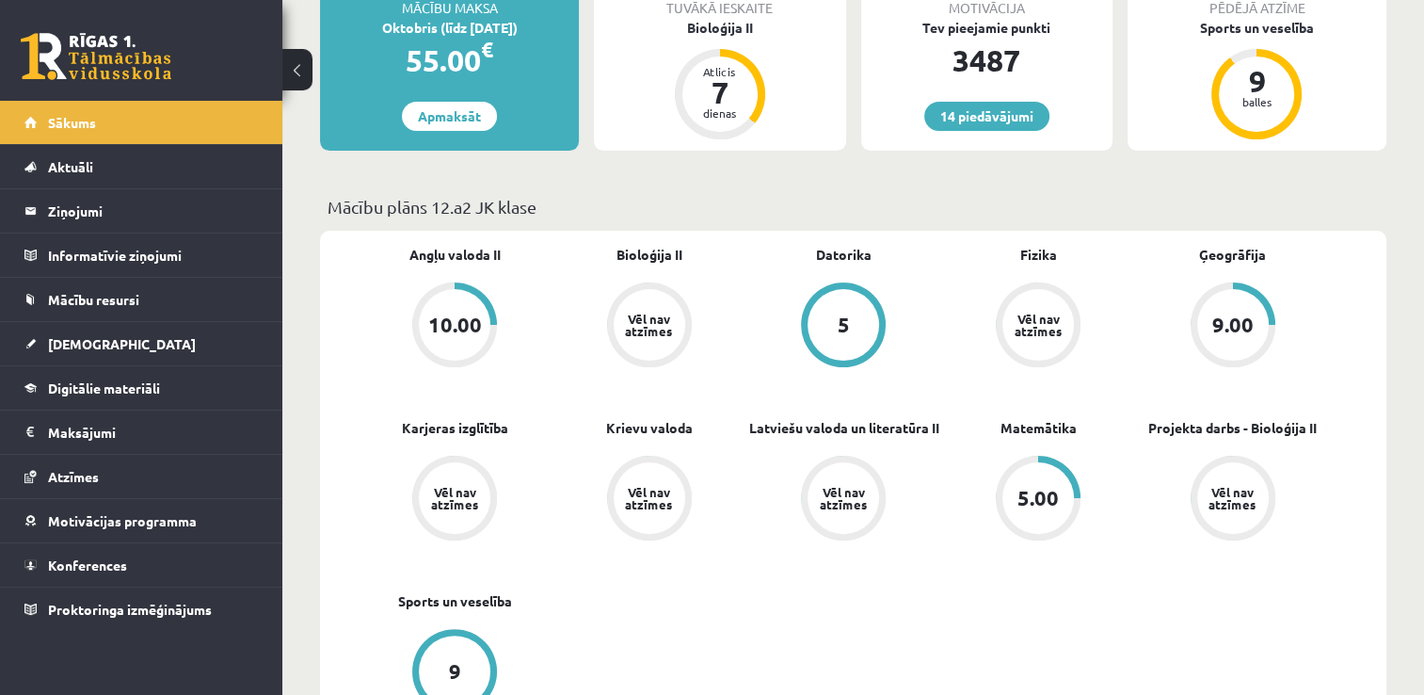
scroll to position [392, 0]
